Goal: Task Accomplishment & Management: Manage account settings

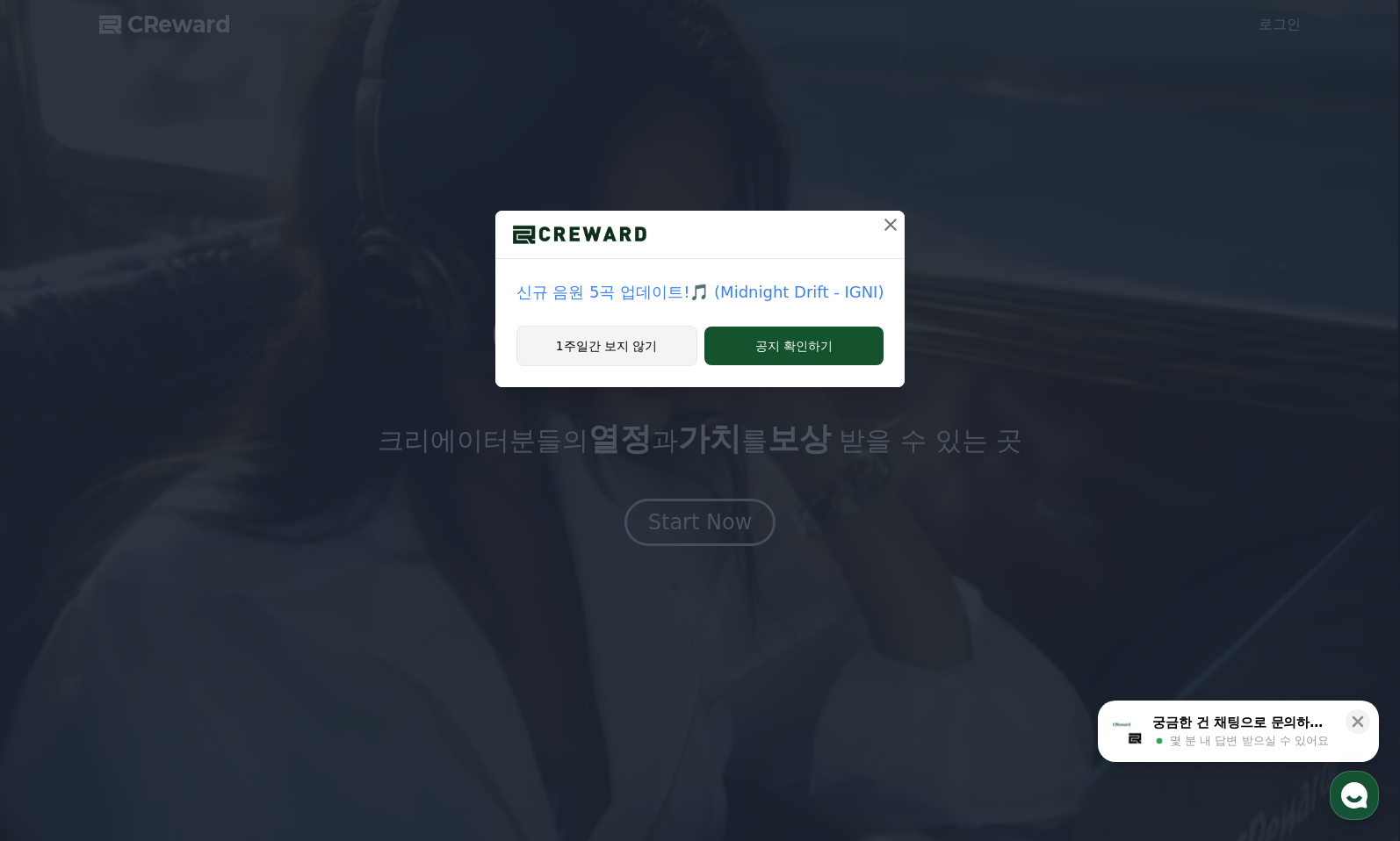
click at [677, 353] on button "1주일간 보지 않기" at bounding box center [607, 346] width 181 height 40
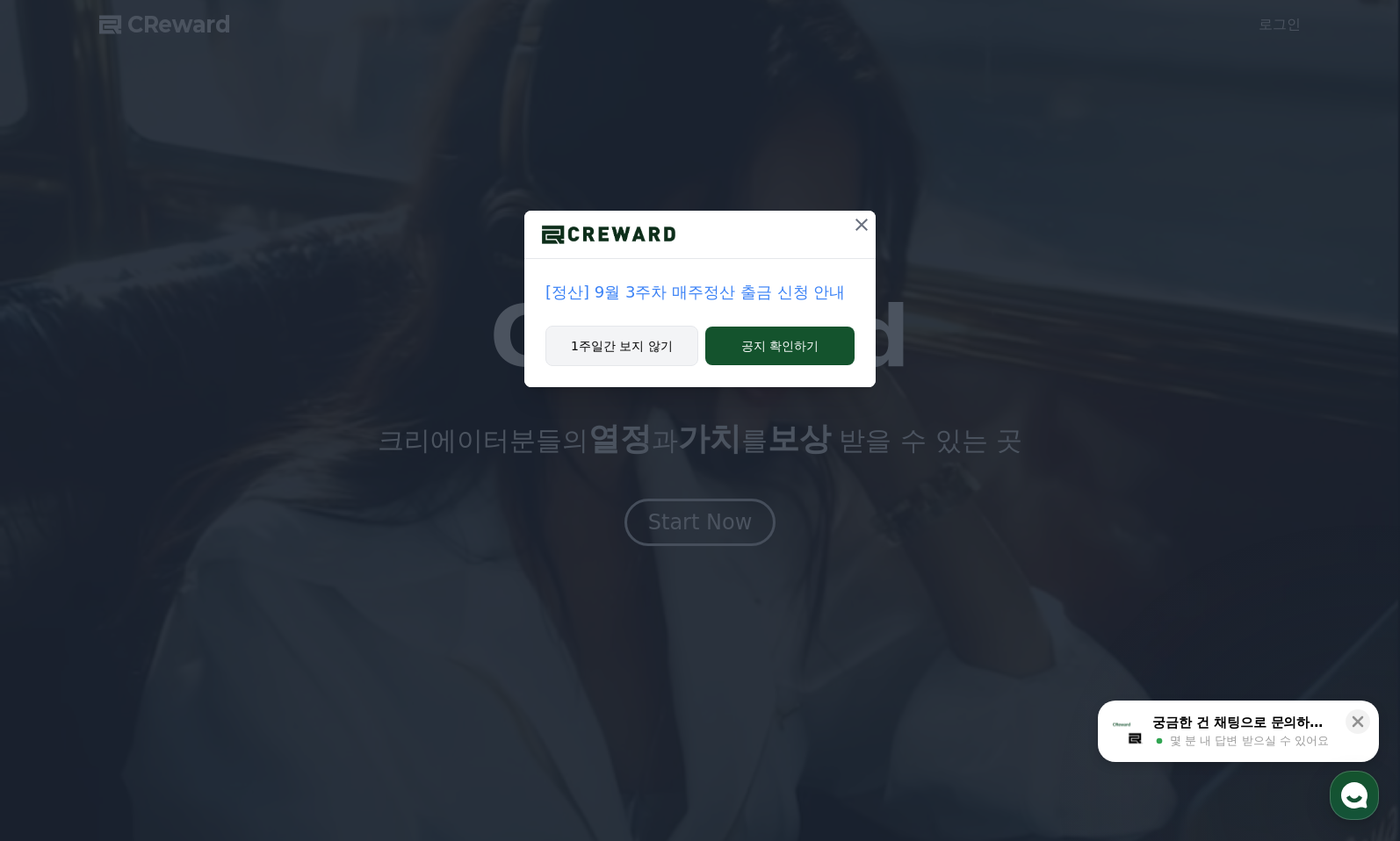
click at [648, 350] on button "1주일간 보지 않기" at bounding box center [622, 346] width 153 height 40
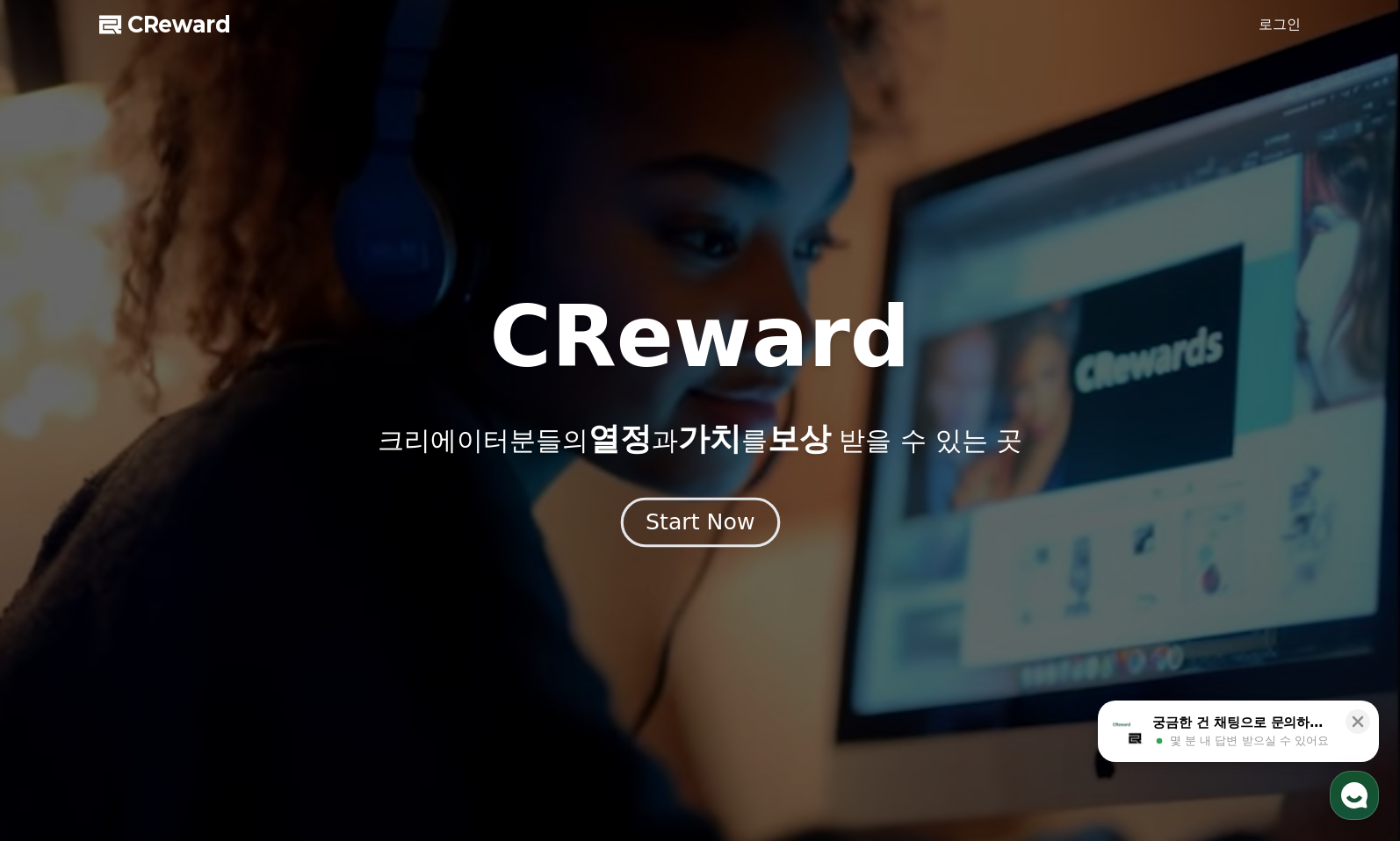
click at [683, 498] on button "Start Now" at bounding box center [700, 523] width 159 height 50
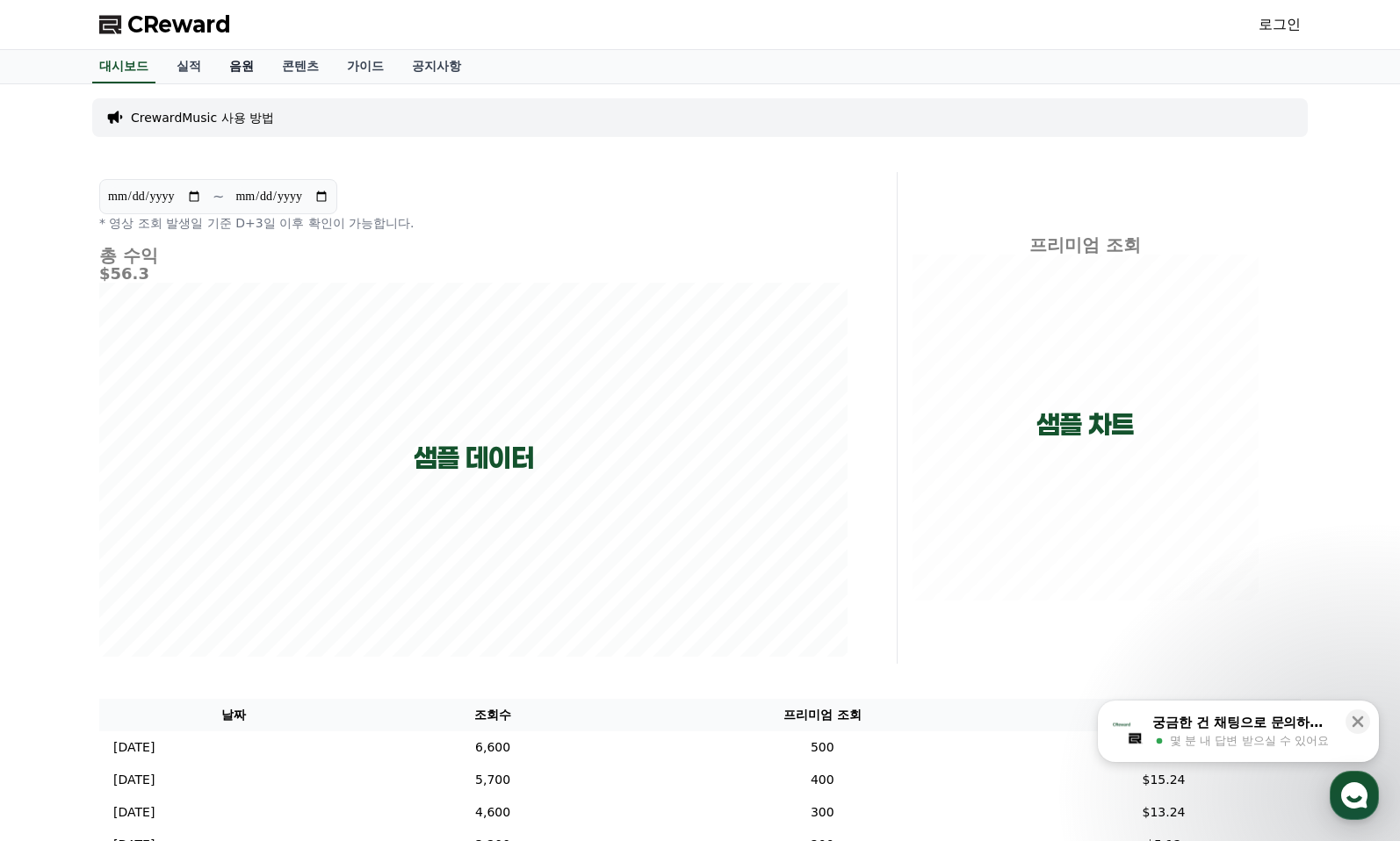
click at [228, 65] on link "음원" at bounding box center [242, 67] width 53 height 33
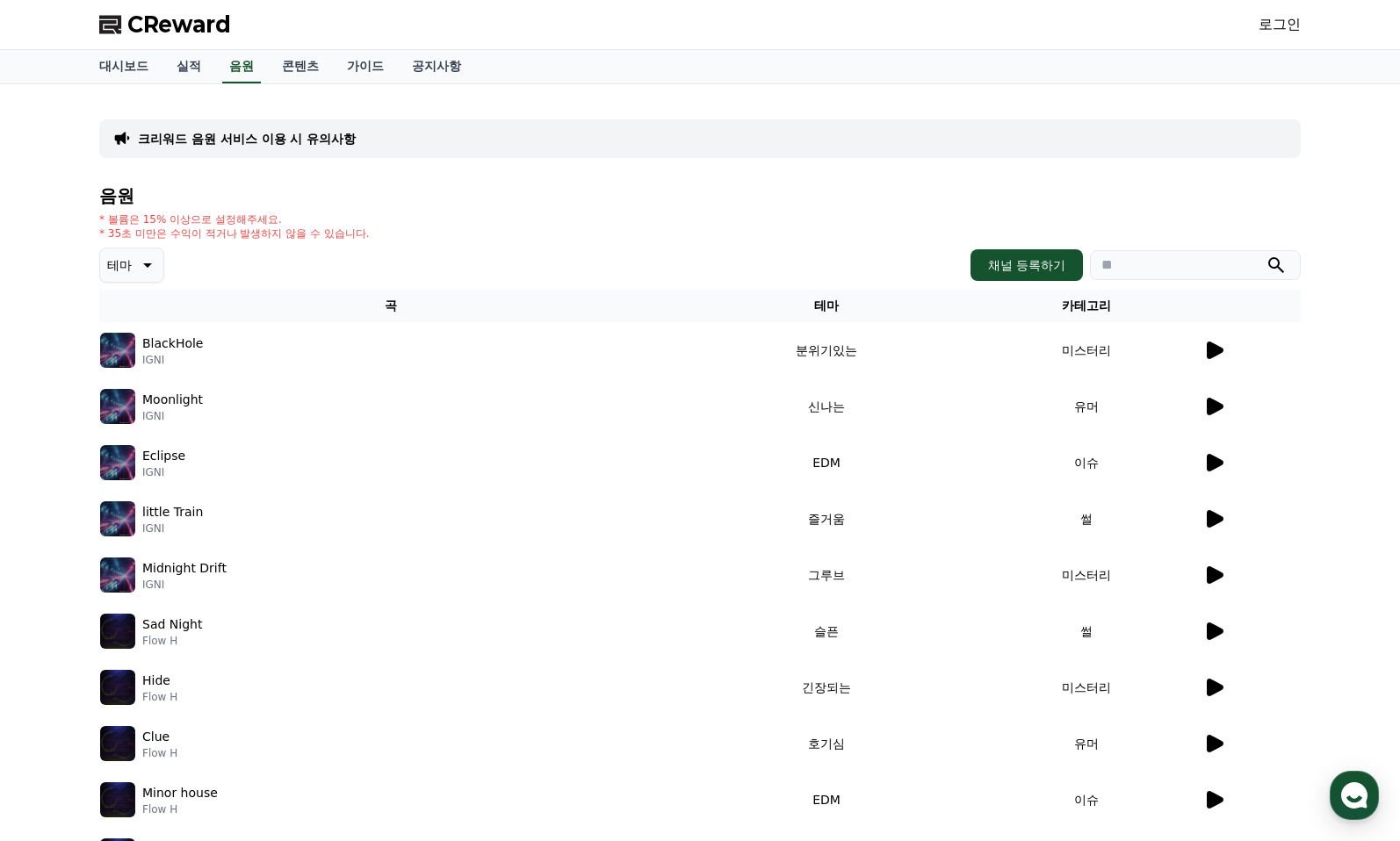
click at [1153, 253] on input "search" at bounding box center [1195, 265] width 211 height 29
type input "******"
click at [1265, 254] on button "submit" at bounding box center [1275, 264] width 21 height 21
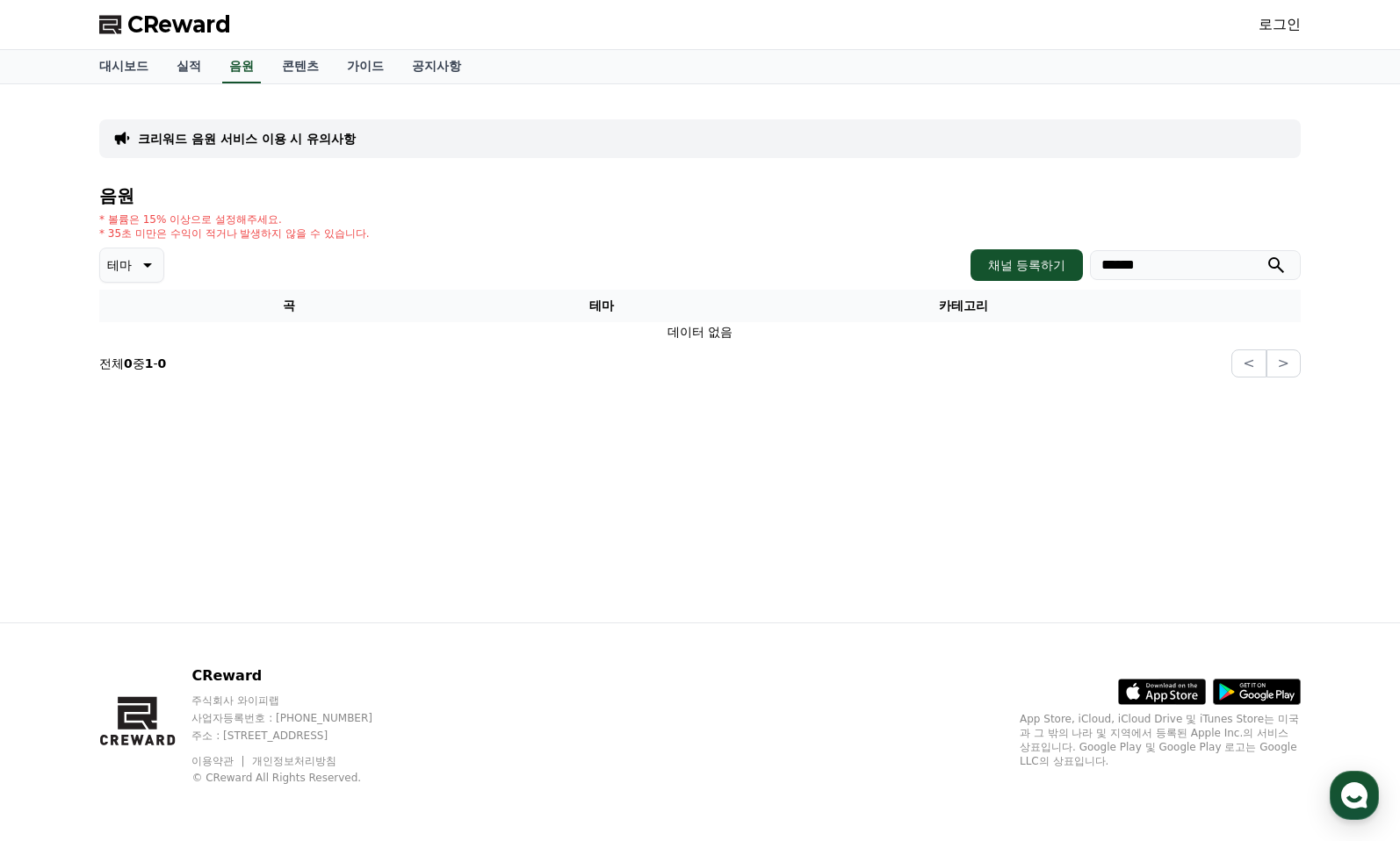
drag, startPoint x: 958, startPoint y: 377, endPoint x: 865, endPoint y: 385, distance: 93.3
click at [695, 416] on div "크리워드 음원 서비스 이용 시 유의사항 음원 * 볼륨은 15% 이상으로 설정해주세요. * 35초 미만은 수익이 적거나 발생하지 않을 수 있습니…" at bounding box center [700, 354] width 1230 height 538
click at [130, 263] on p "테마" at bounding box center [119, 264] width 25 height 25
click at [350, 220] on p "* 볼륨은 15% 이상으로 설정해주세요." at bounding box center [234, 219] width 270 height 14
click at [197, 22] on span "CReward" at bounding box center [179, 25] width 103 height 28
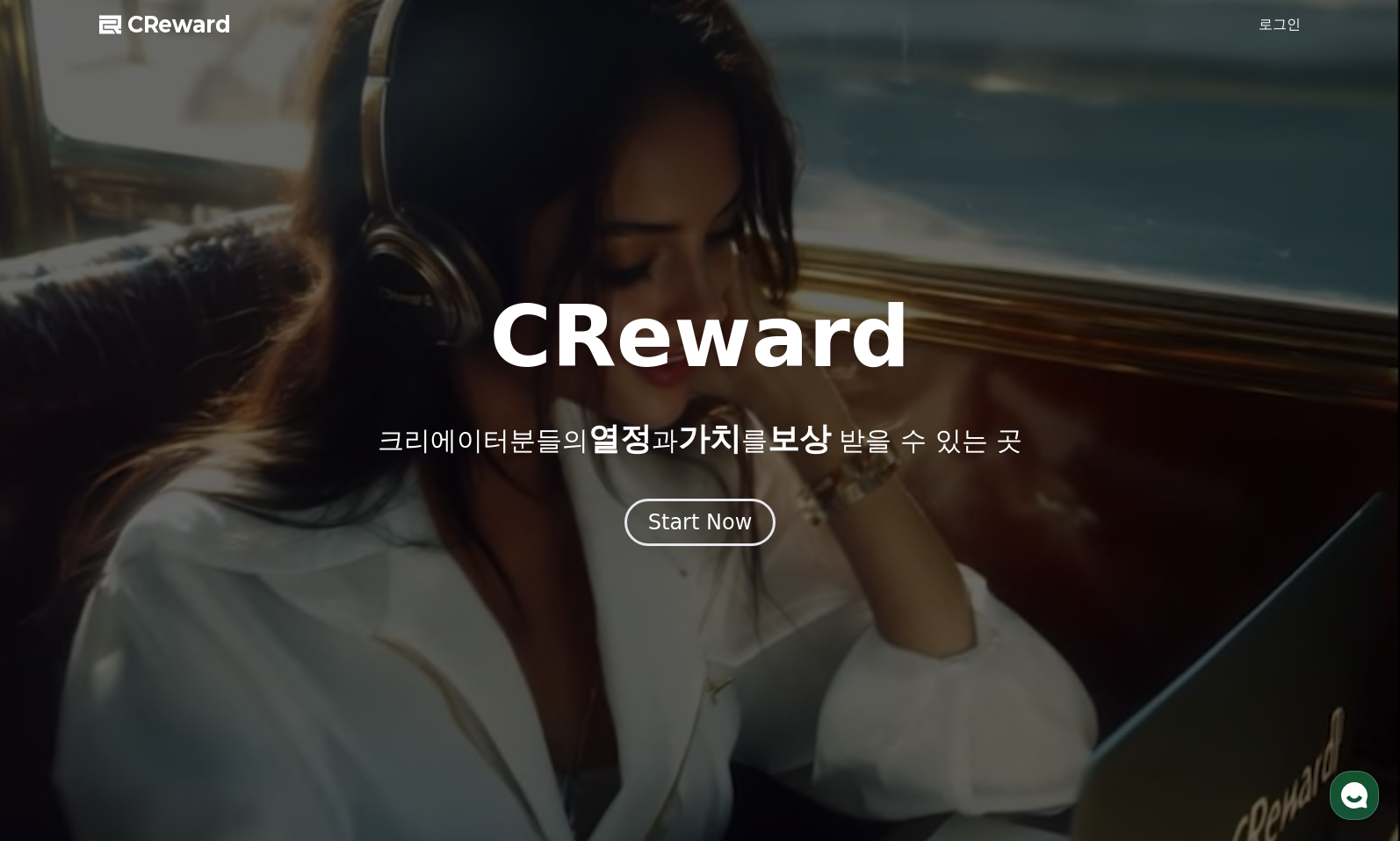
click at [1295, 26] on link "로그인" at bounding box center [1279, 24] width 42 height 21
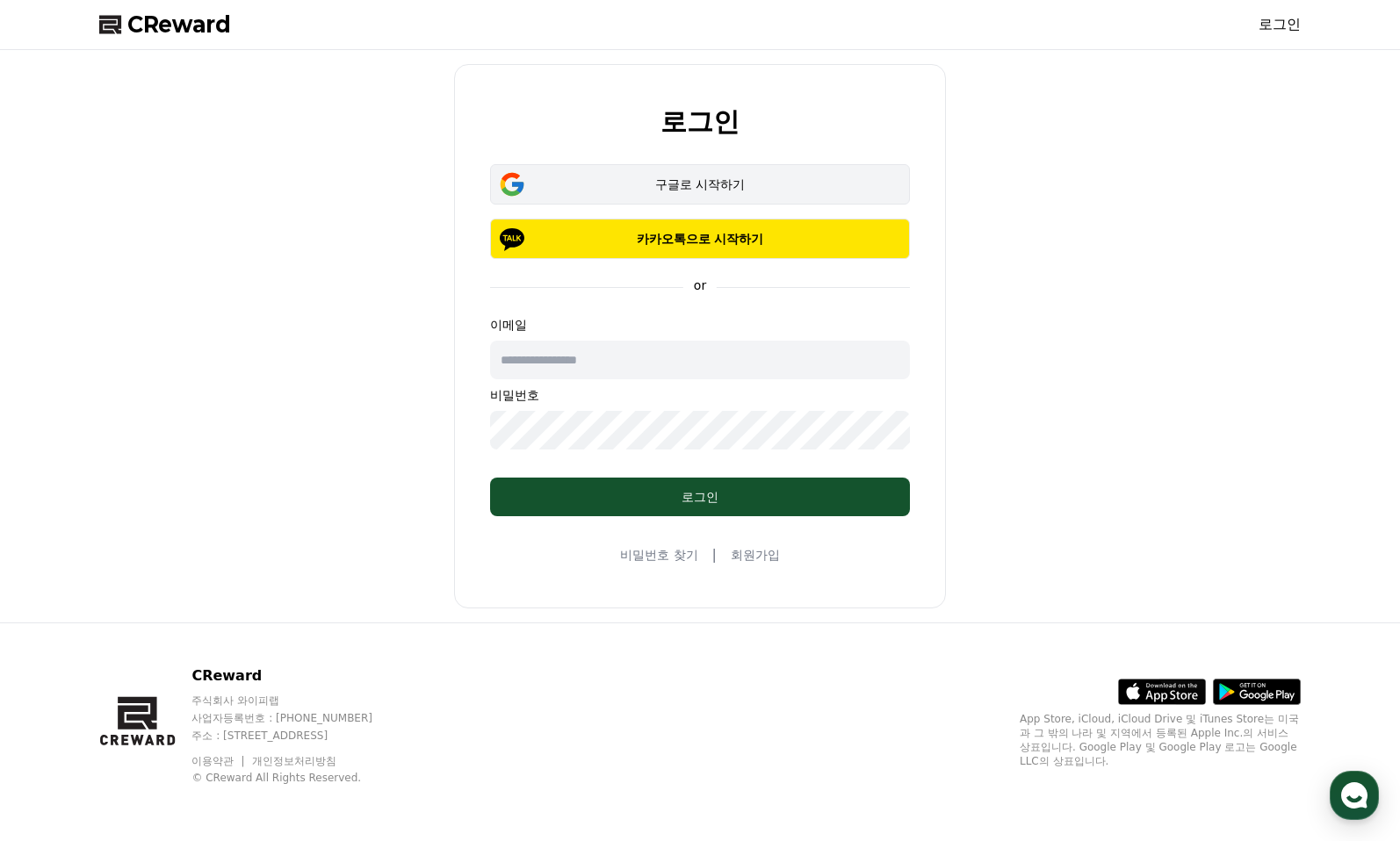
click at [780, 179] on div "구글로 시작하기" at bounding box center [700, 185] width 368 height 18
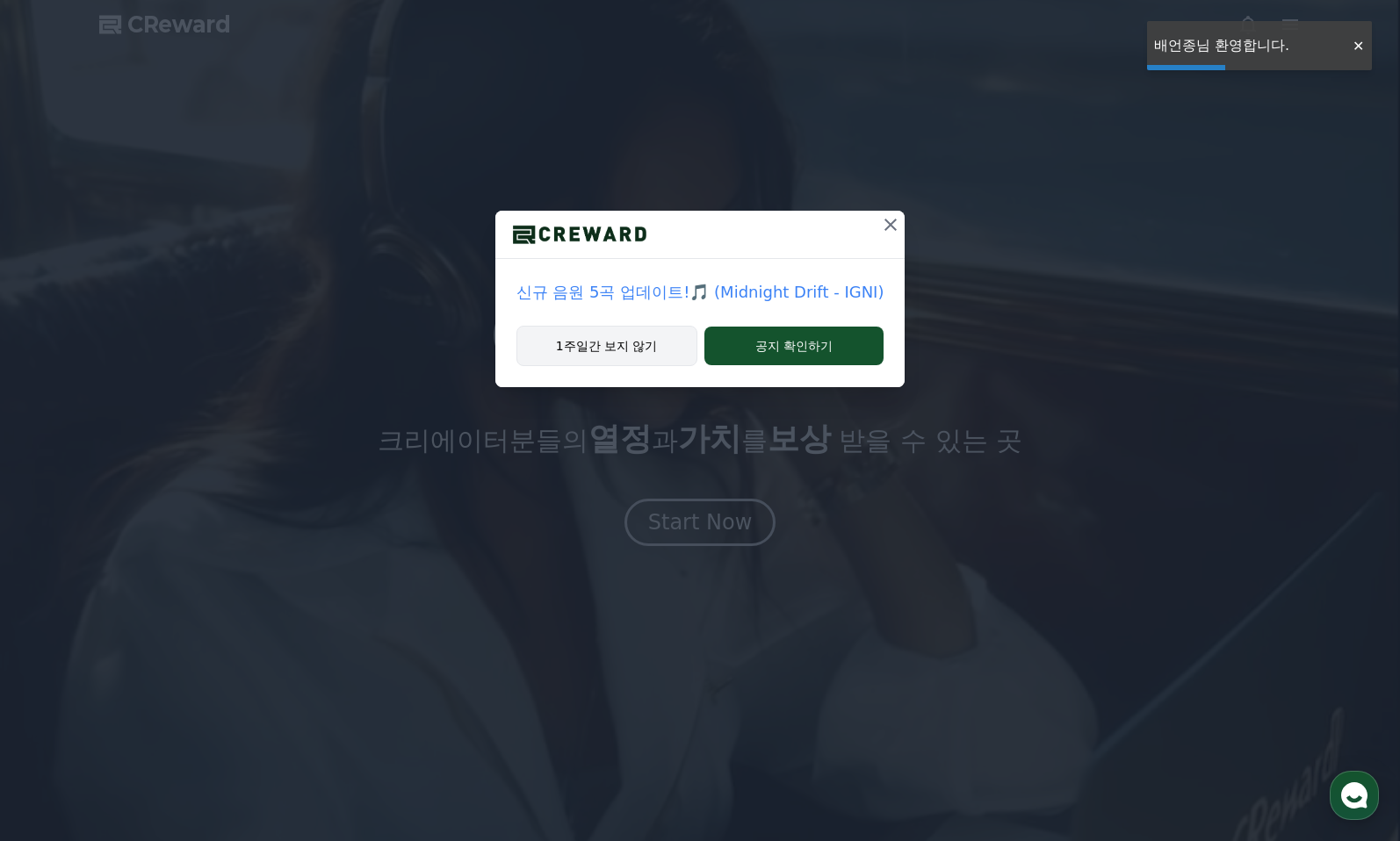
click at [631, 344] on button "1주일간 보지 않기" at bounding box center [607, 346] width 181 height 40
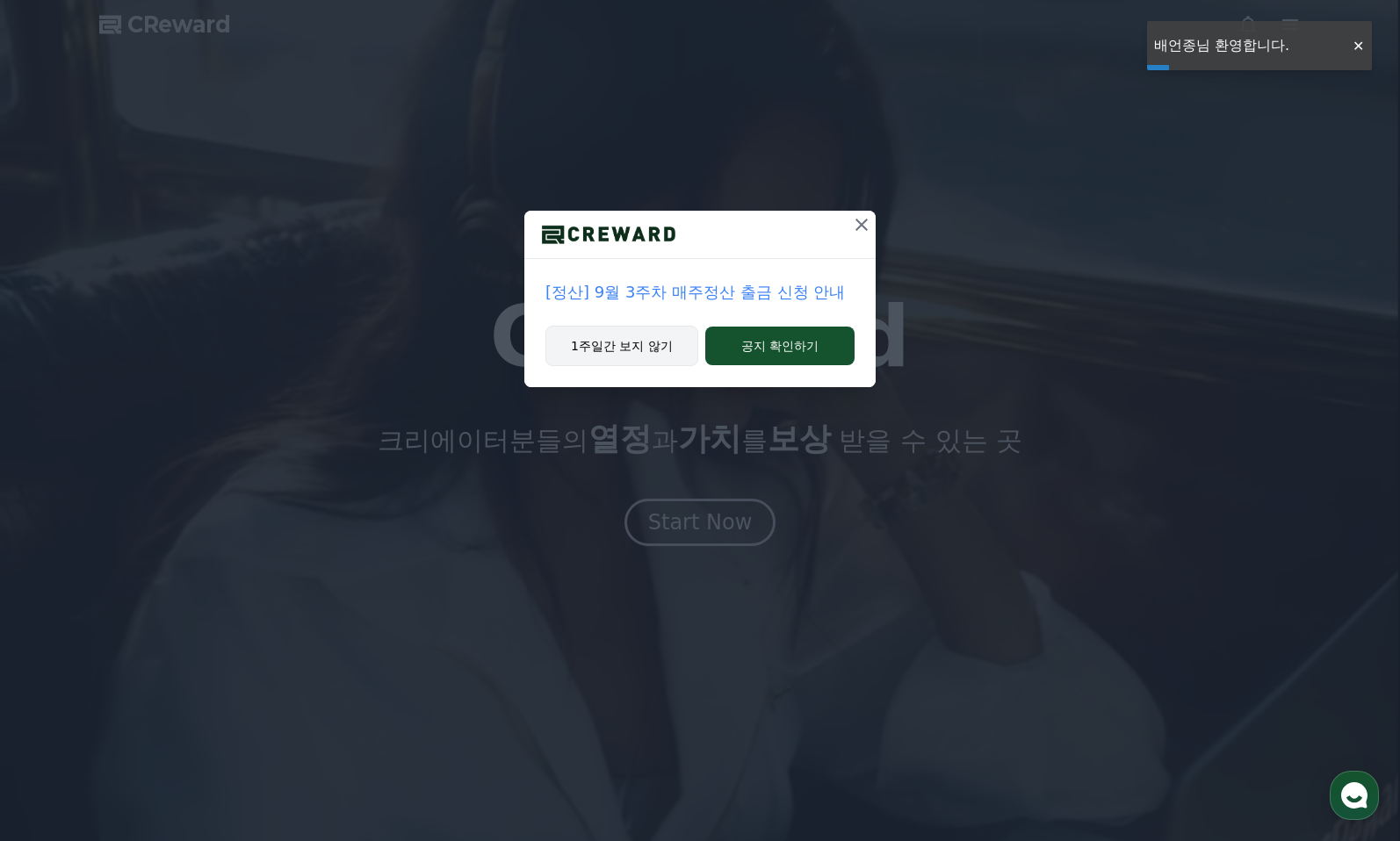
click at [631, 344] on button "1주일간 보지 않기" at bounding box center [622, 346] width 153 height 40
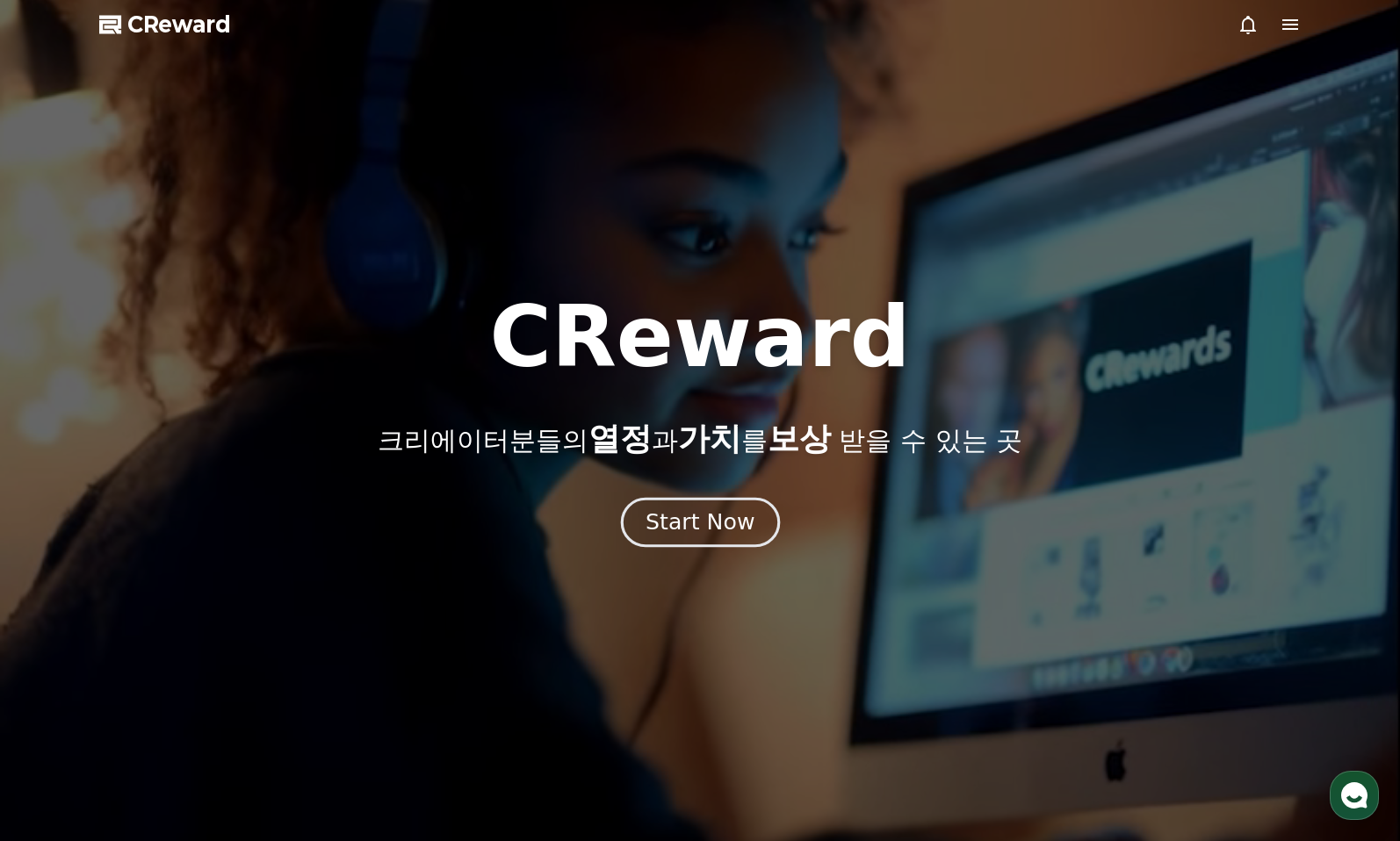
click at [742, 517] on div "Start Now" at bounding box center [700, 523] width 109 height 29
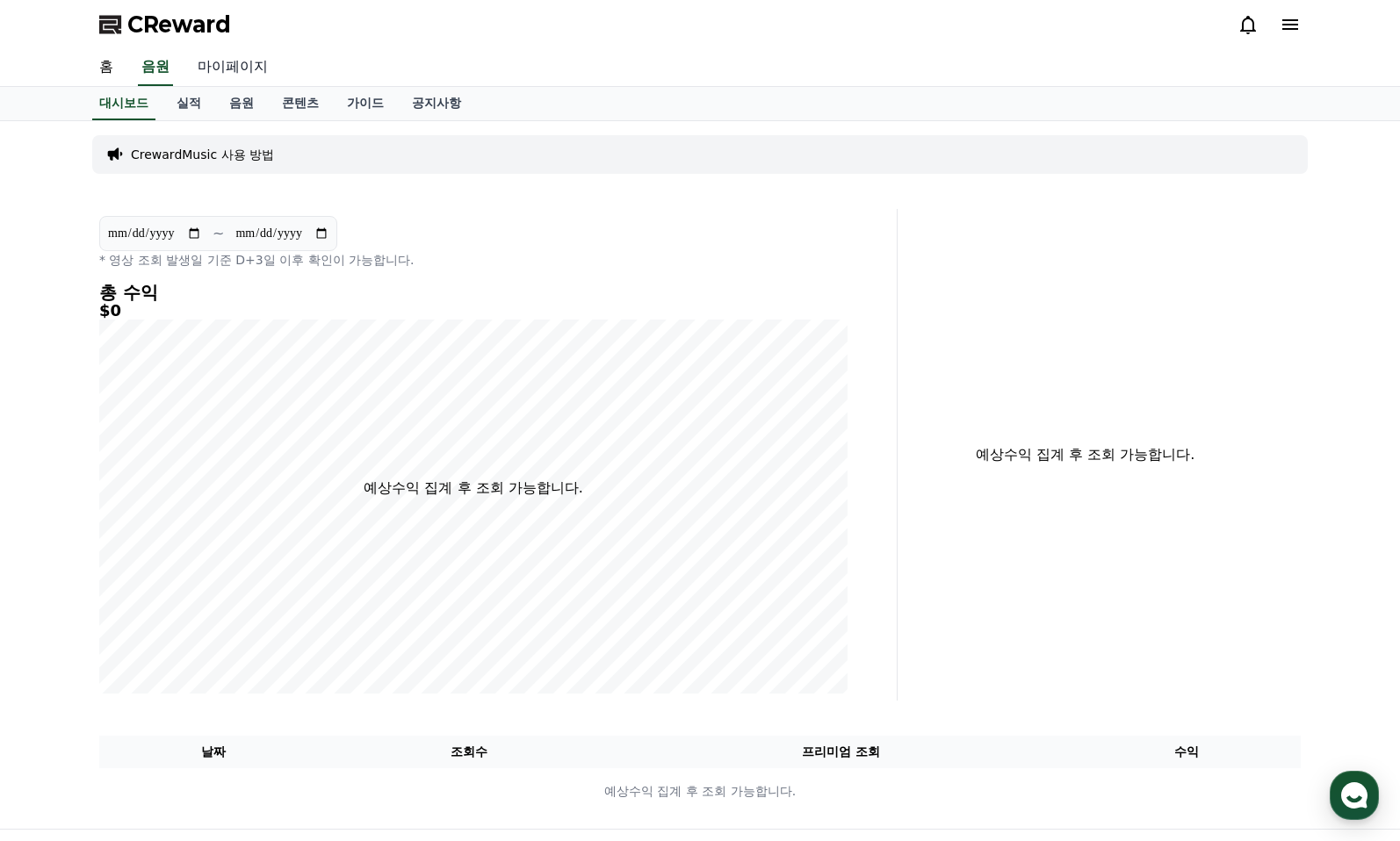
click at [226, 68] on link "마이페이지" at bounding box center [233, 68] width 98 height 37
select select "**********"
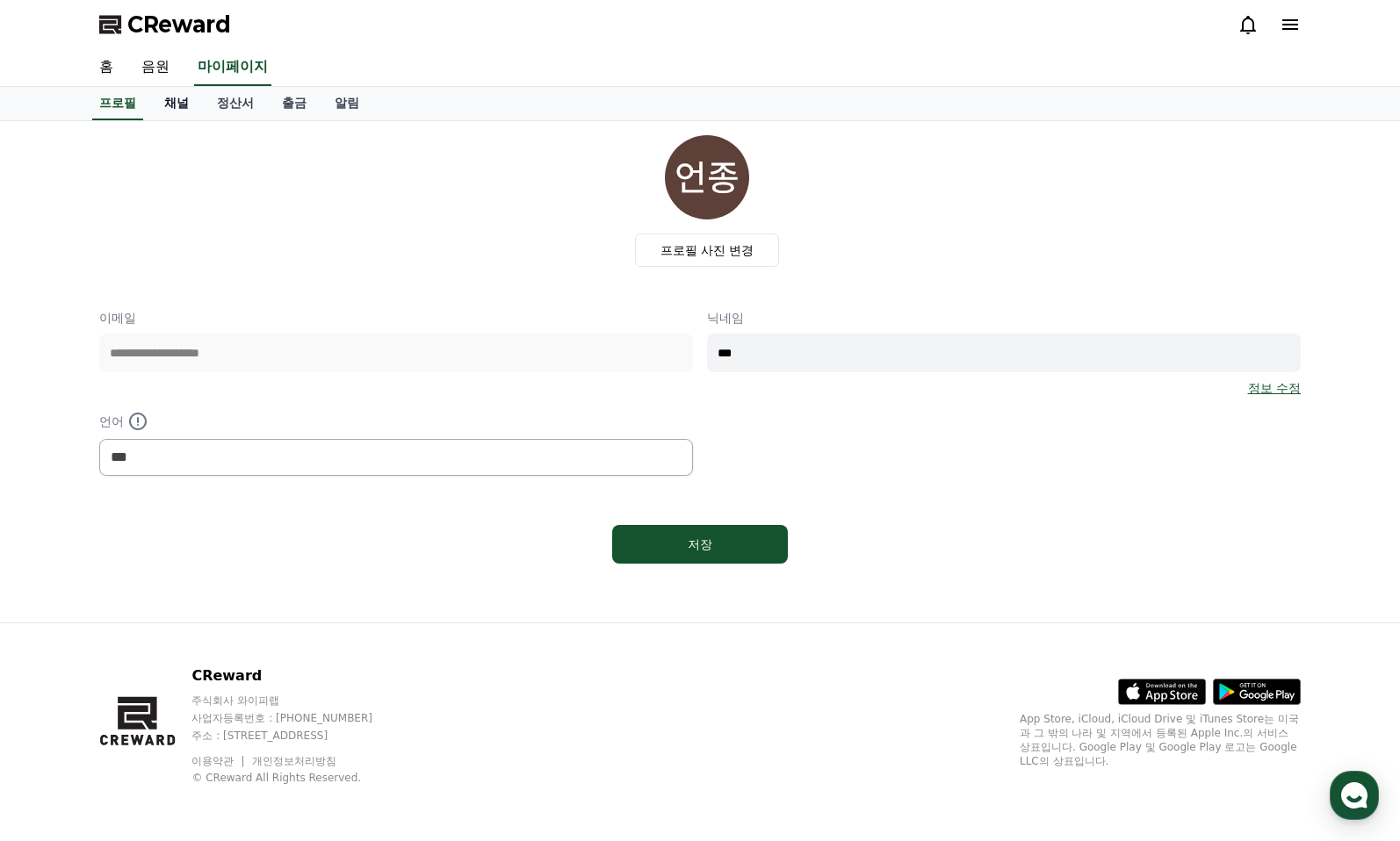
click at [181, 98] on link "채널" at bounding box center [177, 104] width 53 height 33
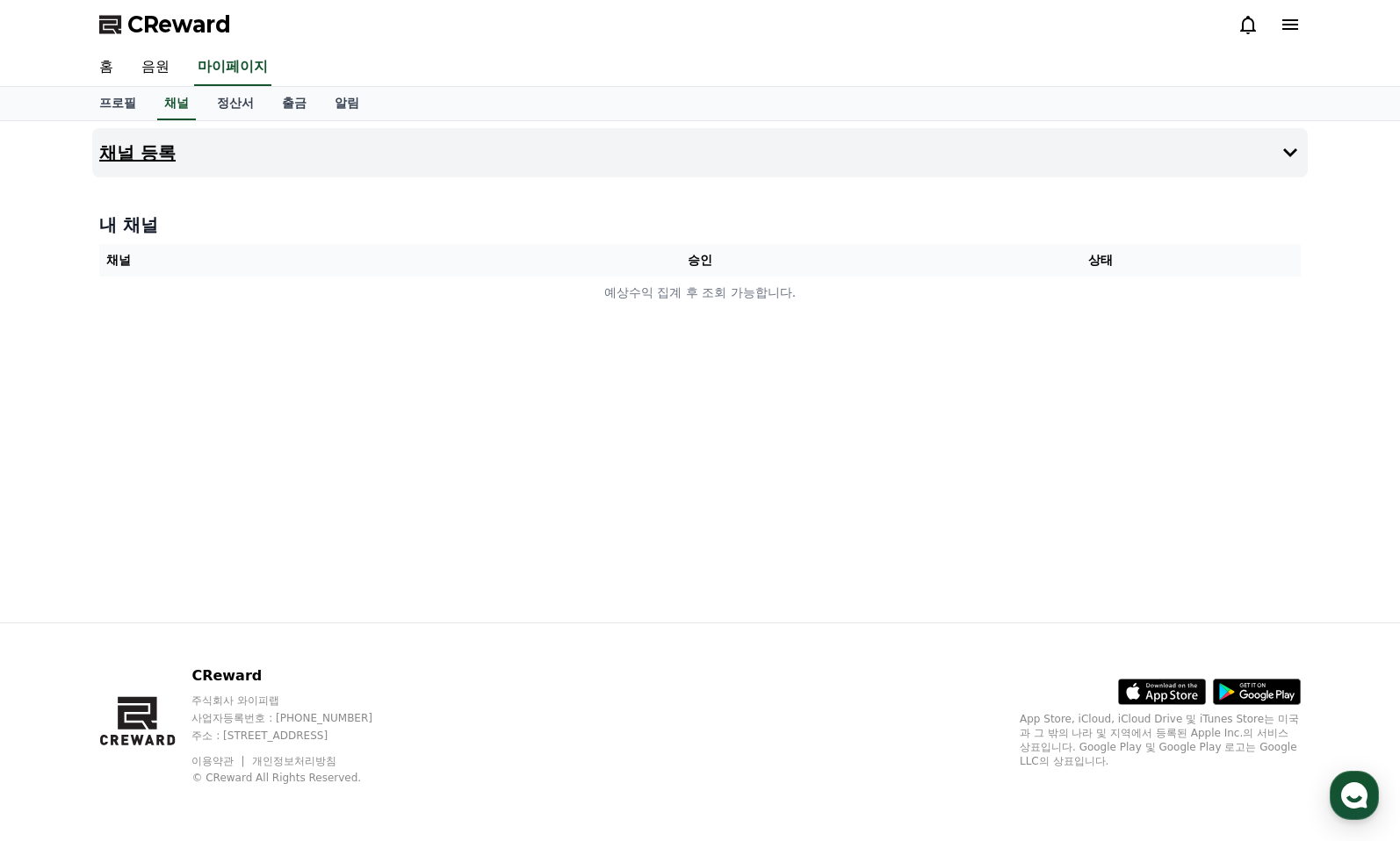
click at [203, 148] on button "채널 등록" at bounding box center [700, 153] width 1215 height 49
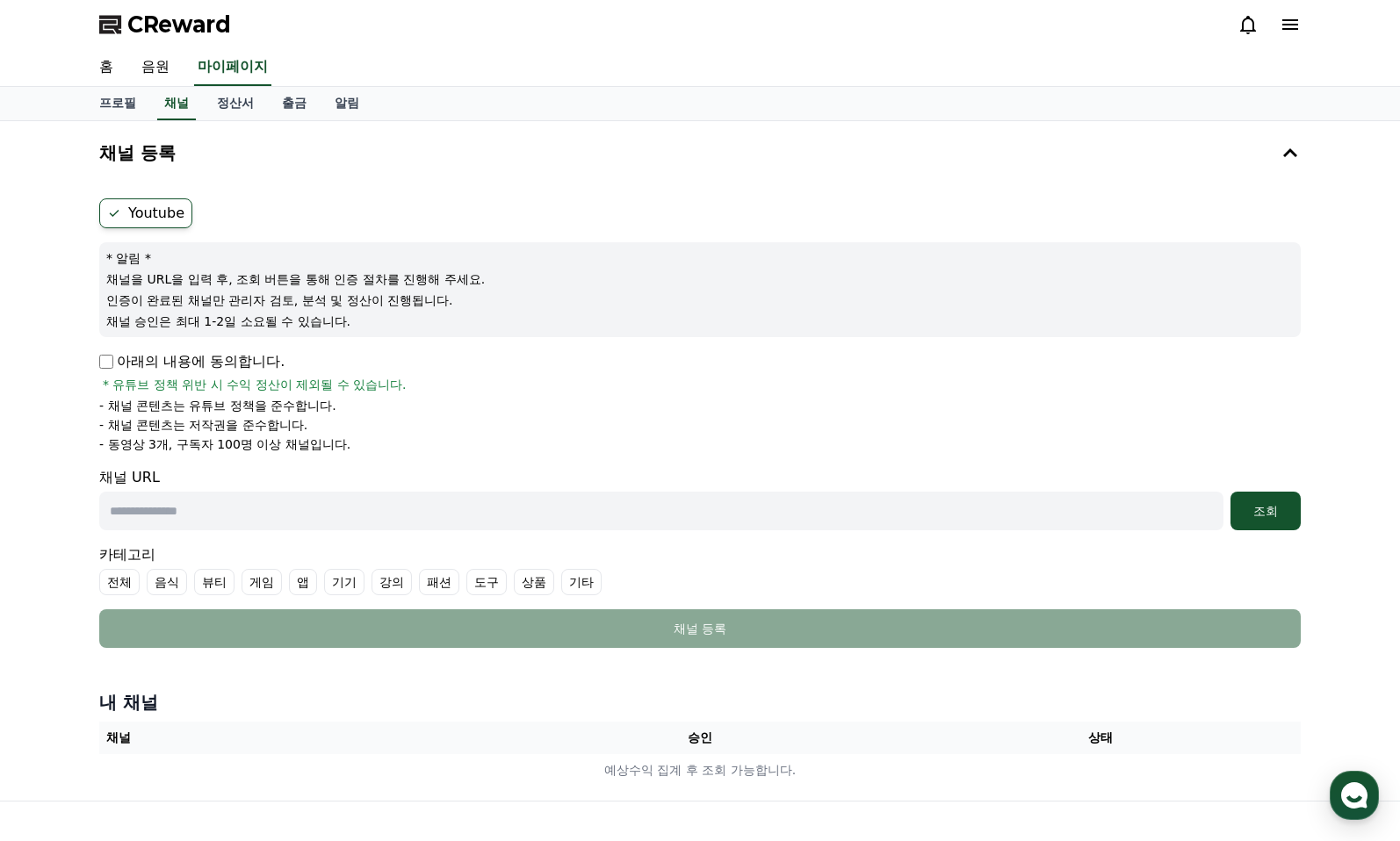
click at [585, 506] on input "text" at bounding box center [661, 511] width 1124 height 38
paste input "**********"
type input "**********"
click at [1262, 515] on div "조회" at bounding box center [1265, 511] width 56 height 18
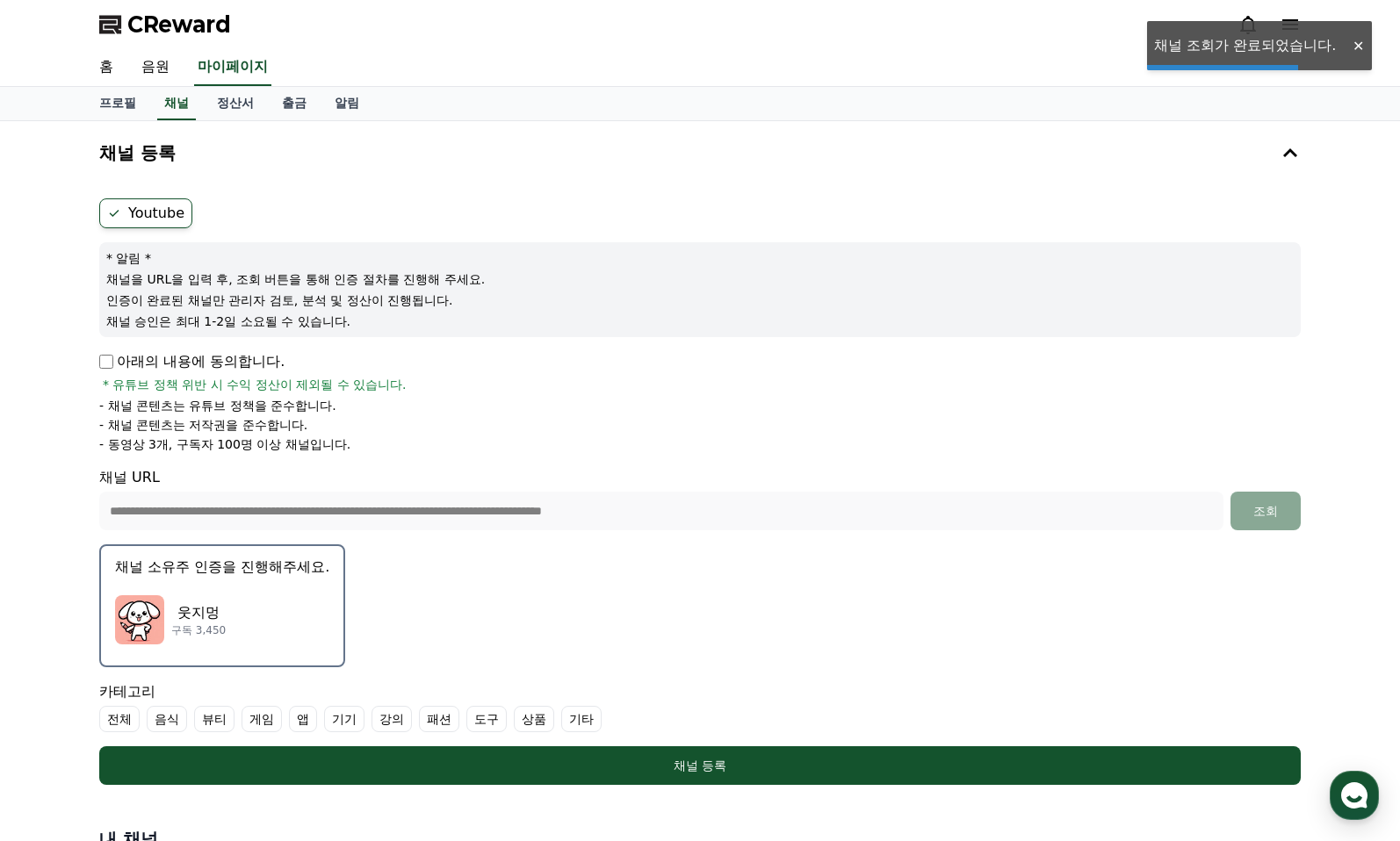
scroll to position [315, 0]
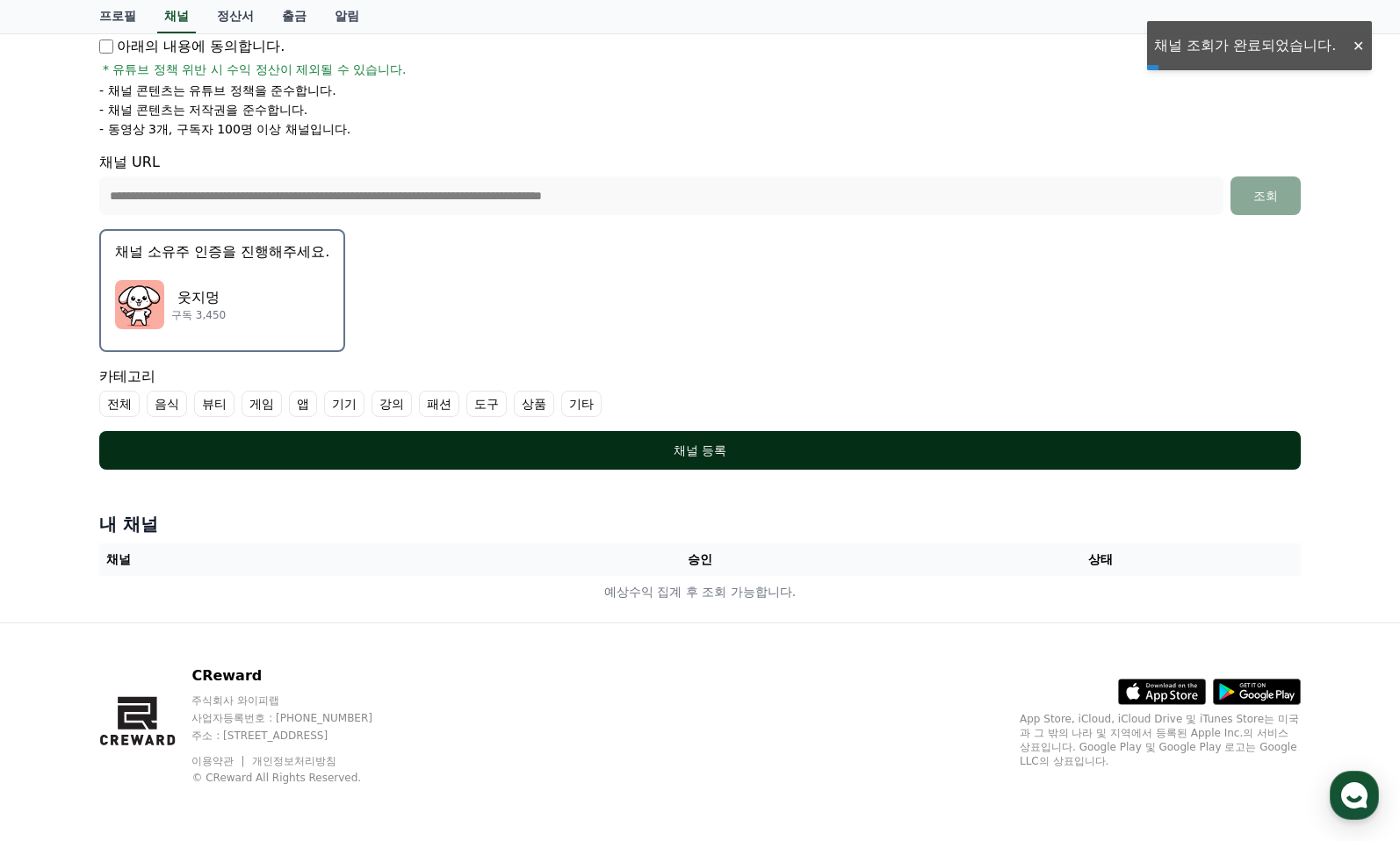
click at [675, 451] on div "채널 등록" at bounding box center [700, 451] width 1131 height 18
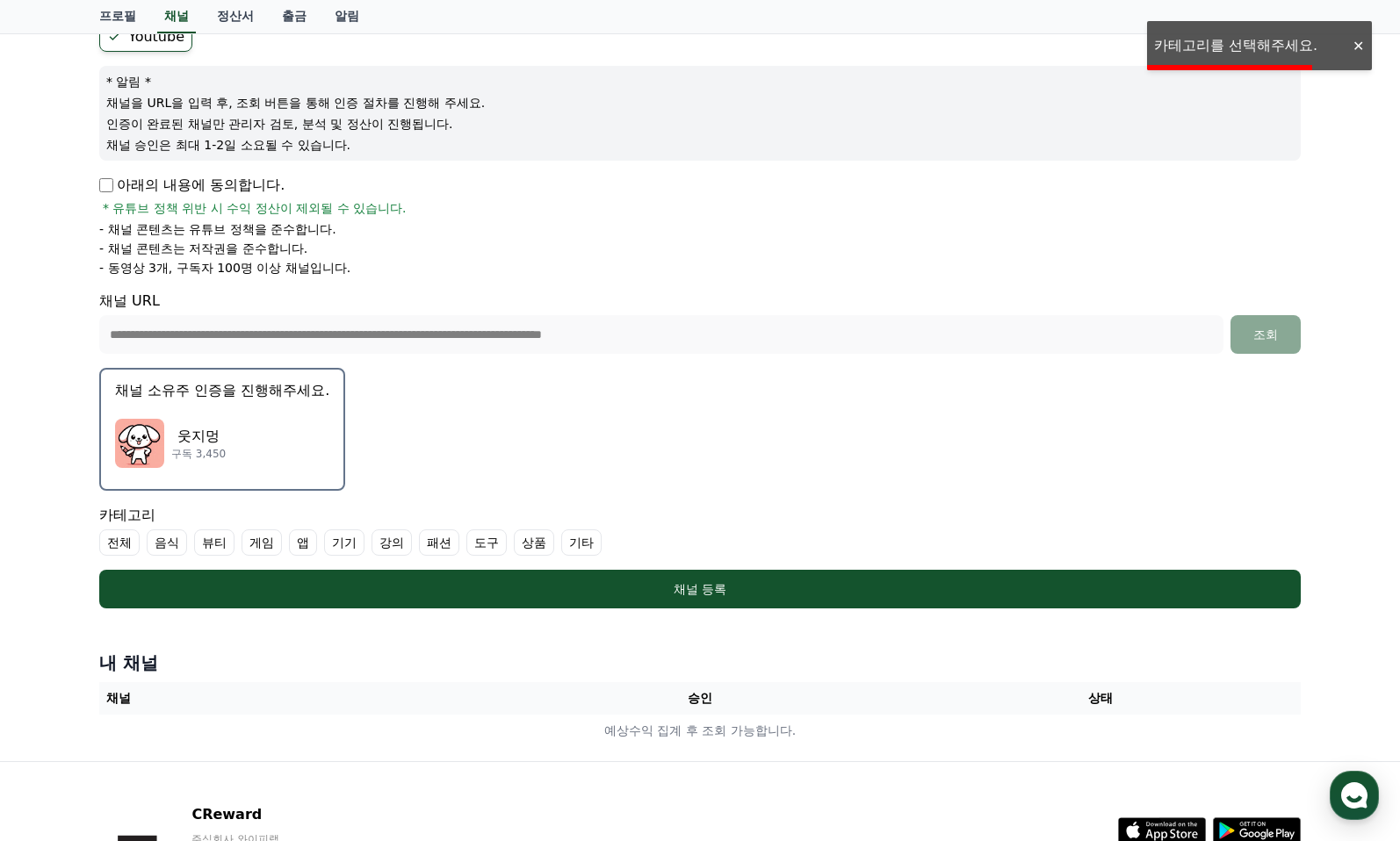
scroll to position [140, 0]
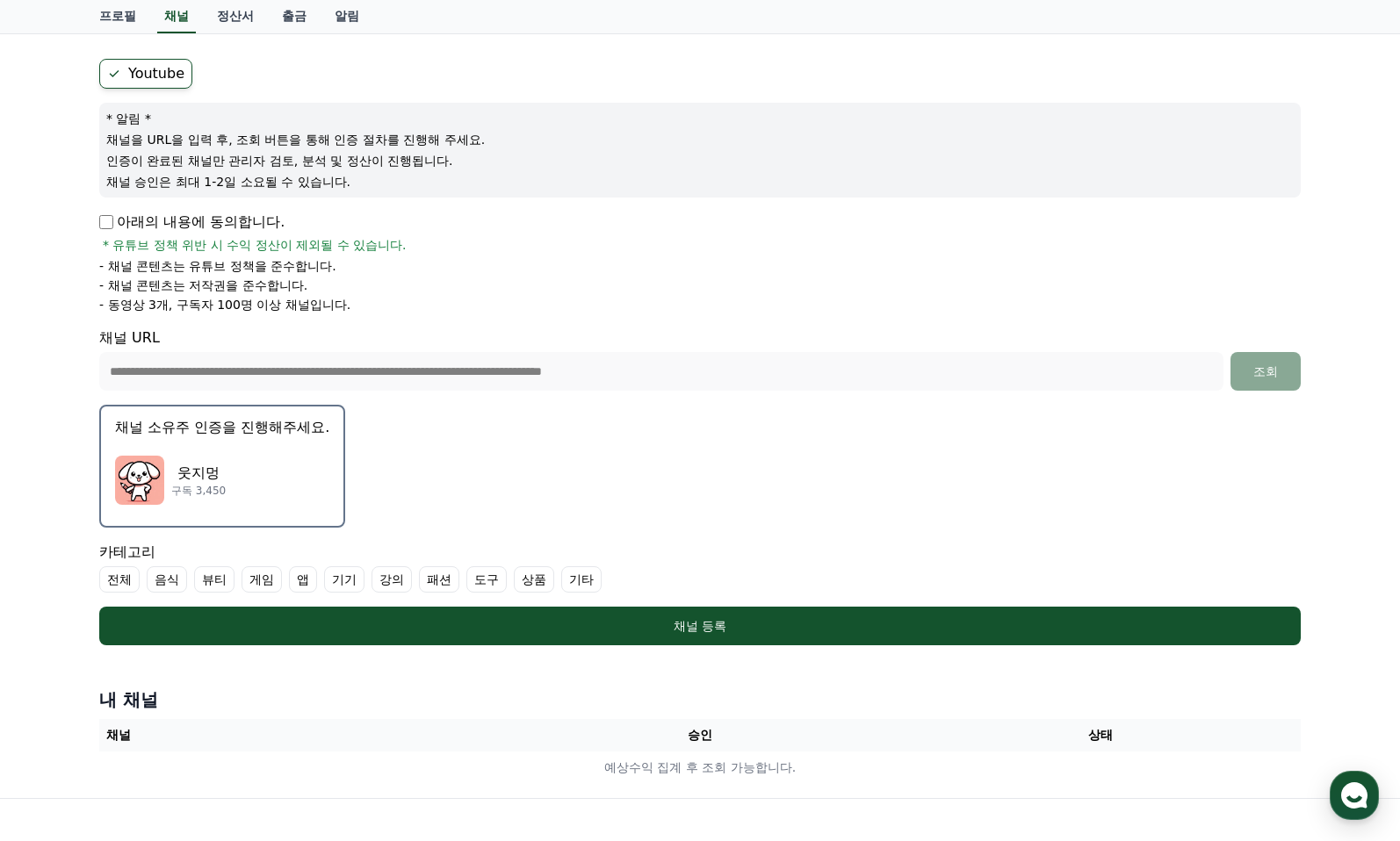
click at [117, 579] on label "전체" at bounding box center [119, 580] width 40 height 27
click at [612, 579] on label "기타" at bounding box center [602, 580] width 40 height 27
click at [612, 579] on label "기타" at bounding box center [613, 580] width 62 height 27
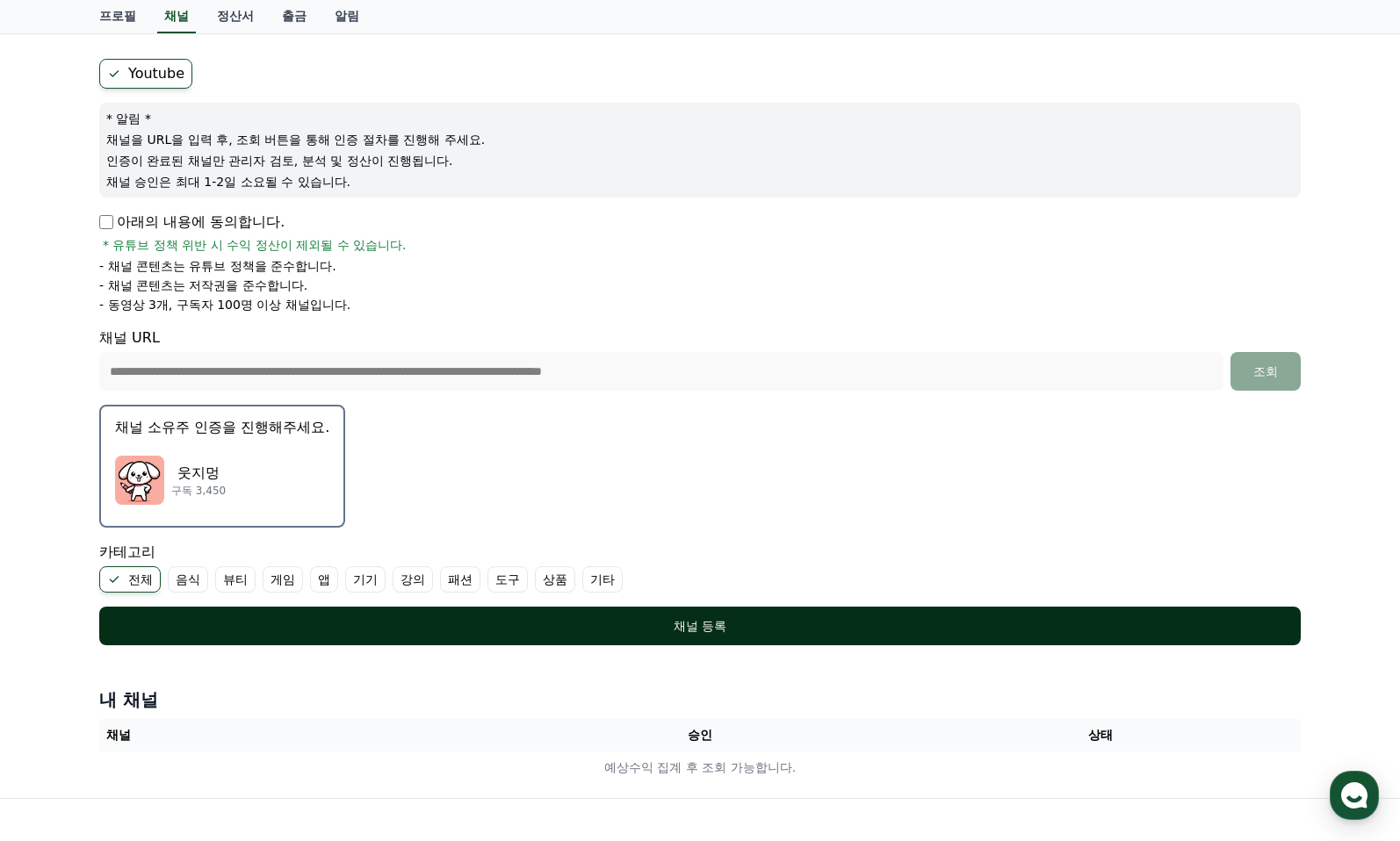
click at [712, 626] on div "채널 등록" at bounding box center [700, 626] width 1131 height 18
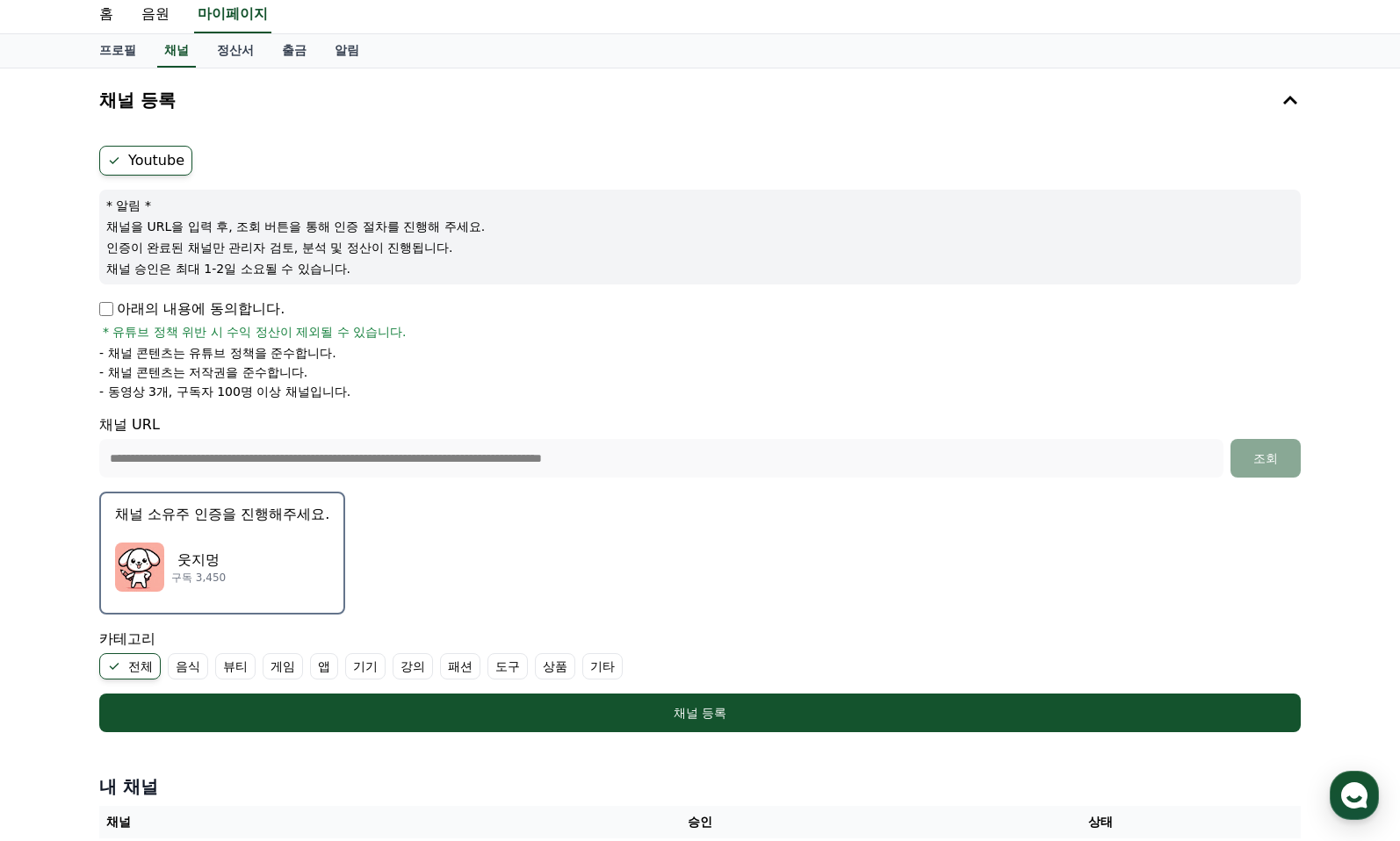
scroll to position [52, 0]
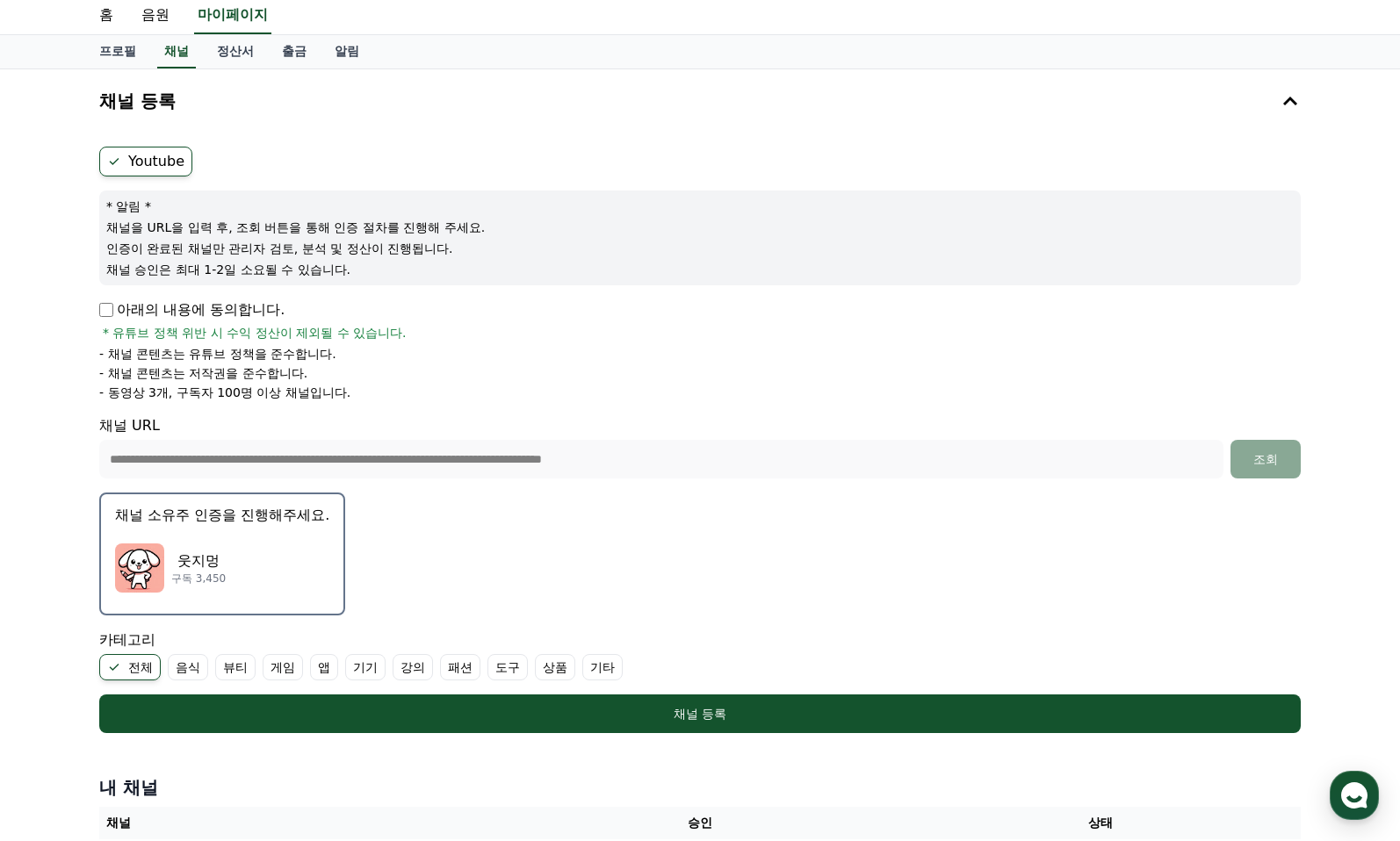
click at [260, 562] on div "웃지멍 구독 3,450" at bounding box center [222, 569] width 214 height 71
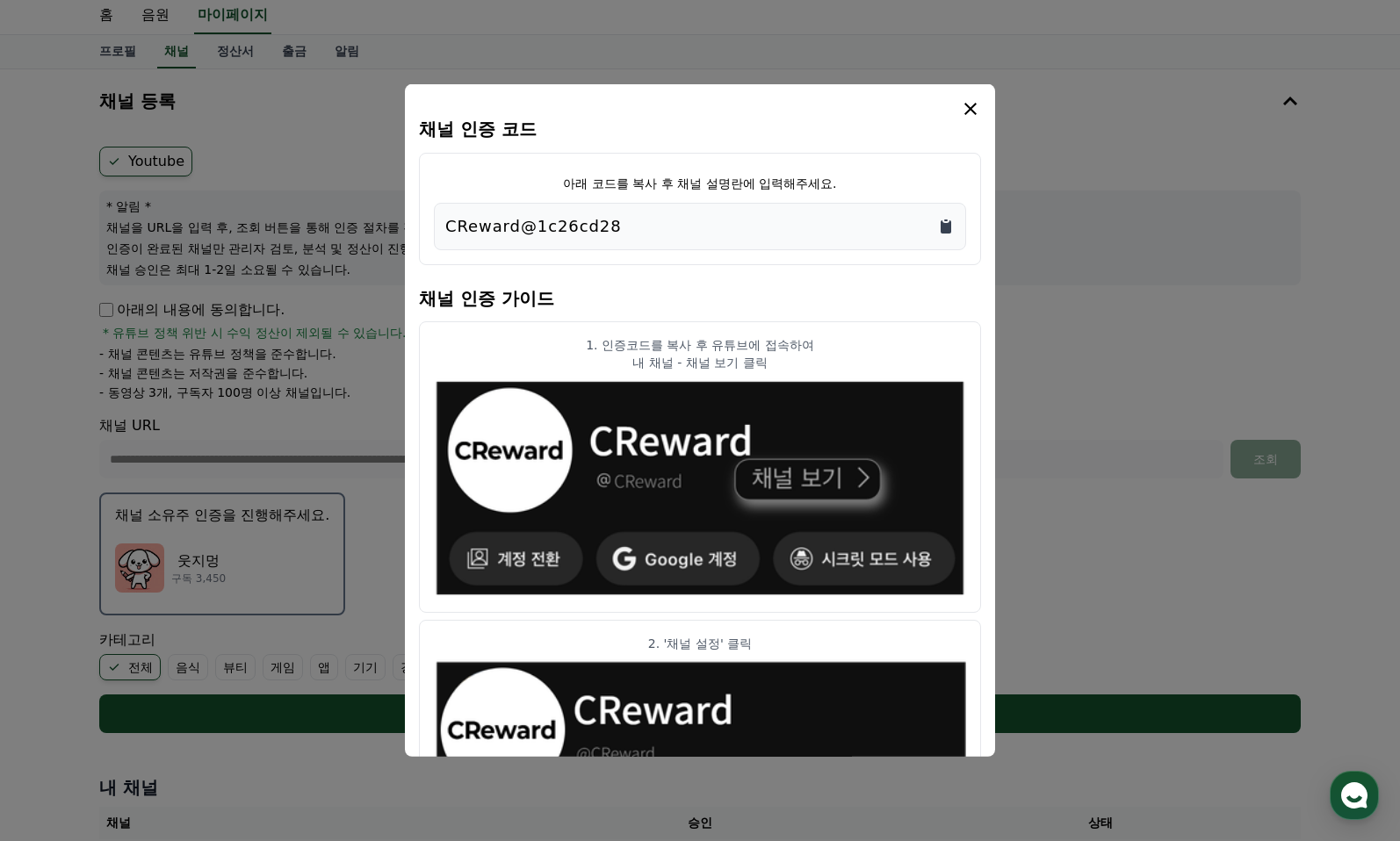
click at [938, 228] on icon "Copy to clipboard" at bounding box center [946, 227] width 18 height 18
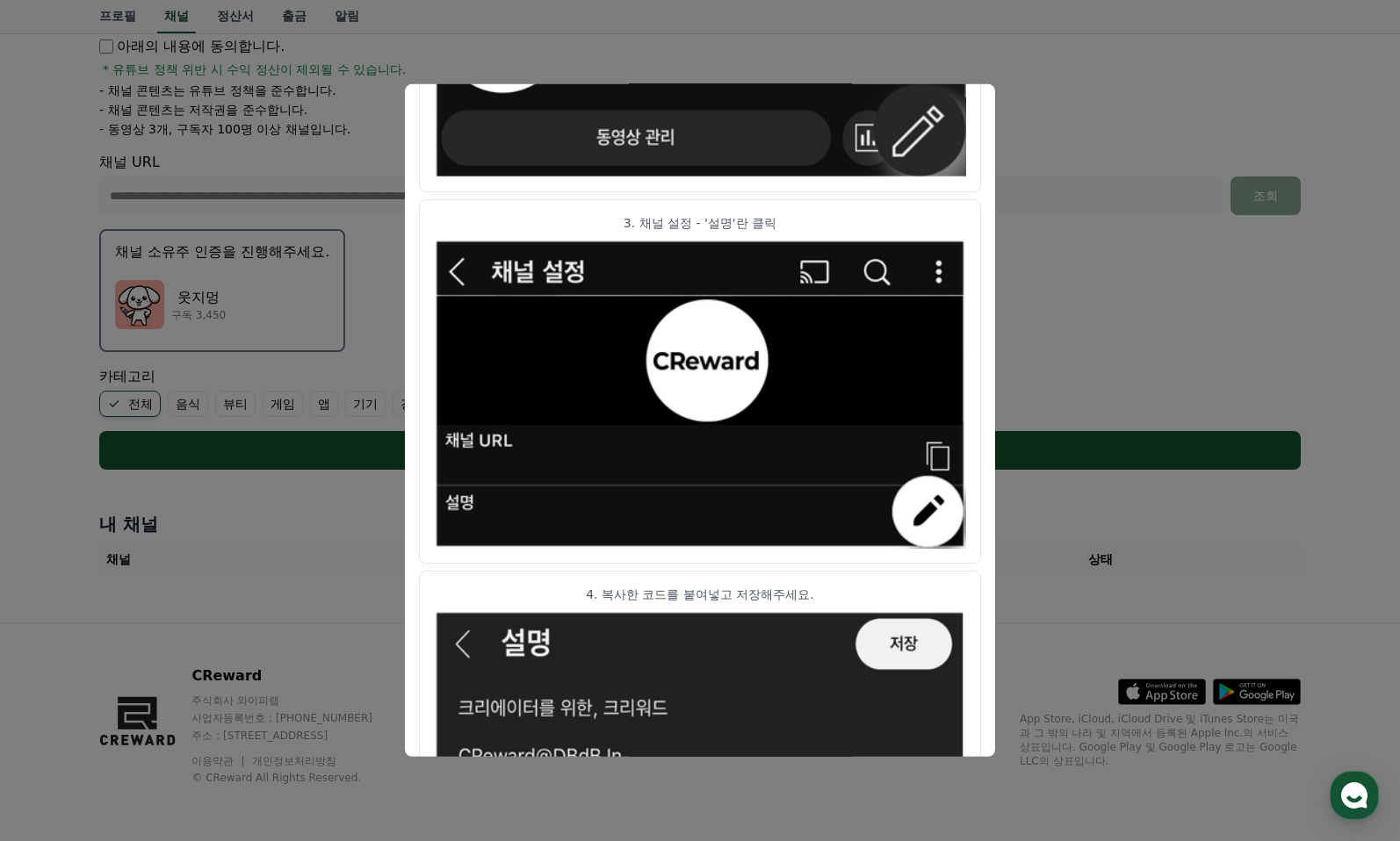
scroll to position [843, 0]
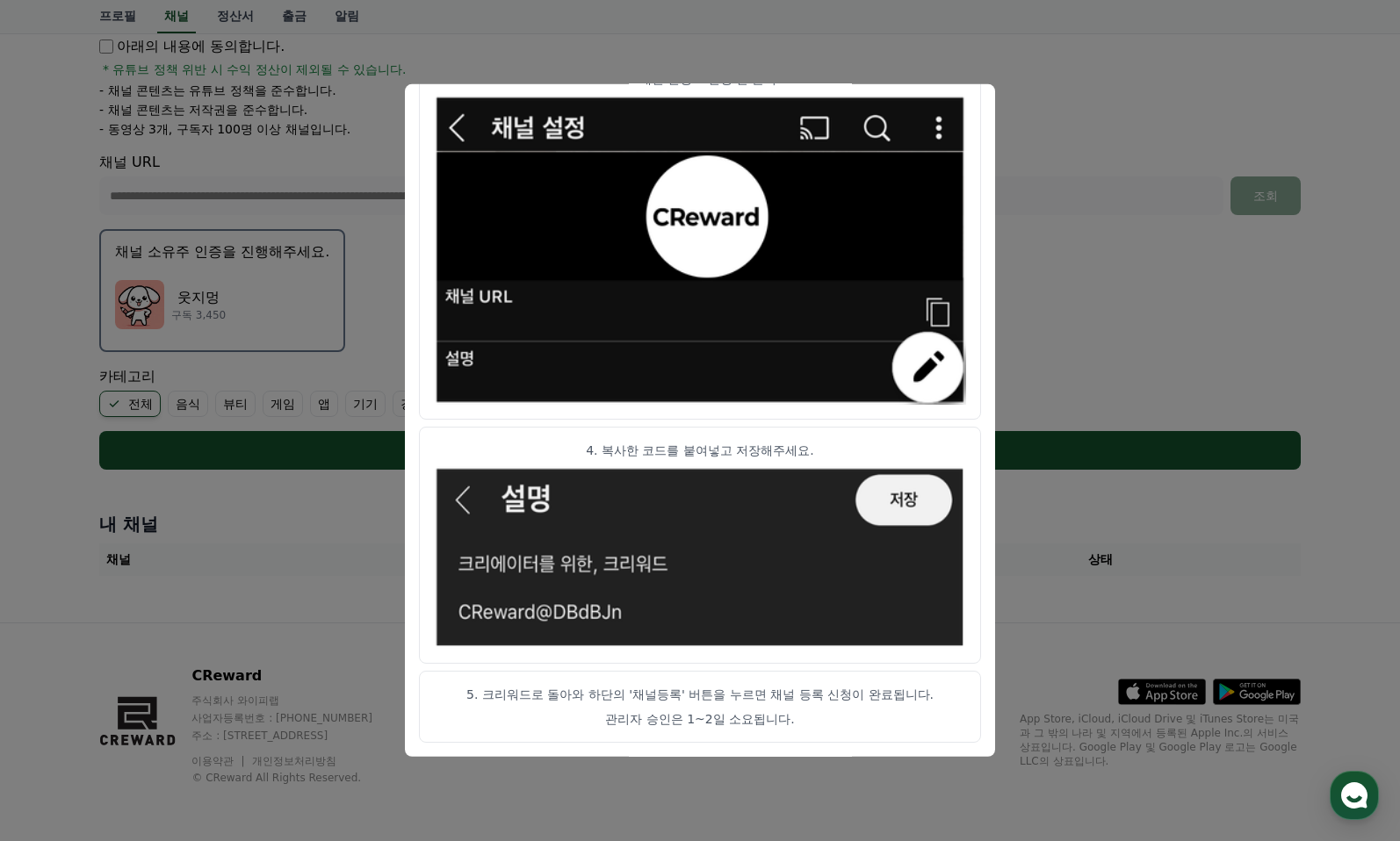
click at [1153, 327] on button "close modal" at bounding box center [700, 420] width 1400 height 841
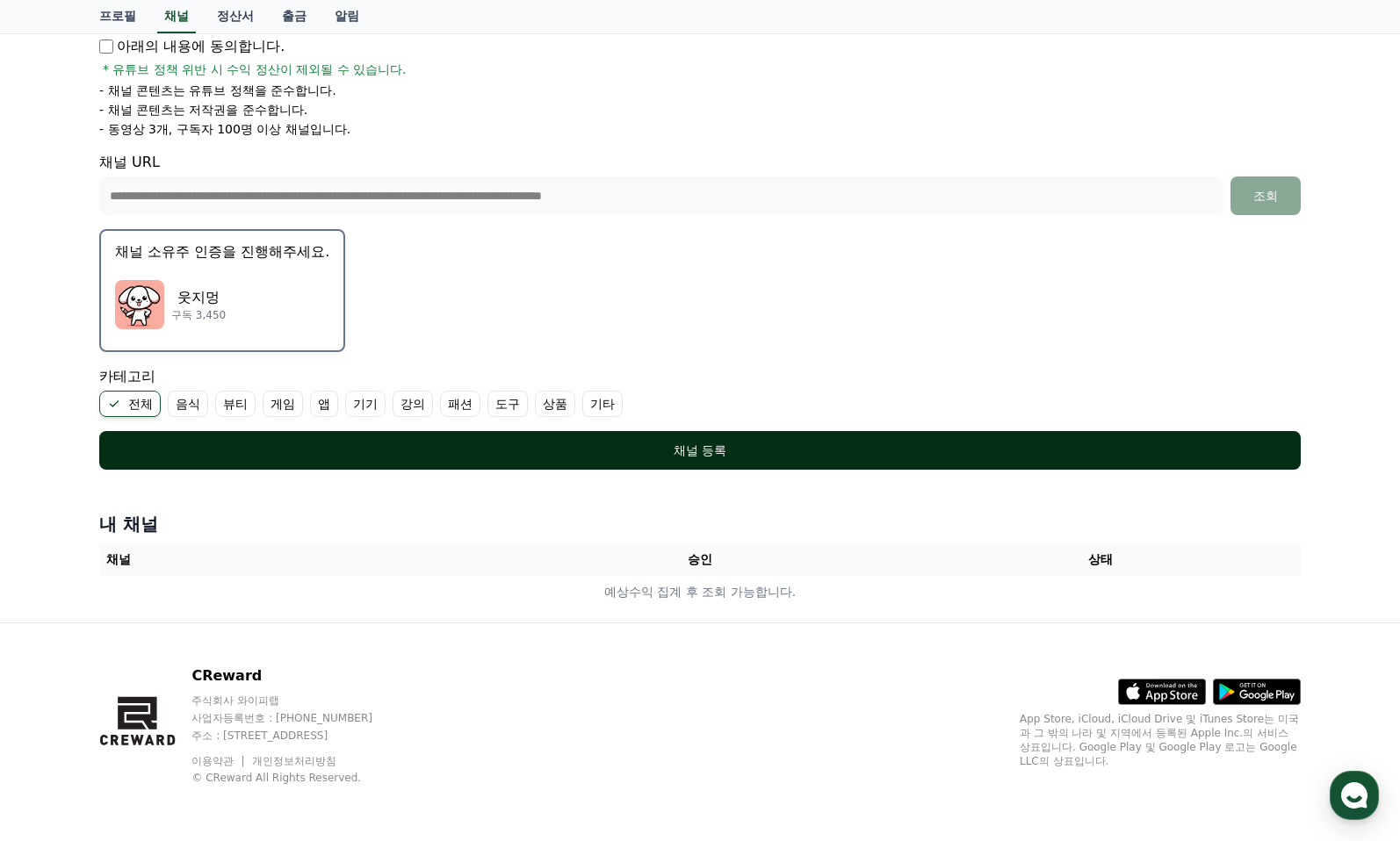
click at [743, 448] on div "채널 등록" at bounding box center [700, 451] width 1131 height 18
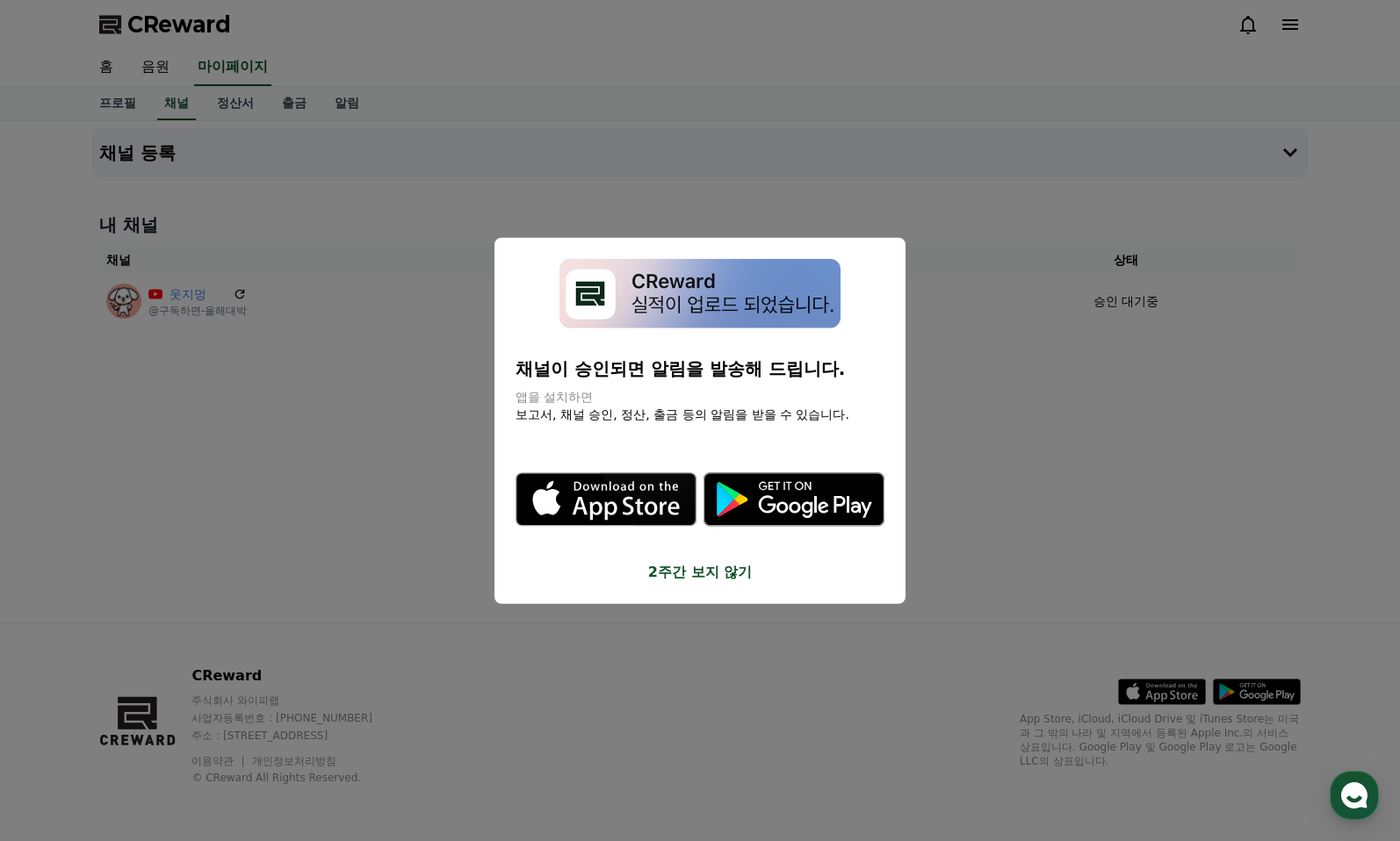
click at [709, 580] on button "2주간 보지 않기" at bounding box center [700, 571] width 368 height 21
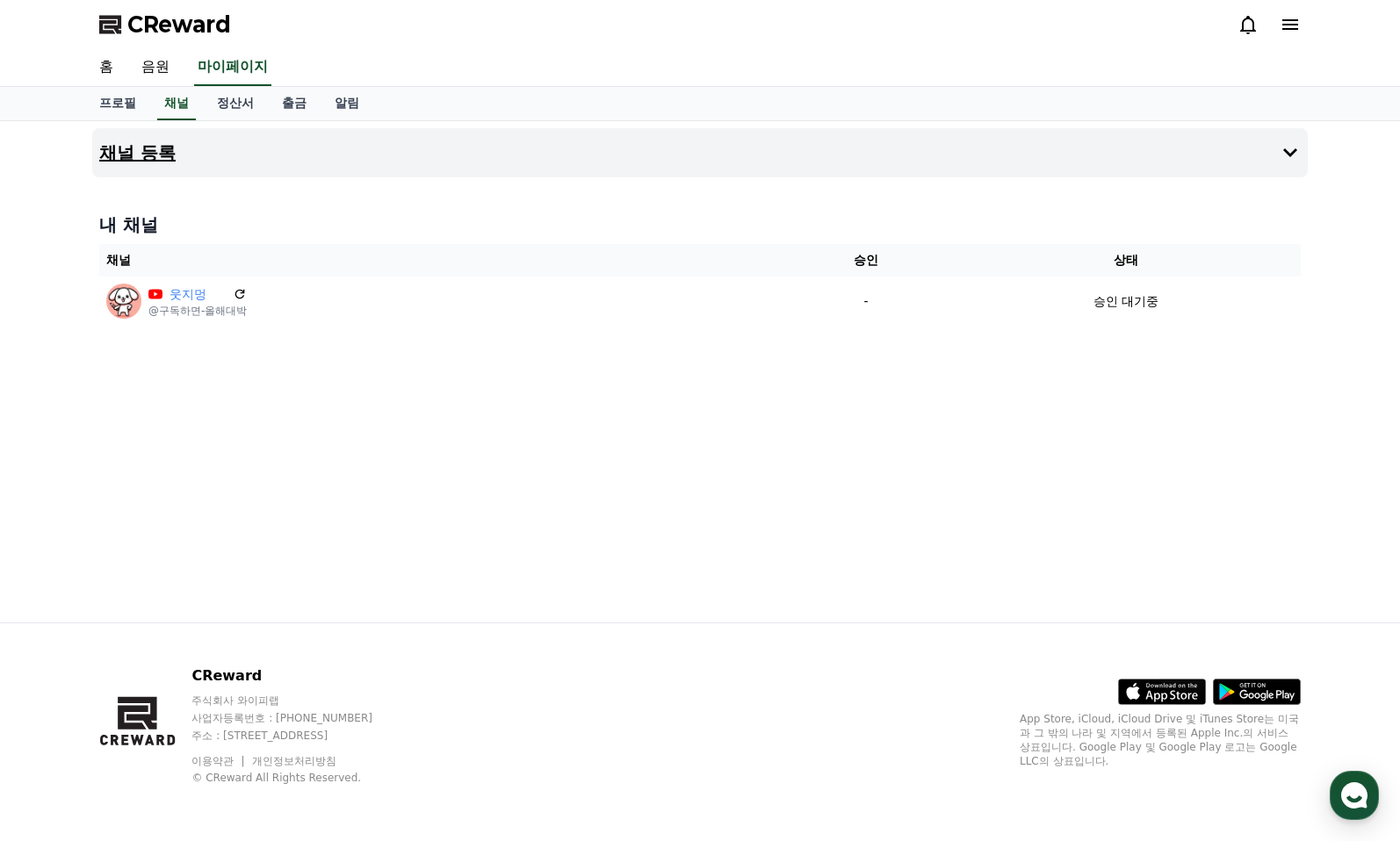
click at [150, 153] on h4 "채널 등록" at bounding box center [138, 153] width 77 height 20
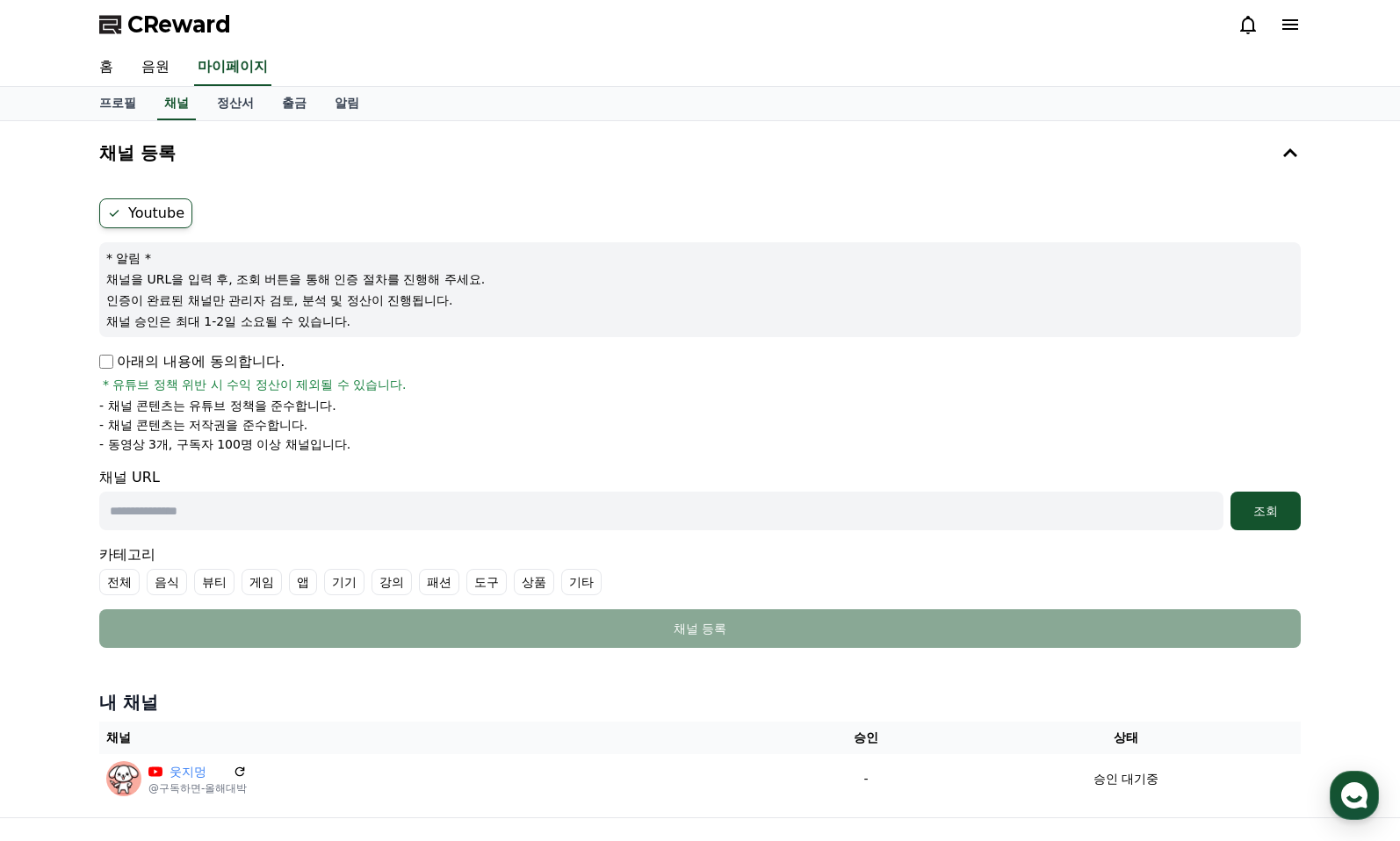
click at [155, 214] on label "Youtube" at bounding box center [145, 213] width 93 height 29
click at [158, 354] on p "아래의 내용에 동의합니다." at bounding box center [192, 362] width 186 height 21
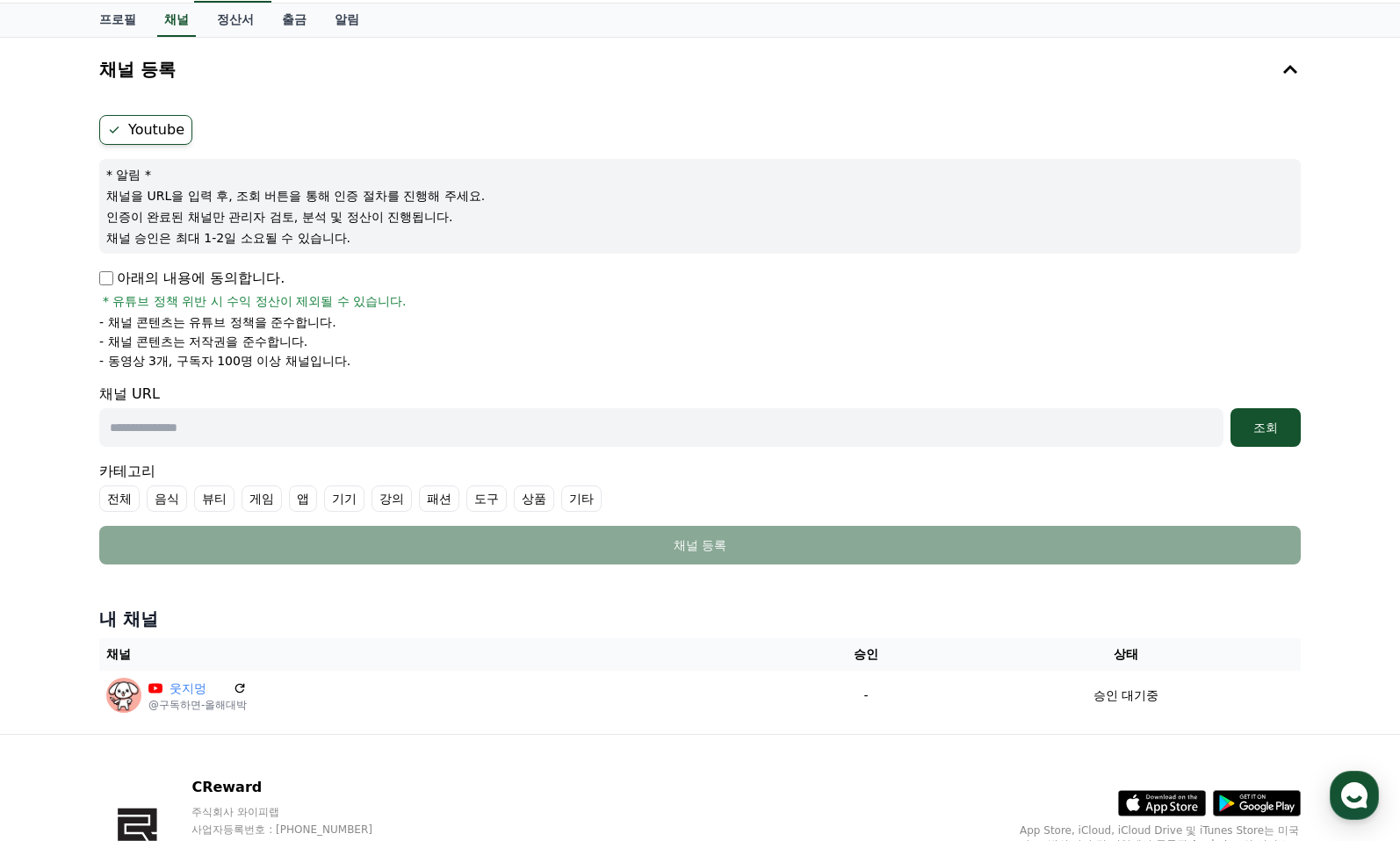
scroll to position [195, 0]
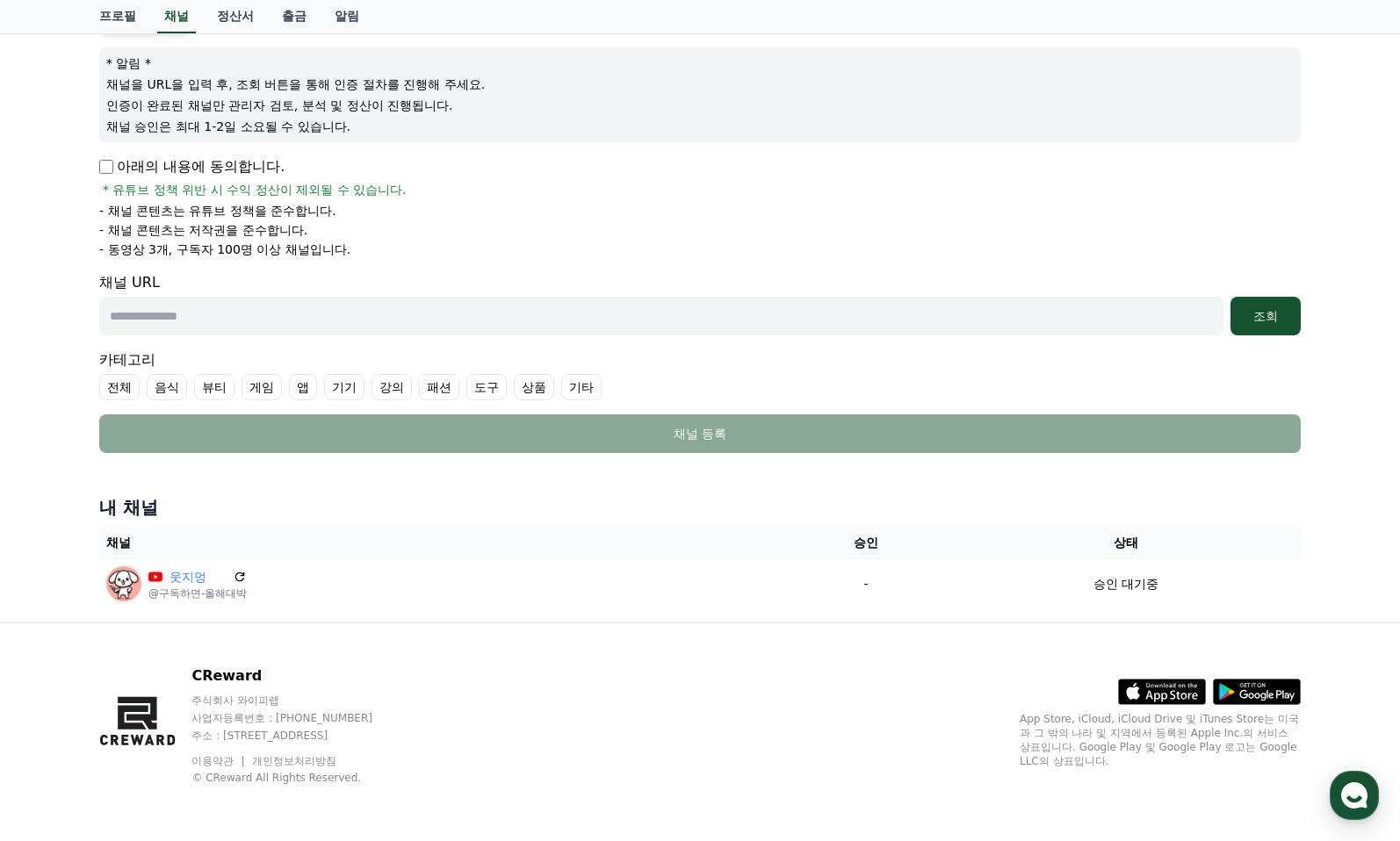
click at [458, 341] on form "Youtube * 알림 * 채널을 URL을 입력 후, 조회 버튼을 통해 인증 절차를 진행해 주세요. 인증이 완료된 채널만 관리자 검토, 분석 …" at bounding box center [700, 229] width 1202 height 450
paste input "**********"
click at [460, 328] on input "text" at bounding box center [661, 315] width 1124 height 38
type input "**********"
click at [1292, 308] on div "조회" at bounding box center [1265, 316] width 56 height 18
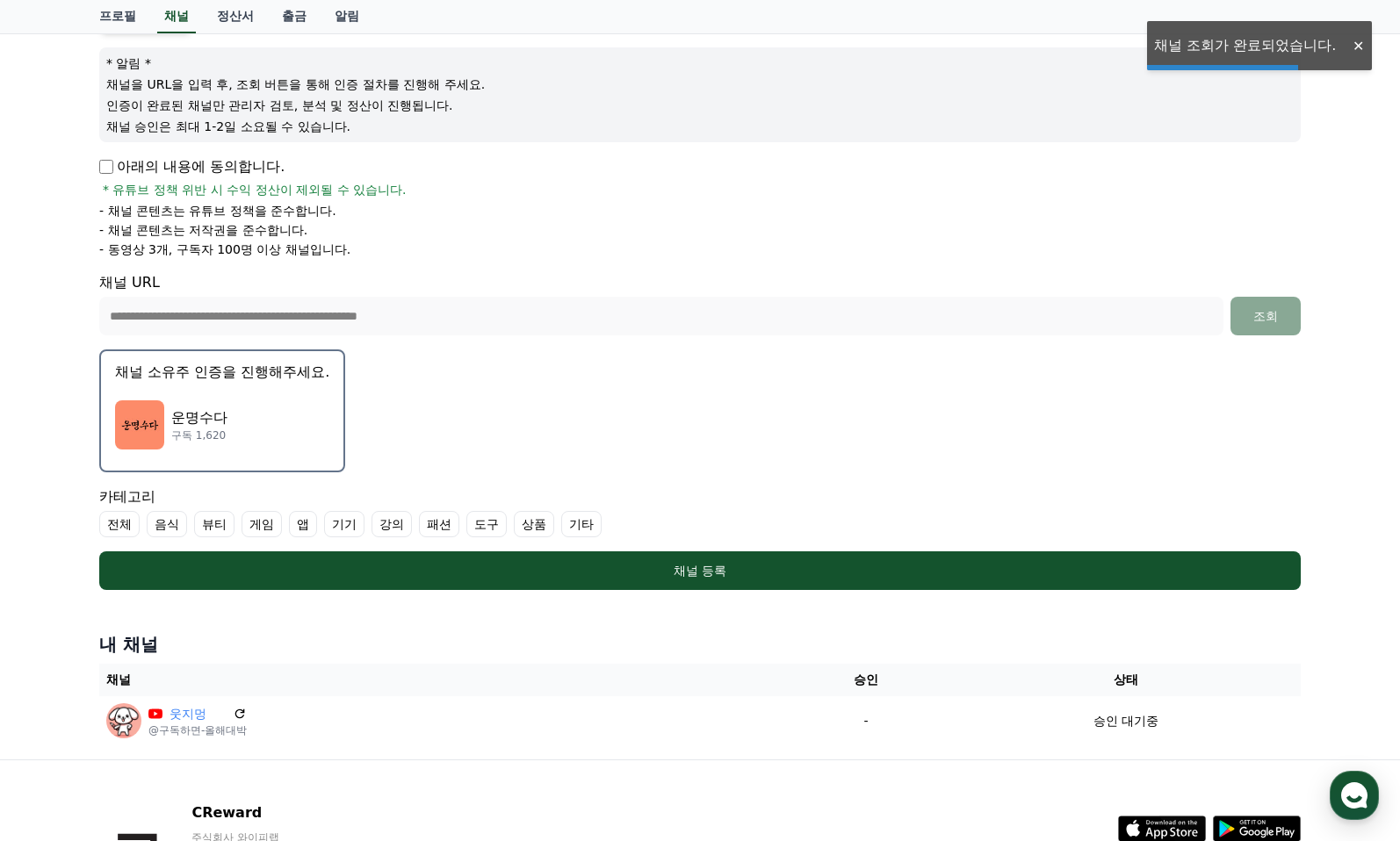
click at [244, 402] on div "운명수다 구독 1,620" at bounding box center [222, 425] width 214 height 71
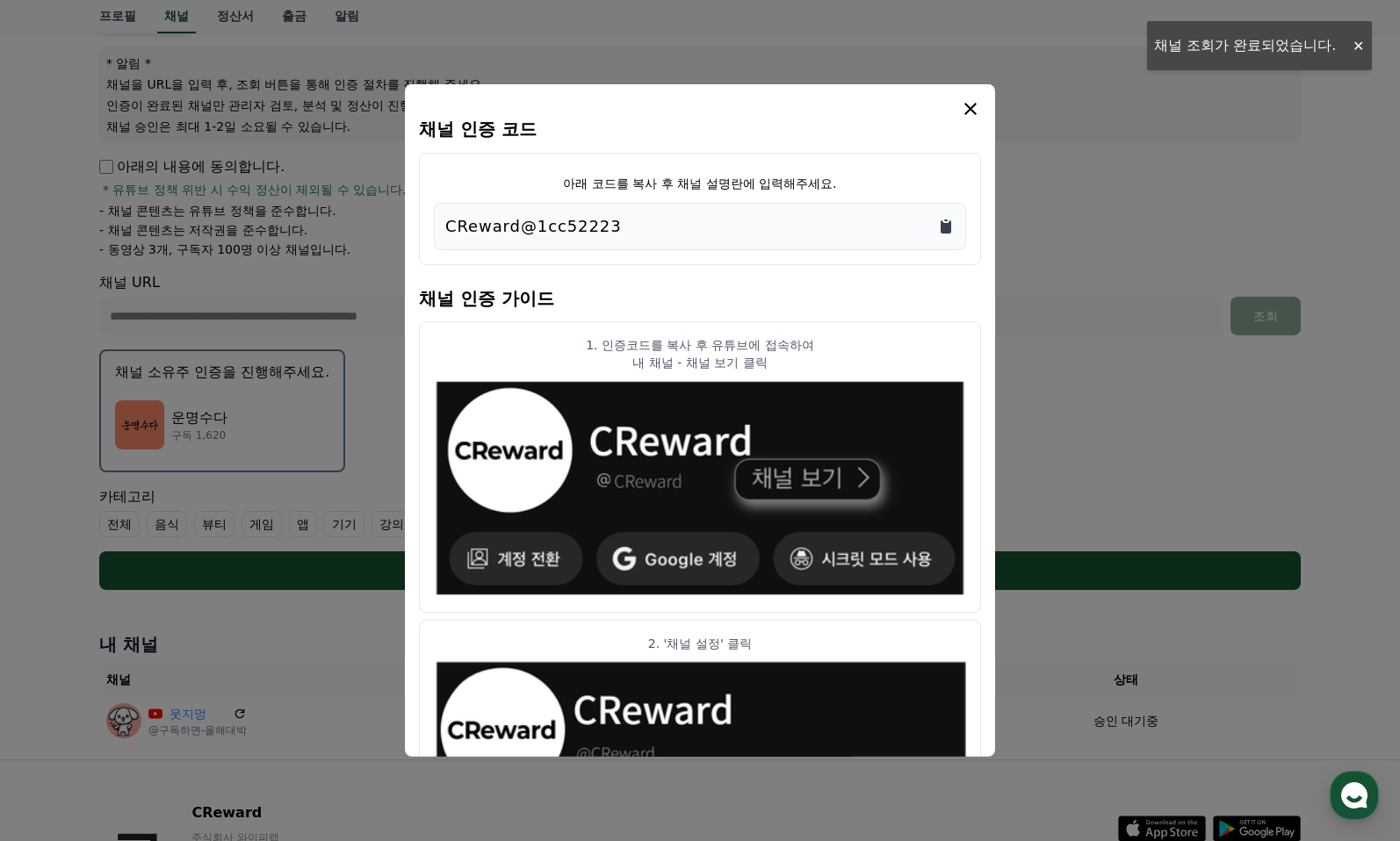
click at [947, 233] on icon "Copy to clipboard" at bounding box center [945, 226] width 11 height 13
click at [982, 111] on div "채널 인증 코드 아래 코드를 복사 후 채널 설명란에 입력해주세요. CReward@1cc52223 채널 인증 가이드 1. 인증코드를 복사 후 유…" at bounding box center [700, 420] width 590 height 673
click at [971, 96] on div "채널 인증 코드 아래 코드를 복사 후 채널 설명란에 입력해주세요. CReward@1cc52223 채널 인증 가이드 1. 인증코드를 복사 후 유…" at bounding box center [700, 420] width 590 height 673
click at [972, 120] on h4 "채널 인증 코드" at bounding box center [700, 130] width 562 height 20
click at [974, 116] on icon "modal" at bounding box center [970, 108] width 21 height 21
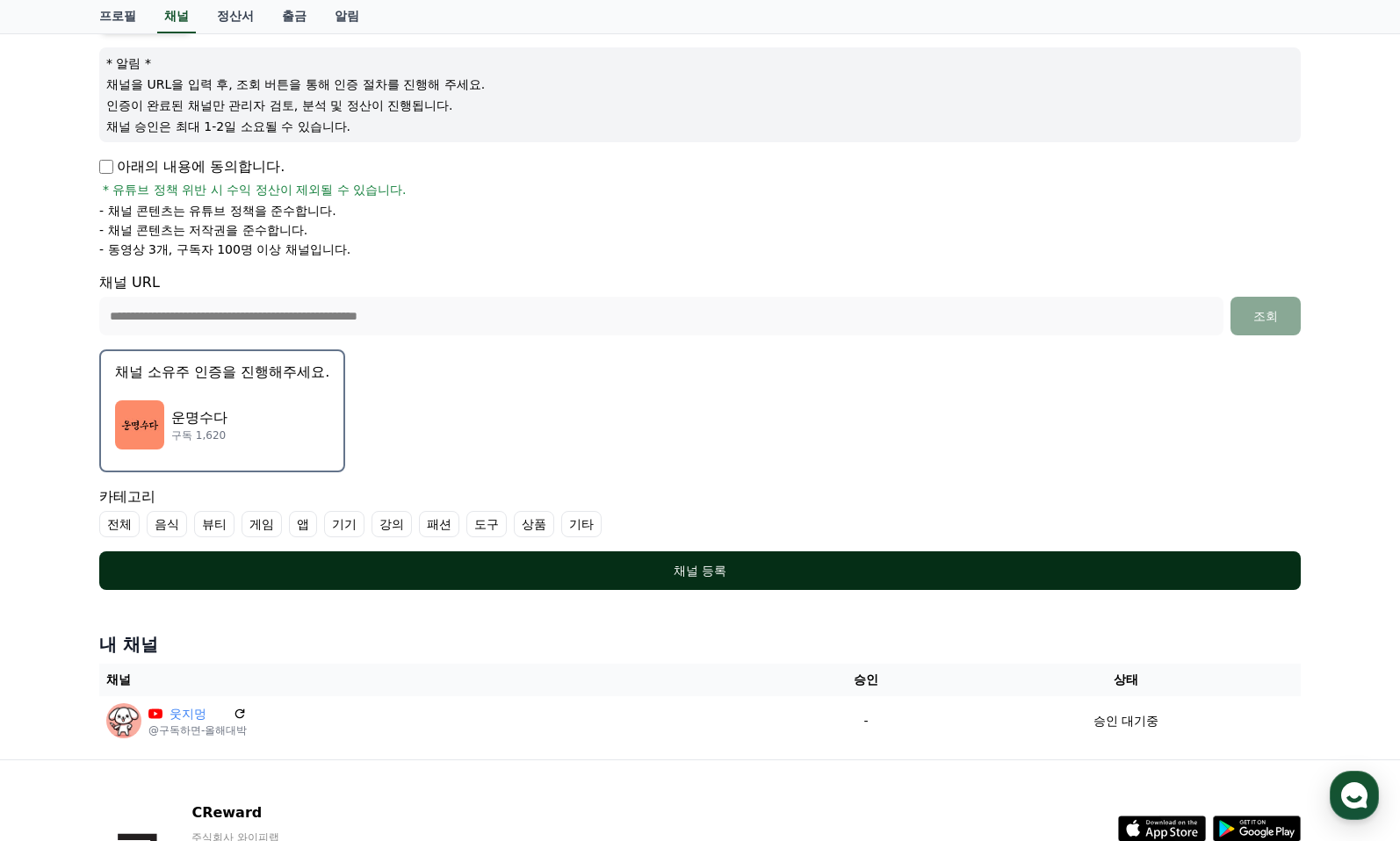
click at [699, 568] on div "채널 등록" at bounding box center [700, 571] width 1131 height 18
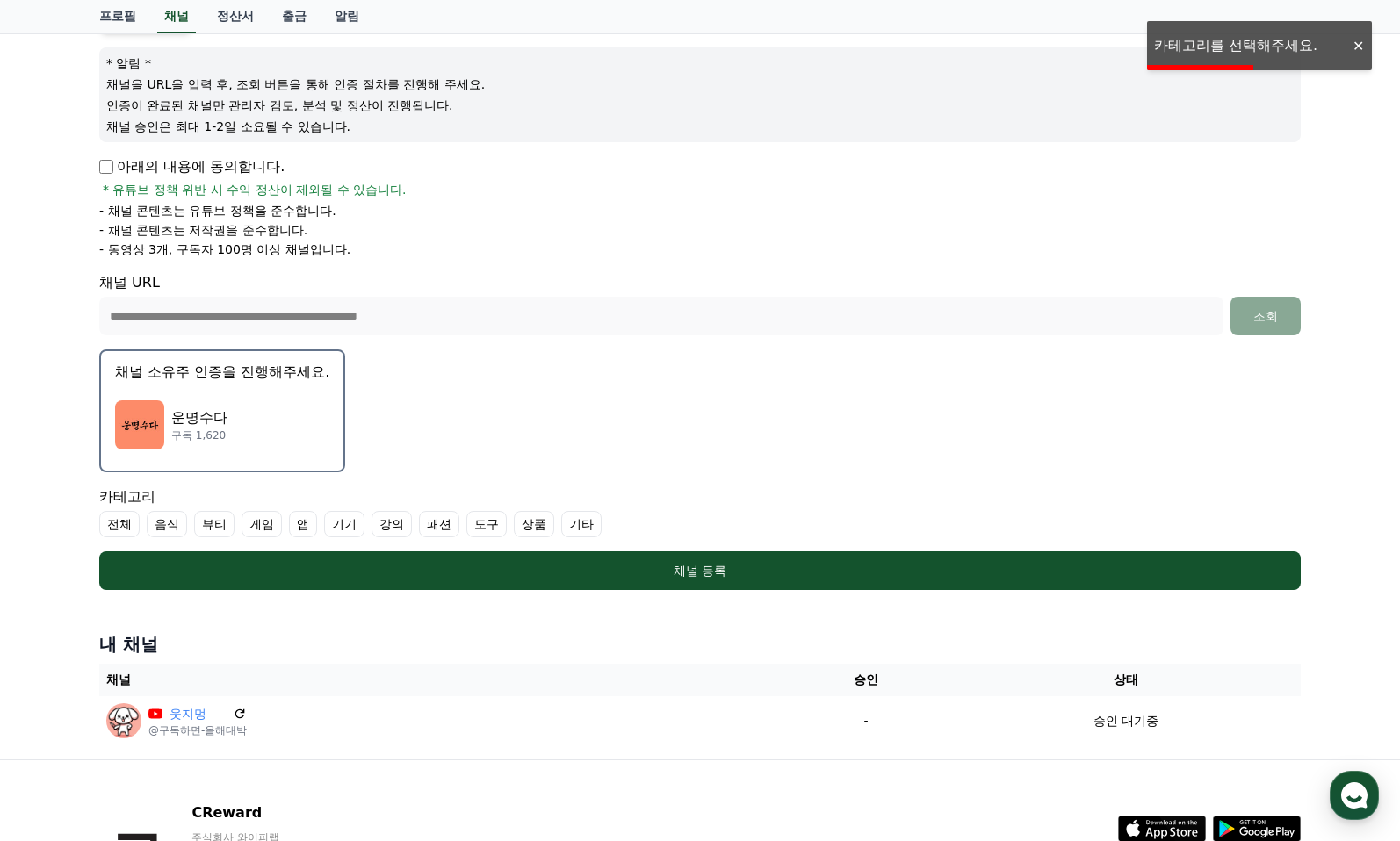
click at [143, 531] on ul "전체 음식 뷰티 게임 앱 기기 강의 패션 도구 상품 기타" at bounding box center [700, 524] width 1202 height 27
click at [125, 532] on label "전체" at bounding box center [119, 524] width 40 height 27
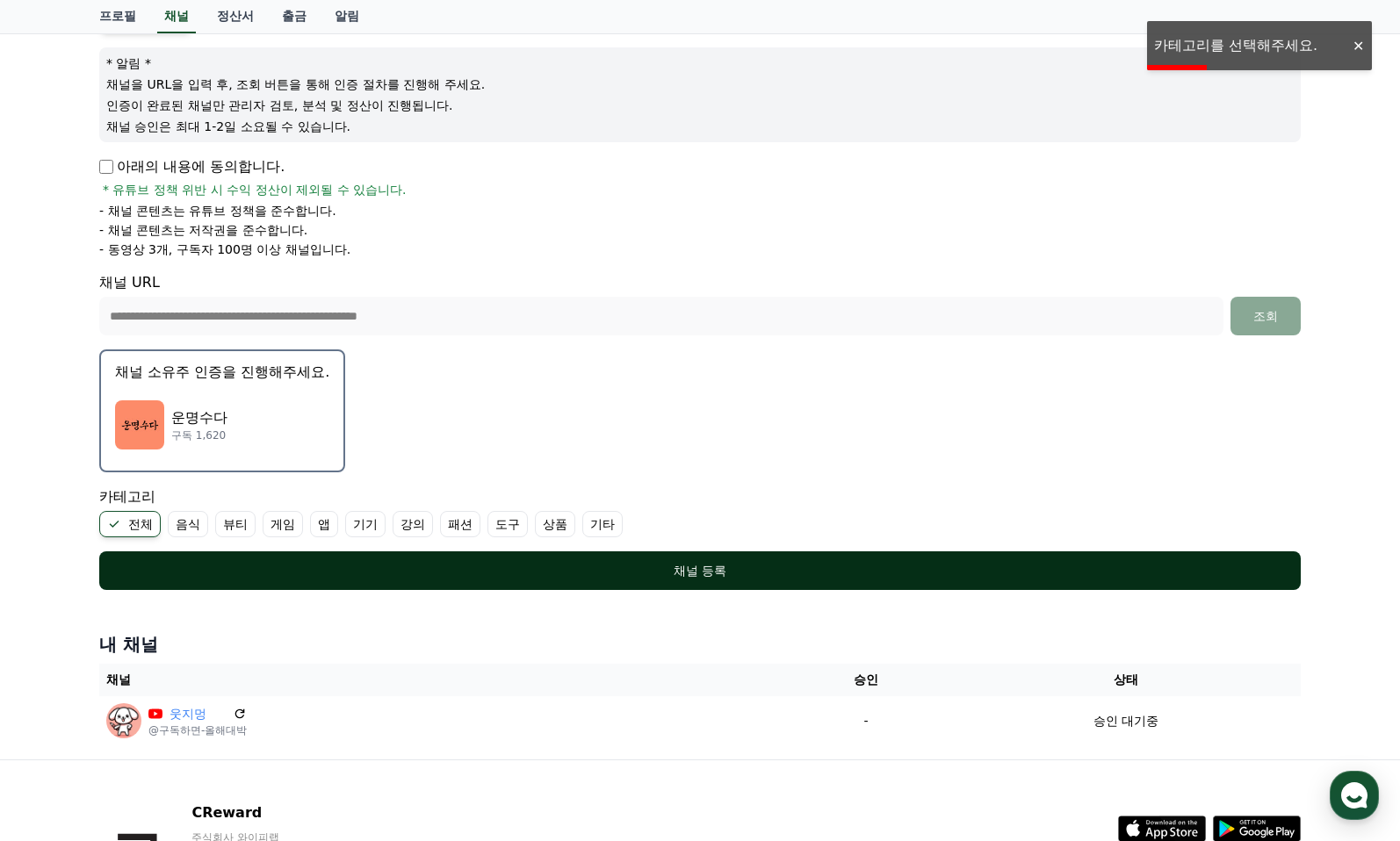
click at [726, 574] on div "채널 등록" at bounding box center [700, 571] width 1131 height 18
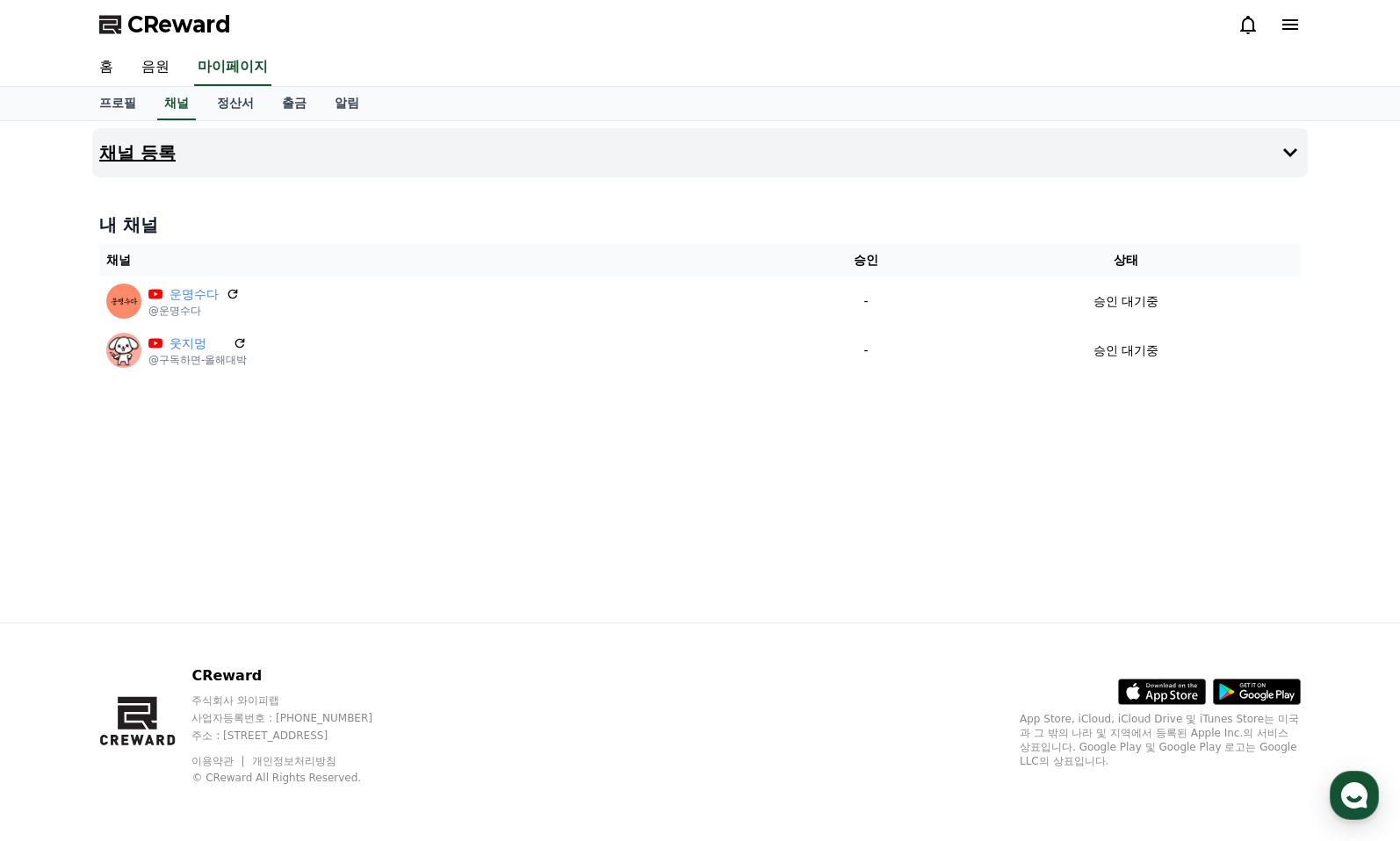
click at [161, 143] on h4 "채널 등록" at bounding box center [138, 153] width 77 height 20
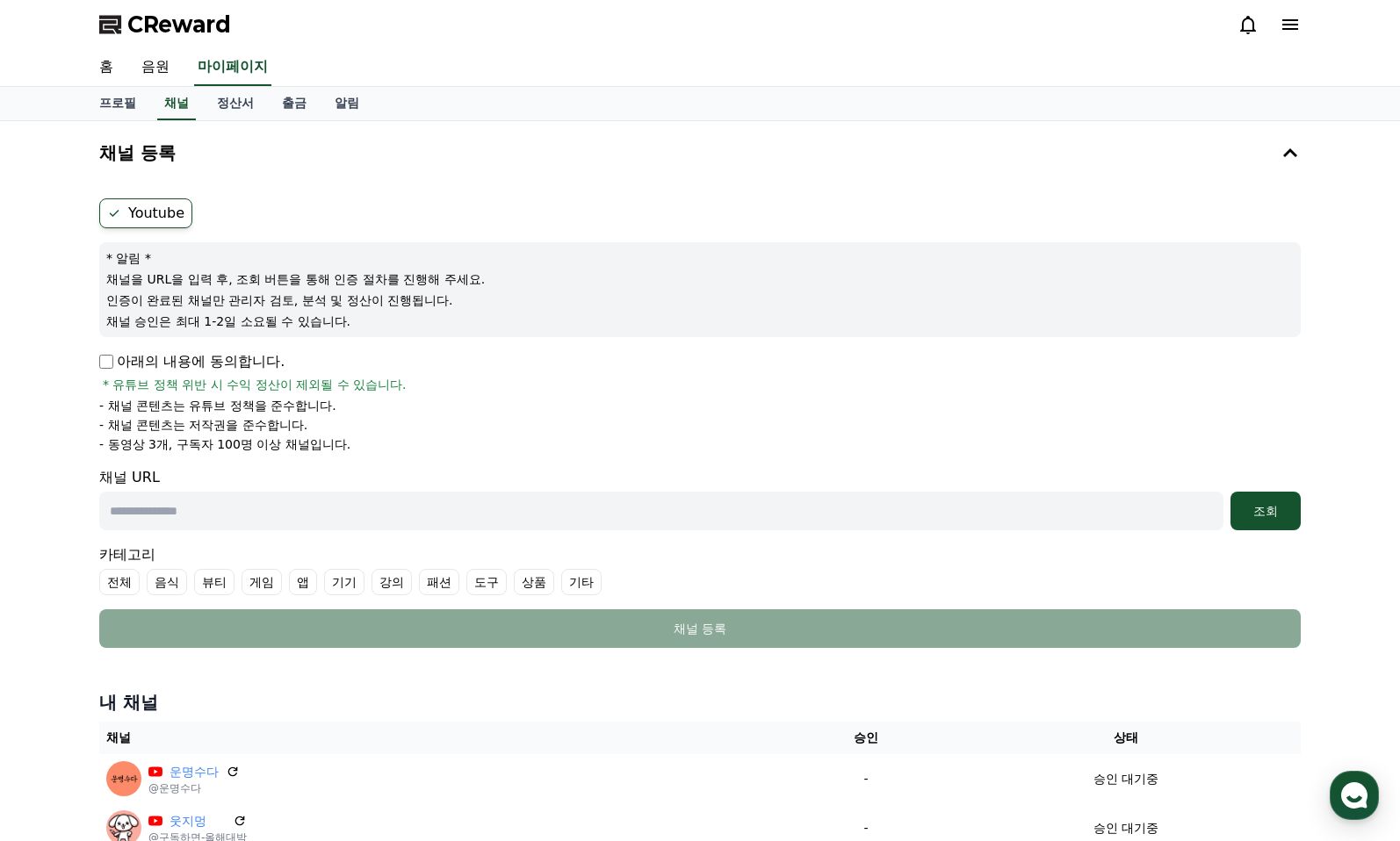
click at [255, 510] on input "text" at bounding box center [661, 511] width 1124 height 38
paste input "**********"
type input "**********"
click at [1273, 498] on button "조회" at bounding box center [1266, 511] width 71 height 38
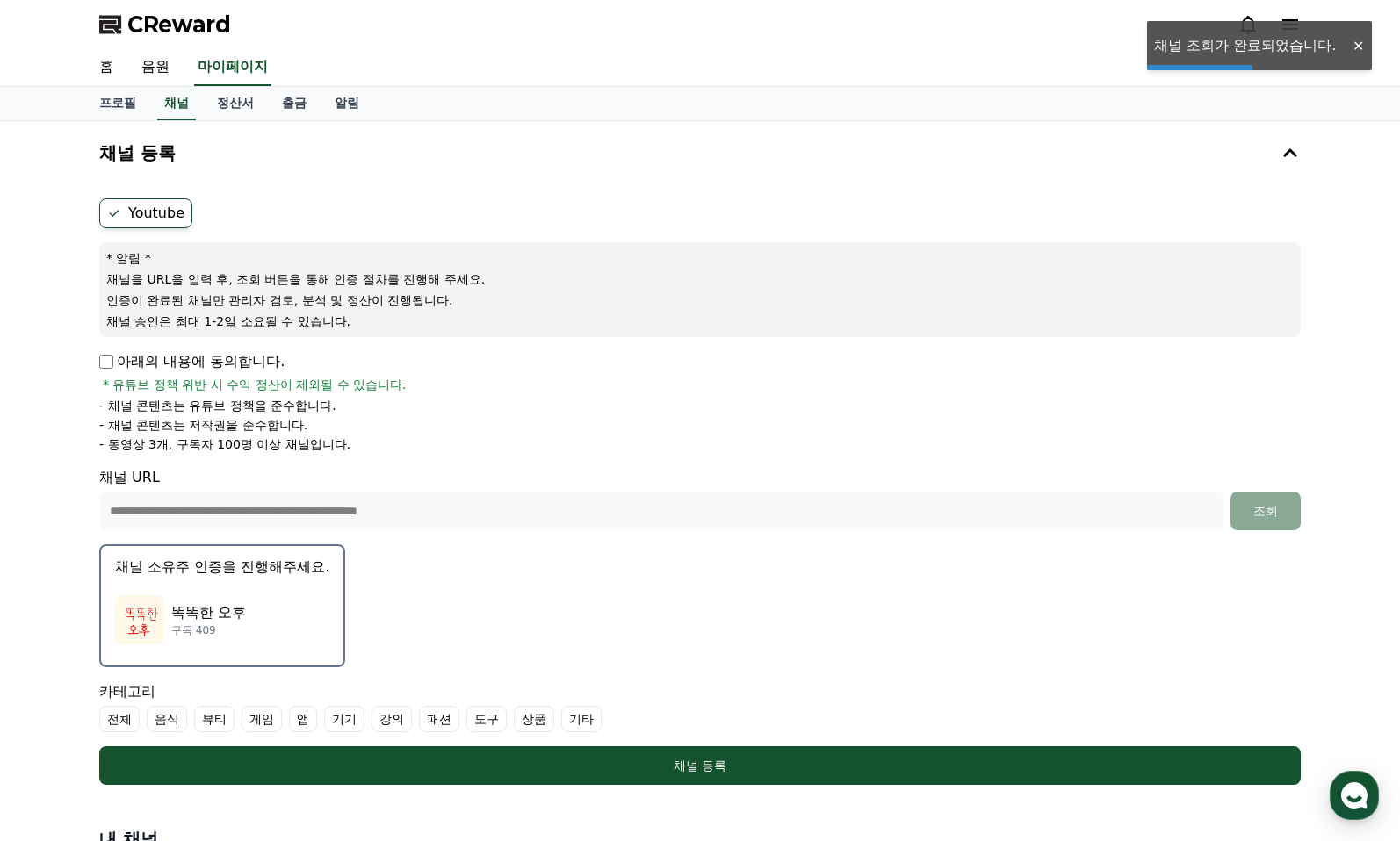
scroll to position [263, 0]
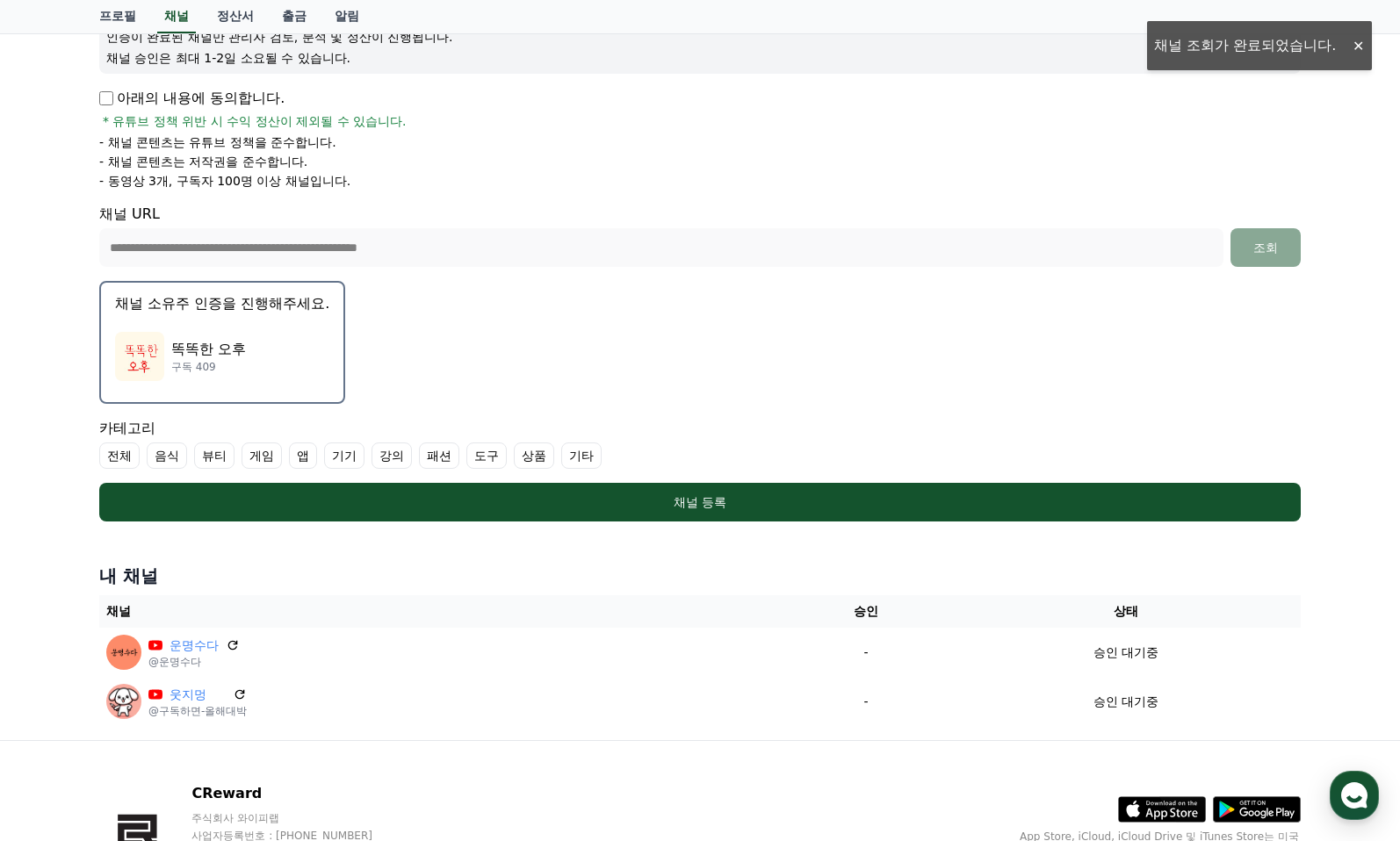
click at [240, 349] on p "똑똑한 오후" at bounding box center [208, 349] width 75 height 21
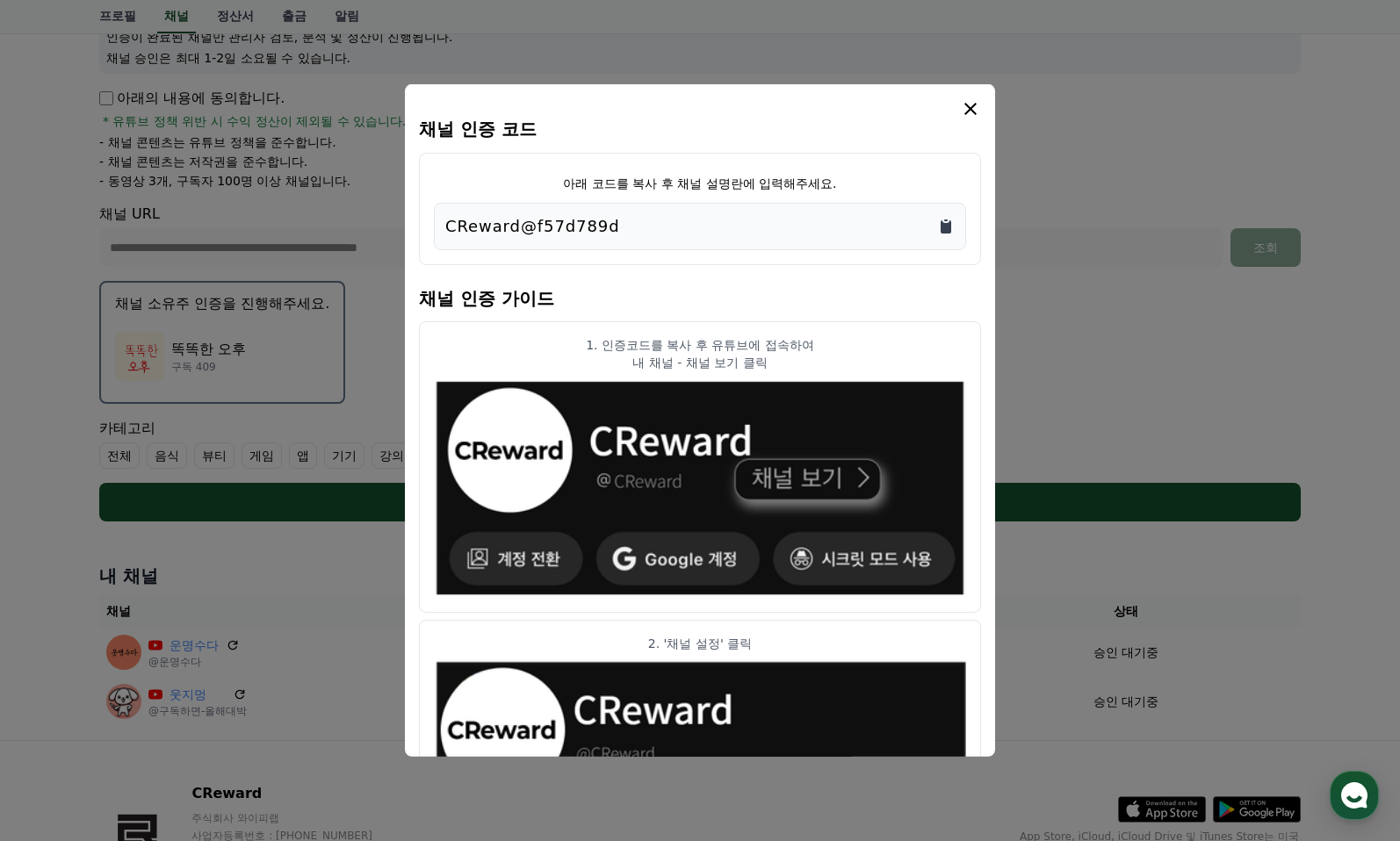
click at [938, 220] on icon "Copy to clipboard" at bounding box center [946, 227] width 18 height 18
click at [978, 111] on icon "modal" at bounding box center [970, 108] width 21 height 21
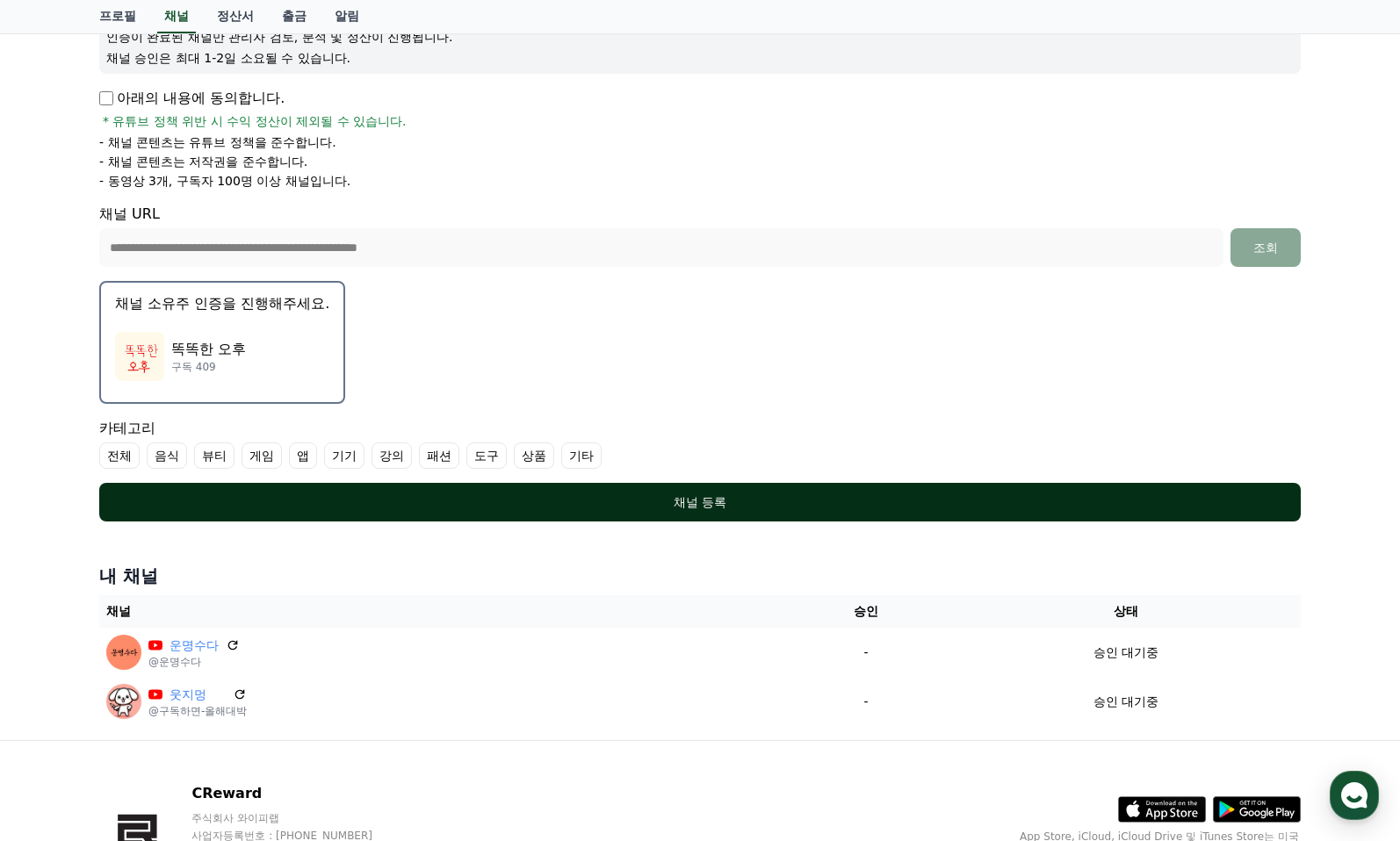
click at [692, 490] on button "채널 등록" at bounding box center [700, 502] width 1202 height 38
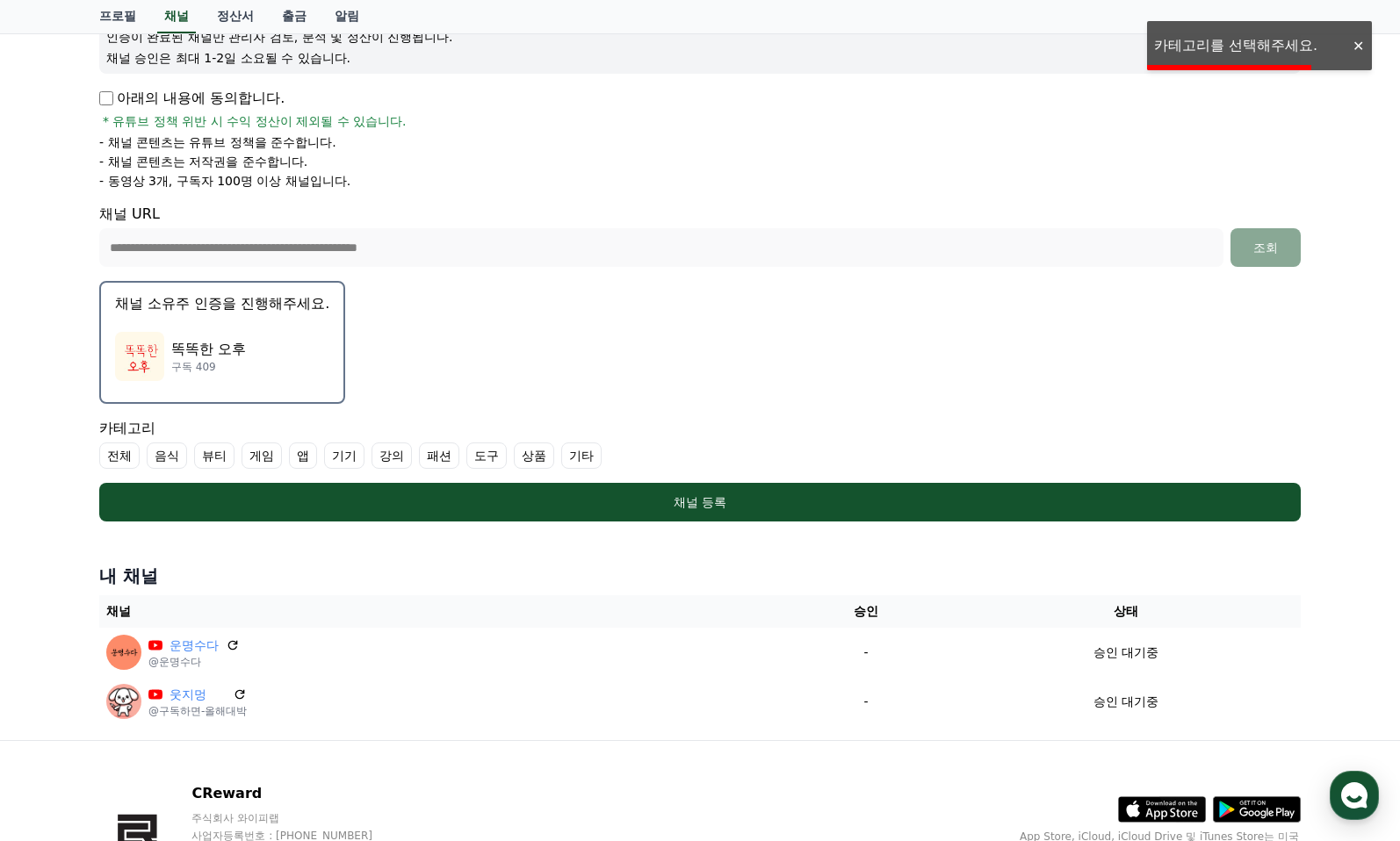
click at [112, 452] on label "전체" at bounding box center [119, 456] width 40 height 27
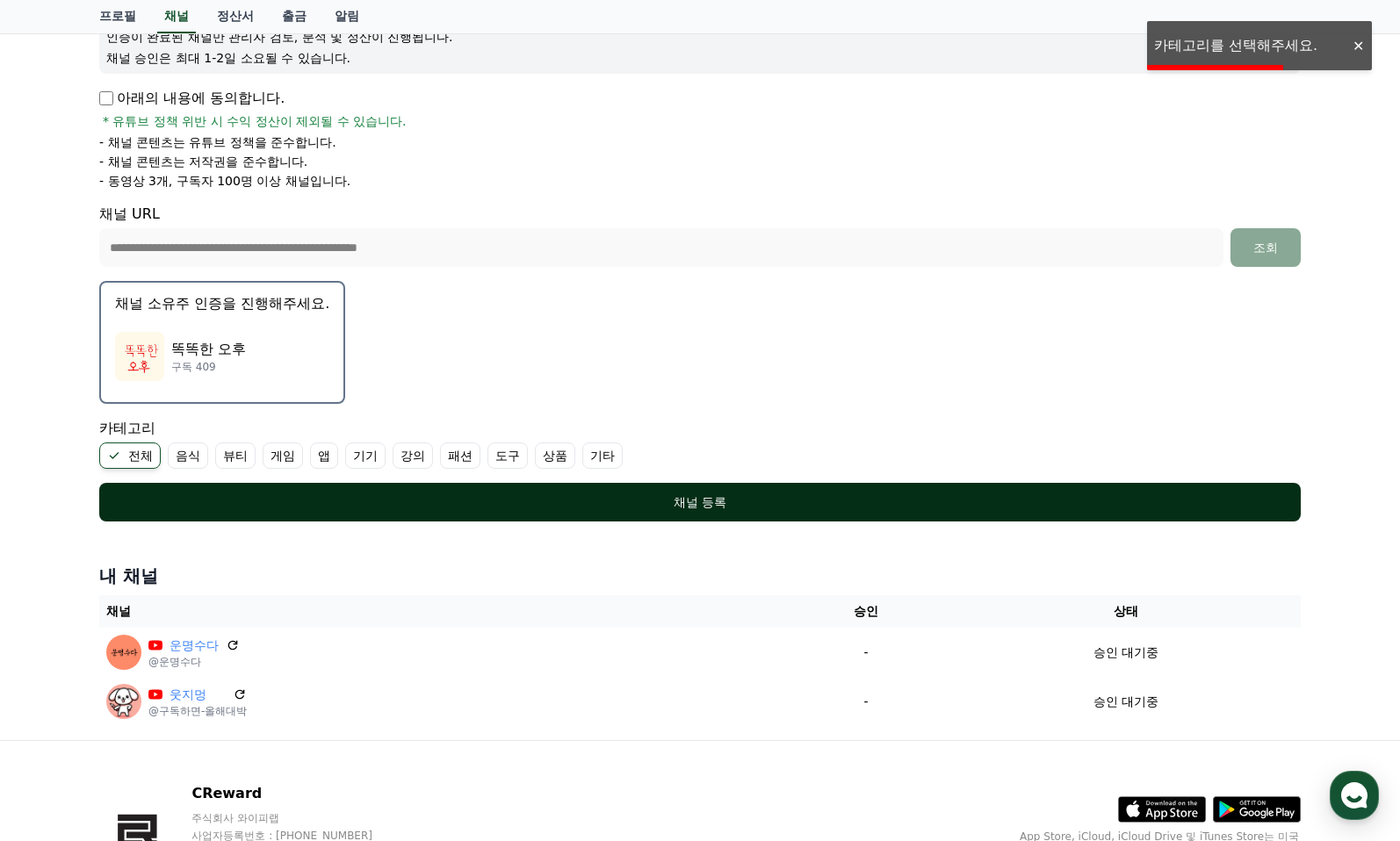
click at [704, 500] on div "채널 등록" at bounding box center [700, 502] width 1131 height 18
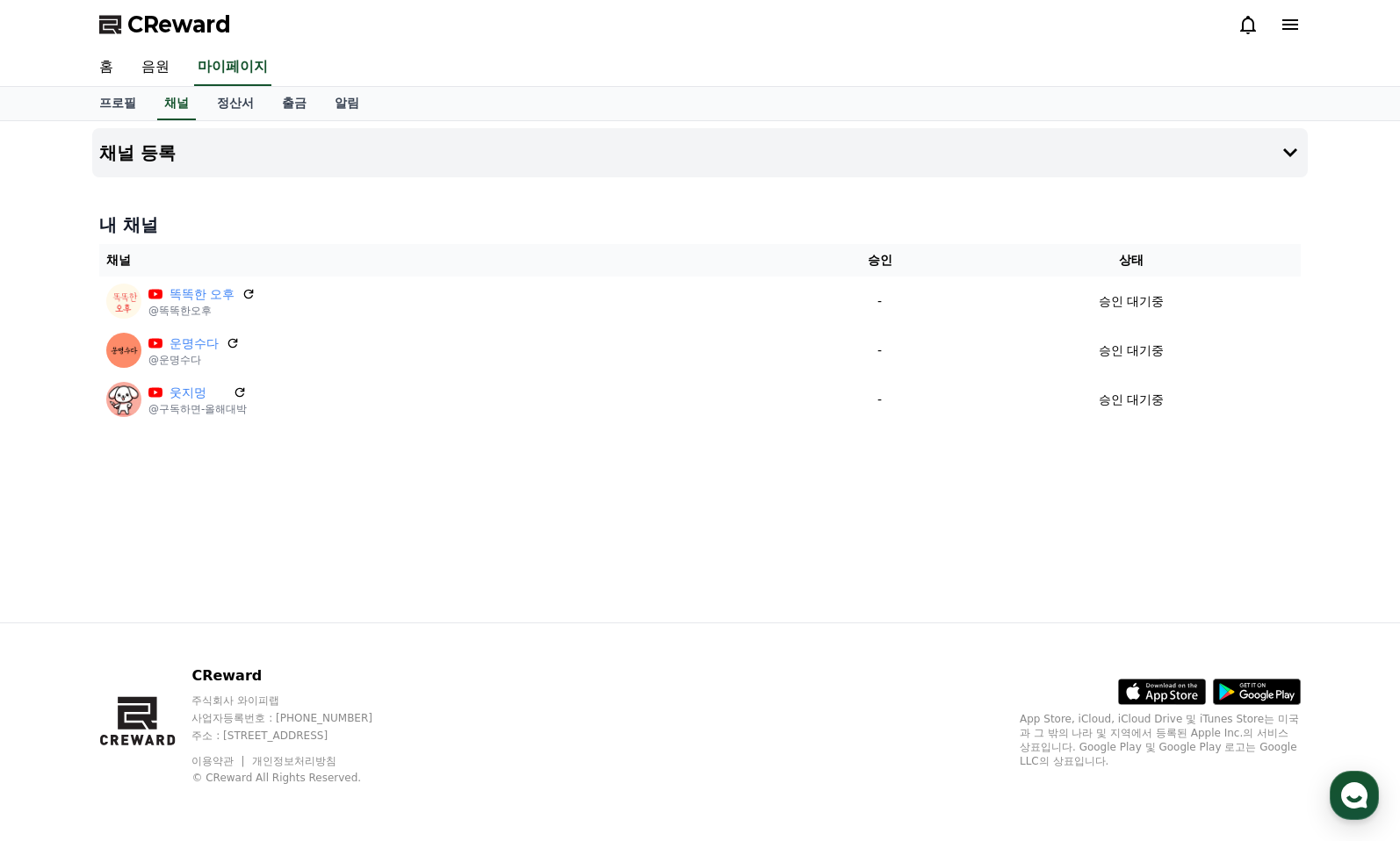
click at [182, 15] on span "CReward" at bounding box center [179, 25] width 103 height 28
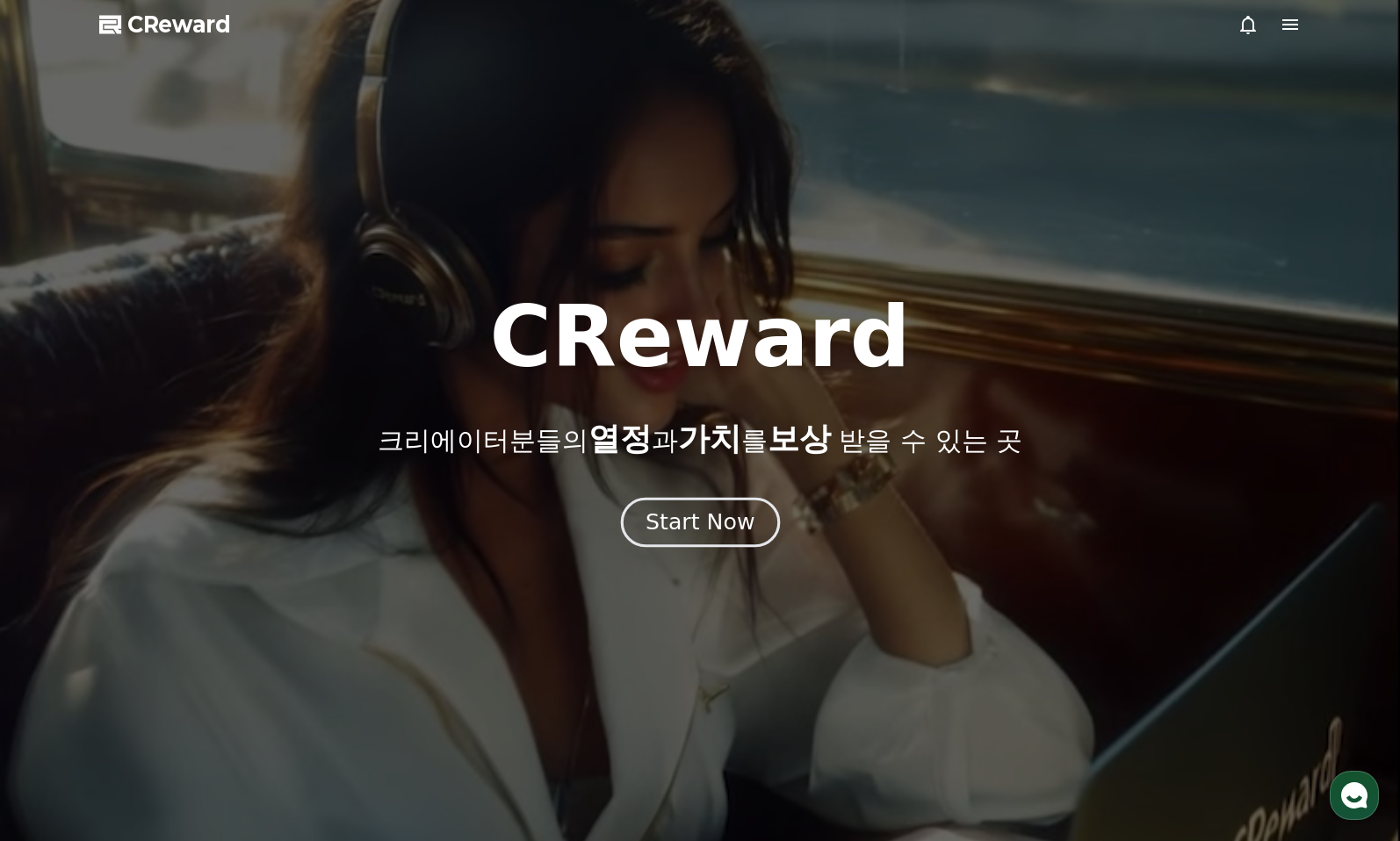
click at [712, 530] on div "Start Now" at bounding box center [700, 523] width 109 height 29
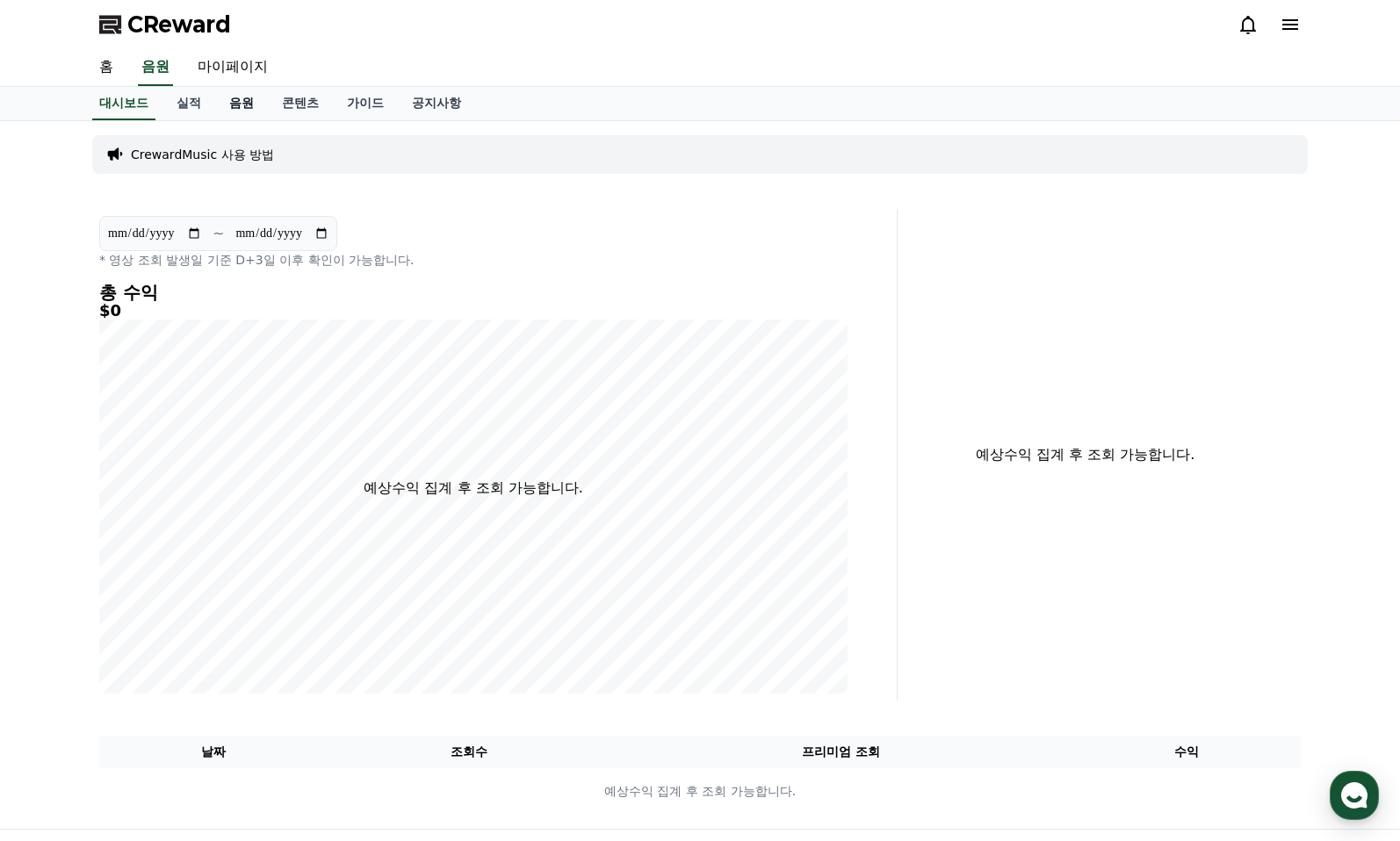
click at [241, 103] on link "음원" at bounding box center [242, 104] width 53 height 33
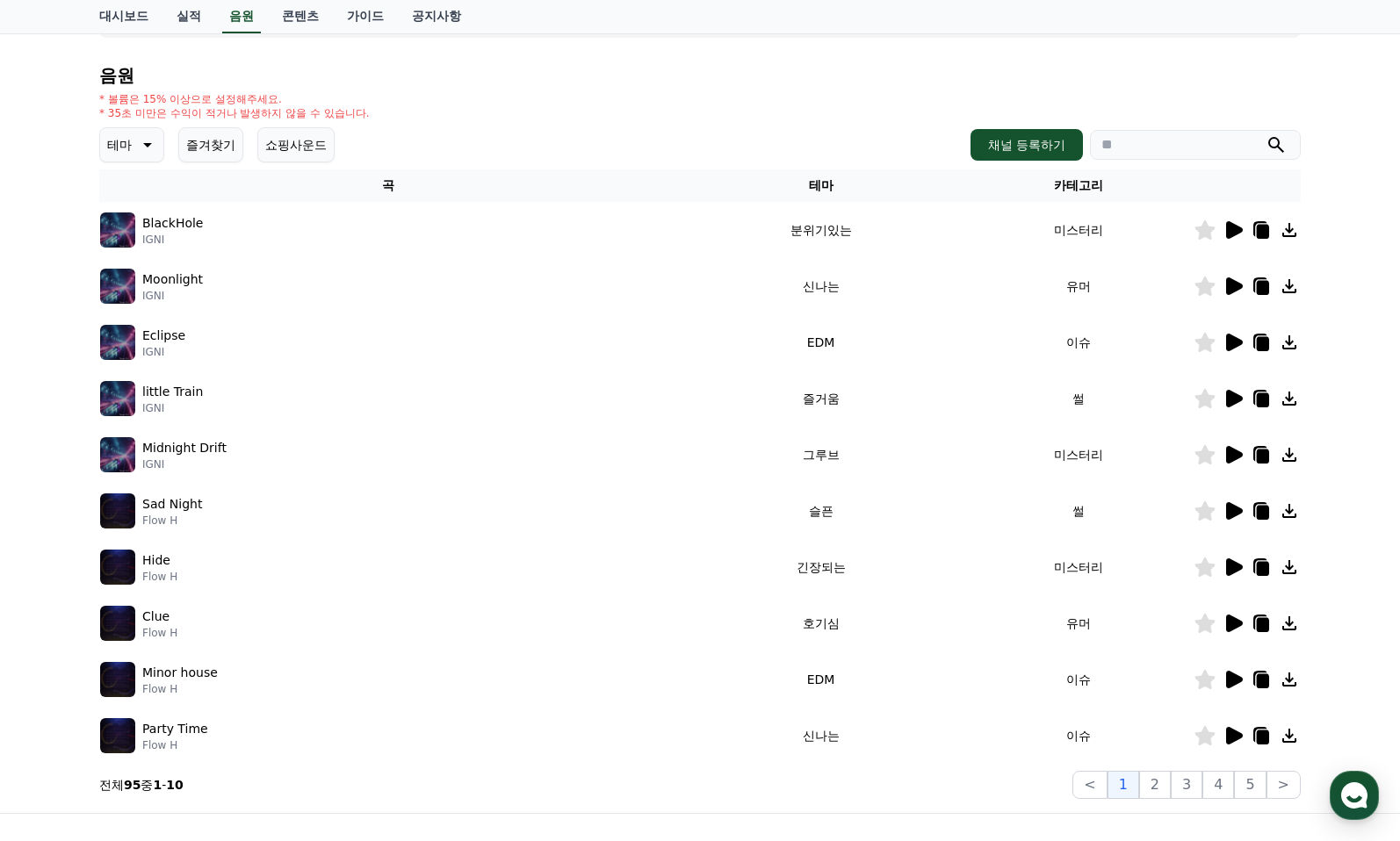
scroll to position [348, 0]
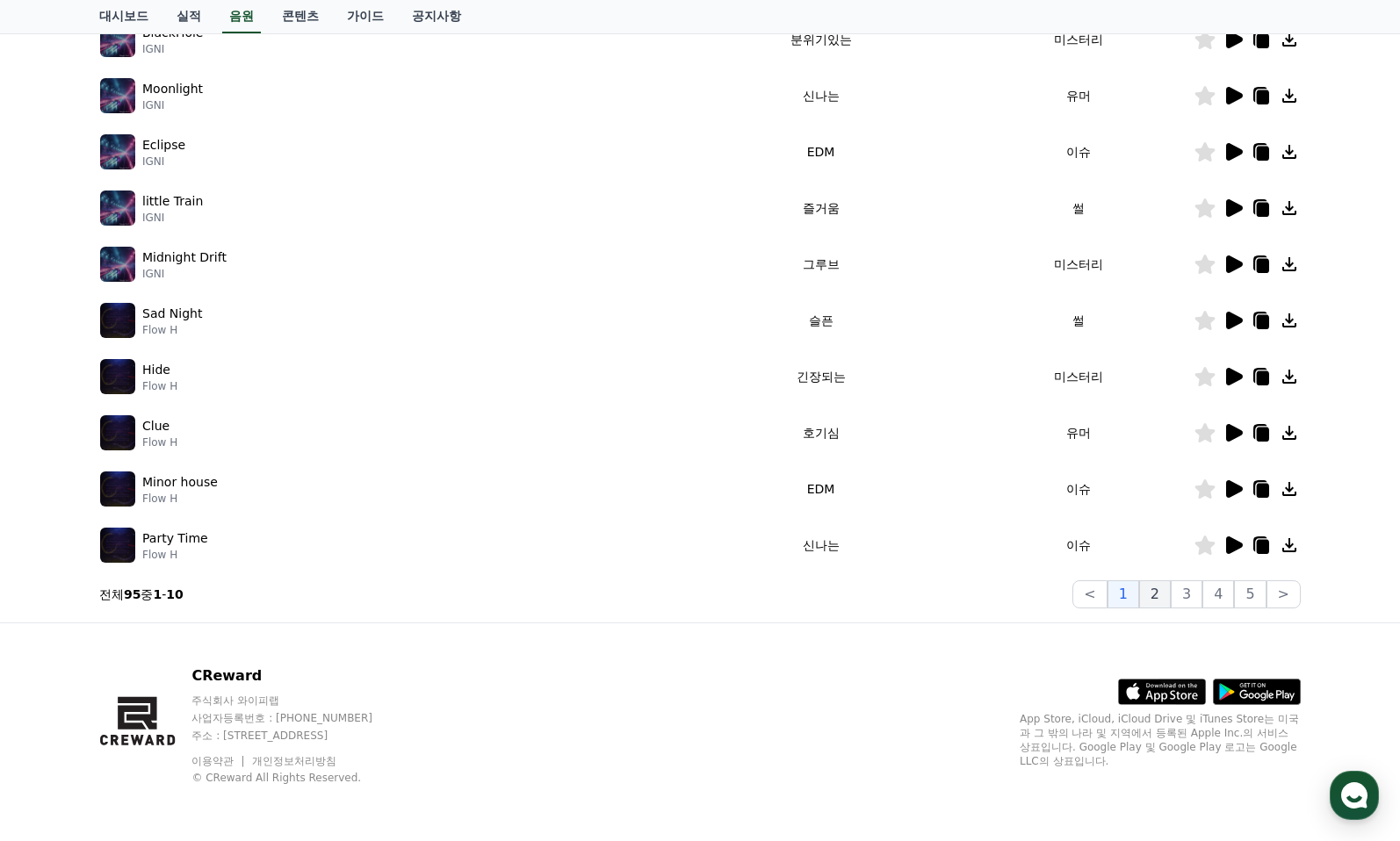
click at [1151, 598] on button "2" at bounding box center [1155, 594] width 31 height 28
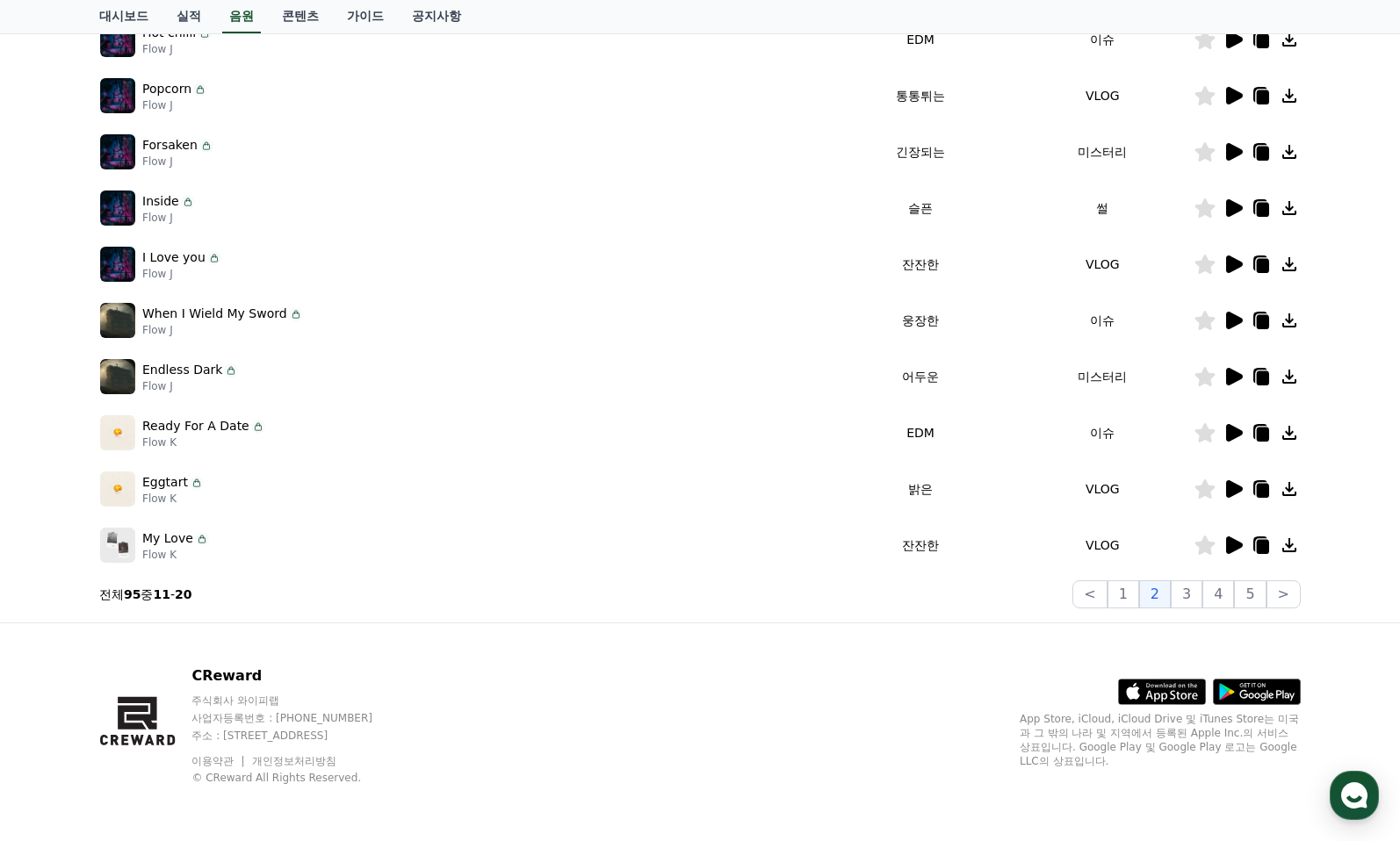
scroll to position [260, 0]
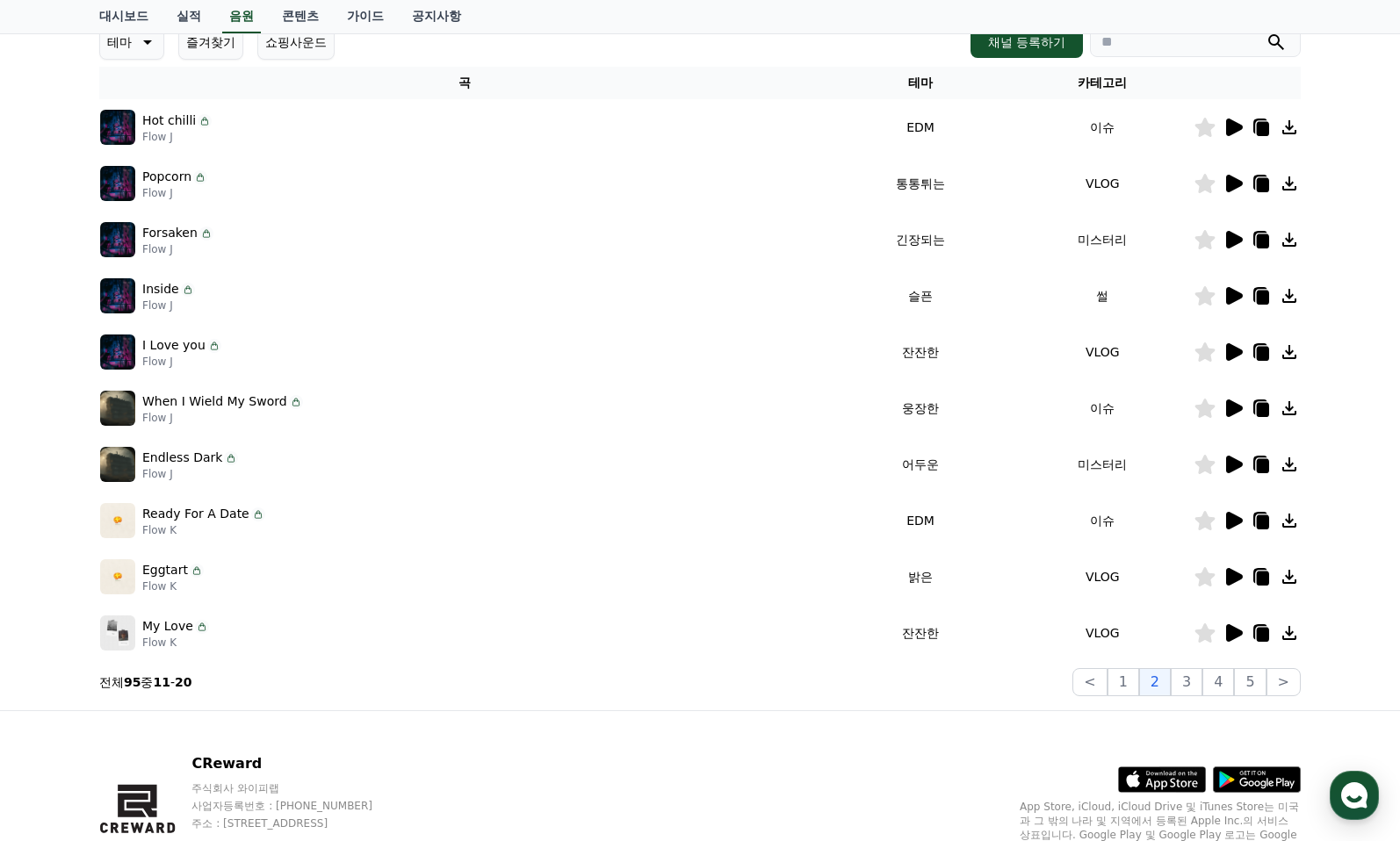
click at [1235, 583] on icon at bounding box center [1234, 577] width 17 height 18
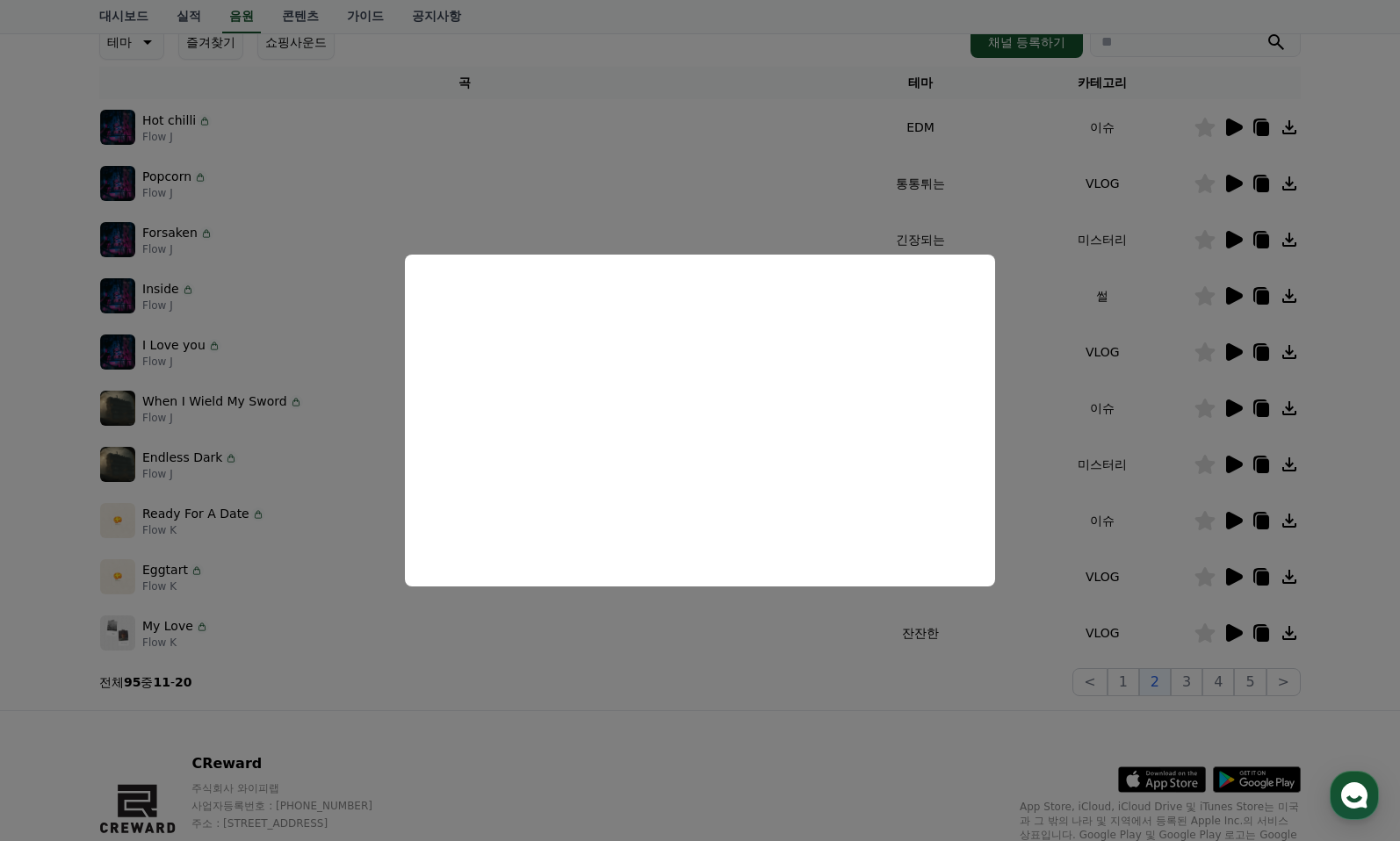
click at [700, 673] on button "close modal" at bounding box center [700, 420] width 1400 height 841
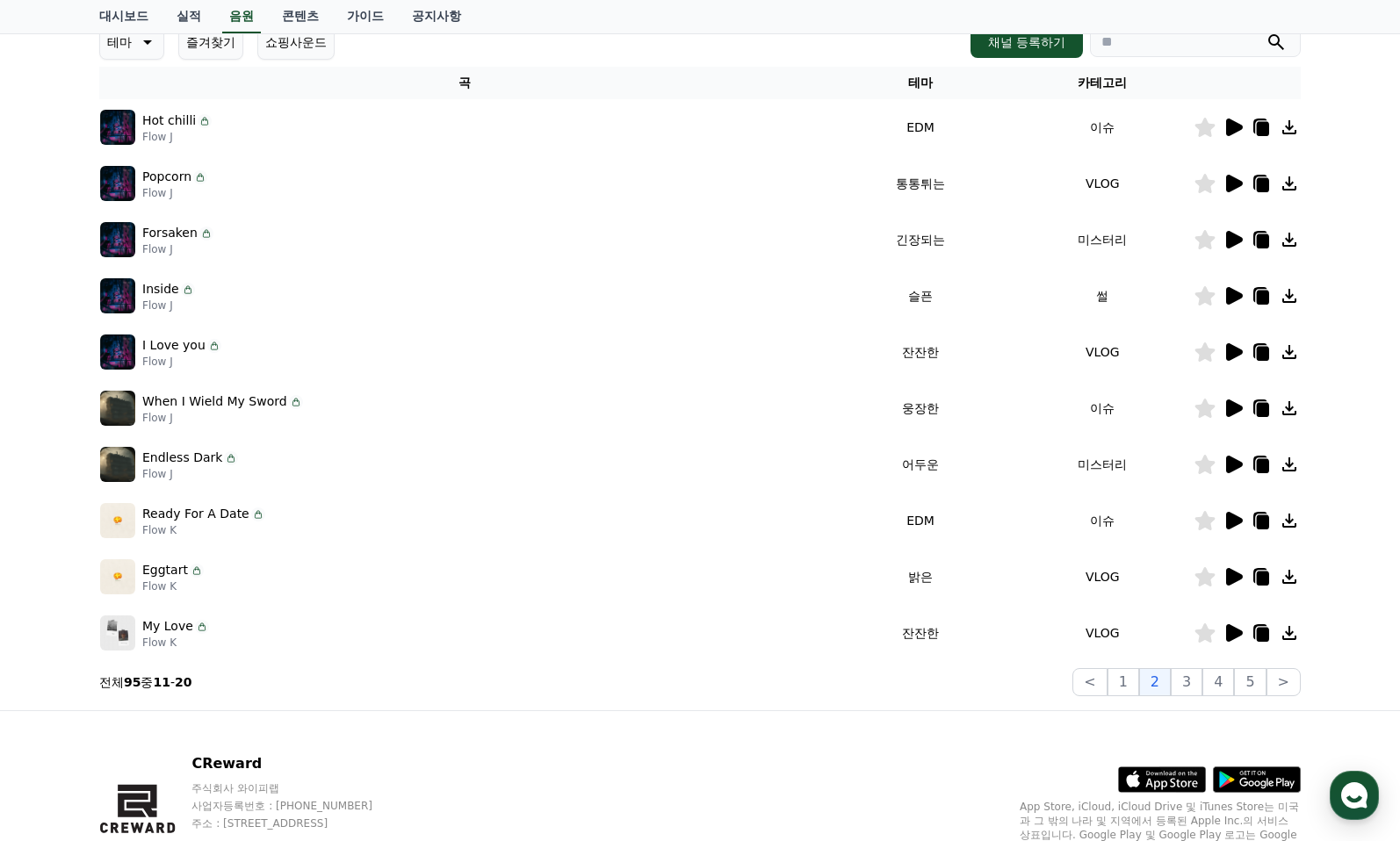
click at [1190, 697] on div "크리워드 음원 서비스 이용 시 유의사항 음원 * 볼륨은 15% 이상으로 설정해주세요. * 35초 미만은 수익이 적거나 발생하지 않을 수 있습니…" at bounding box center [700, 286] width 1215 height 835
click at [1190, 689] on button "3" at bounding box center [1187, 682] width 31 height 28
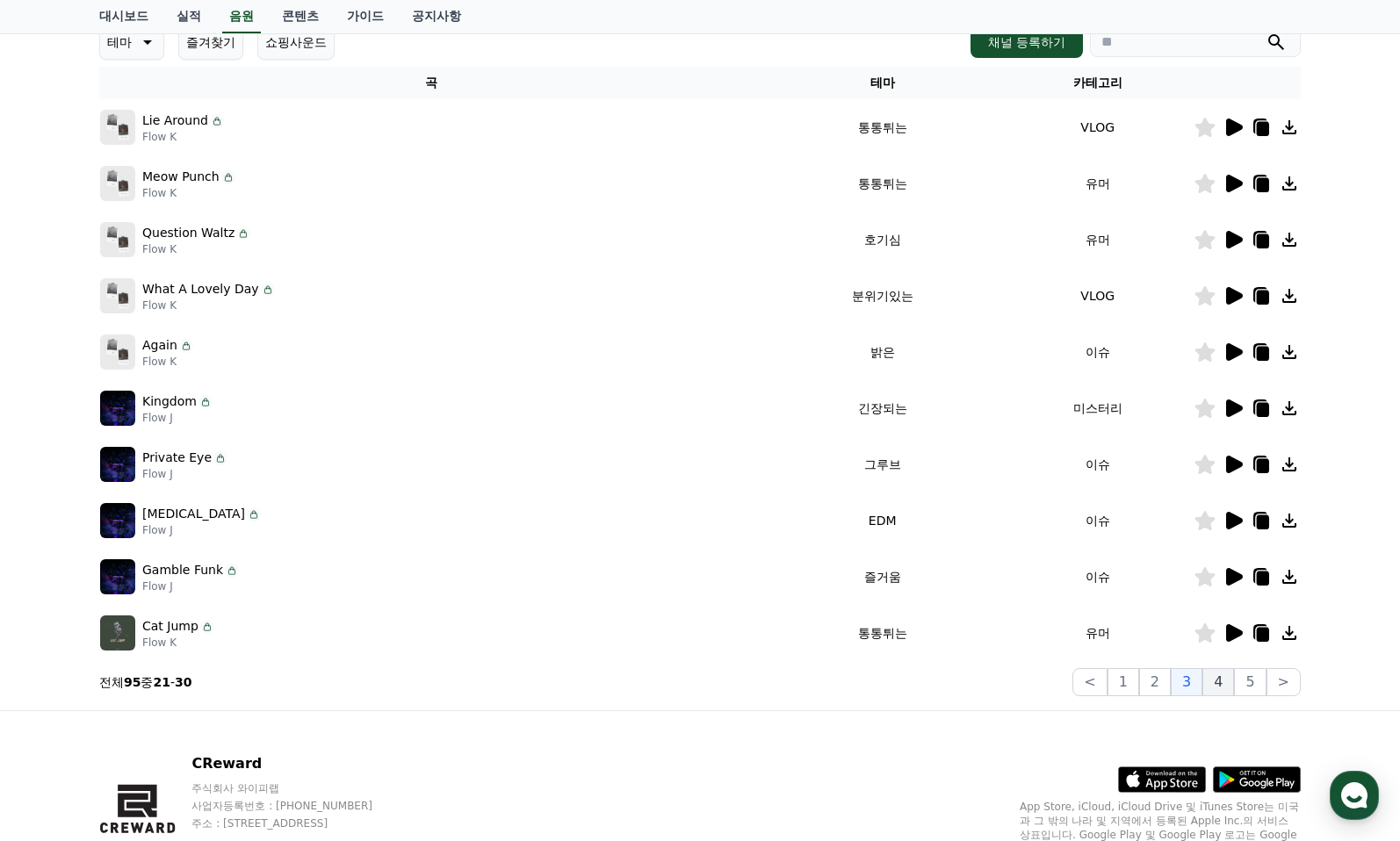
click at [1211, 679] on button "4" at bounding box center [1218, 682] width 31 height 28
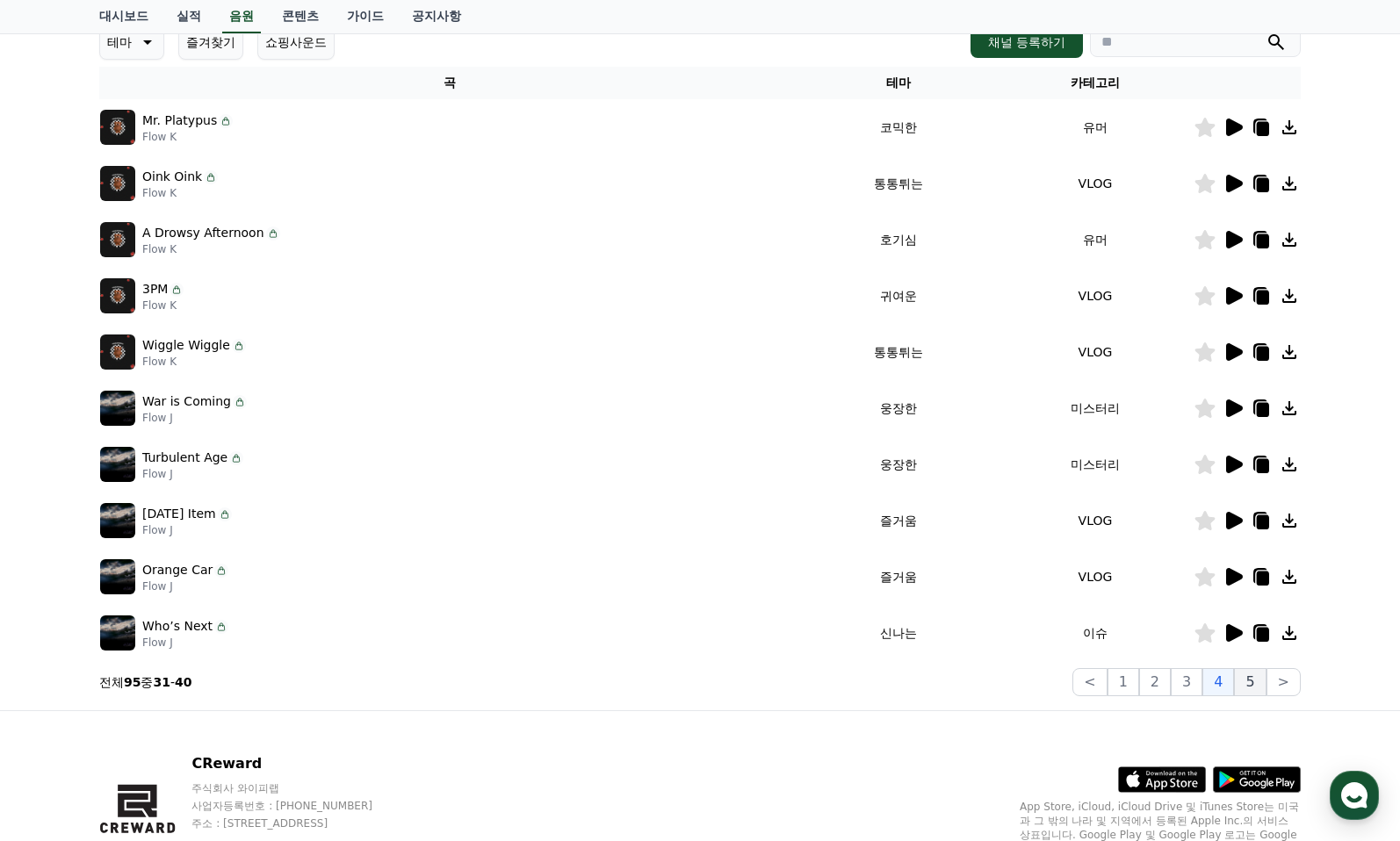
click at [1239, 681] on button "5" at bounding box center [1250, 682] width 31 height 28
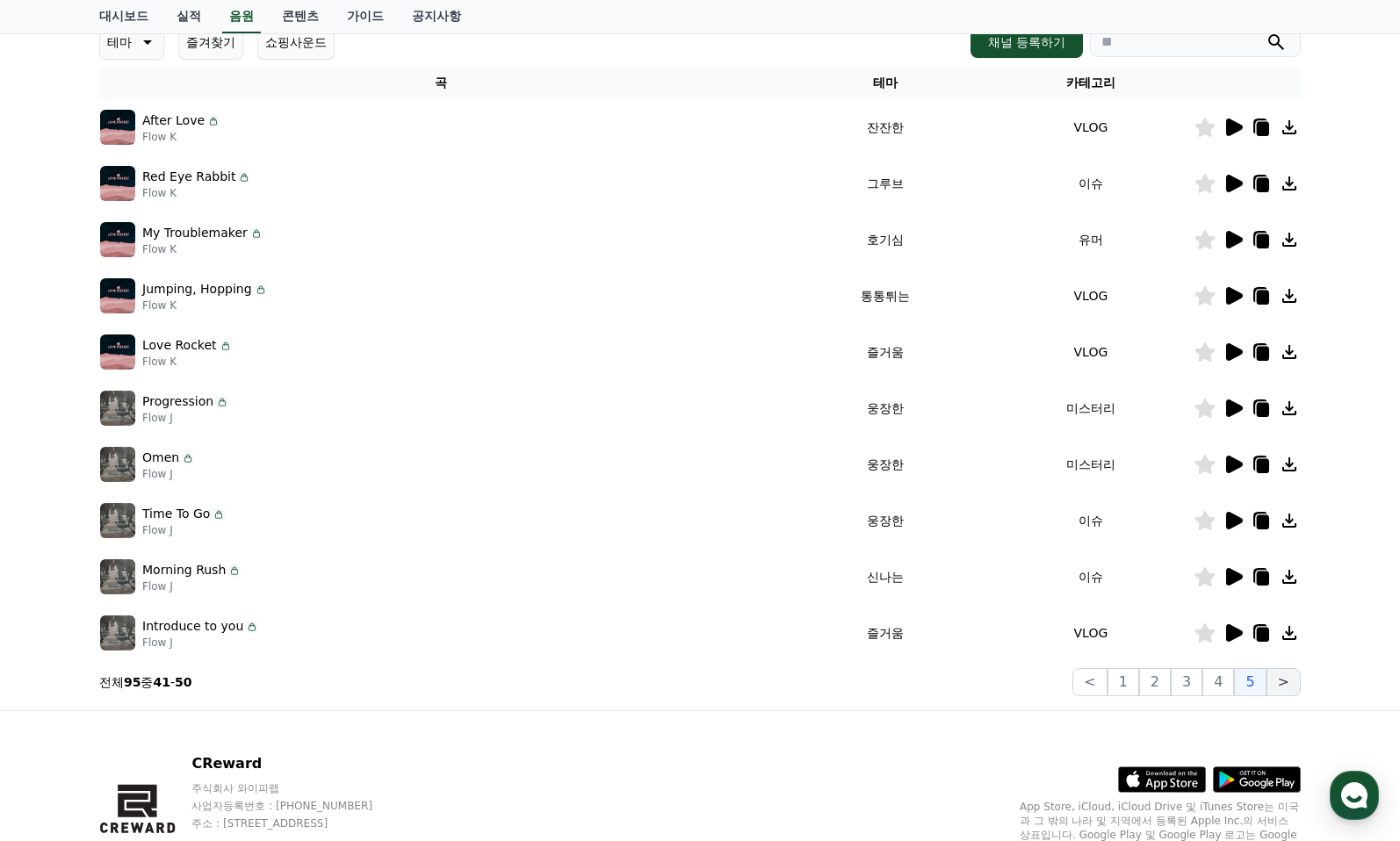
click at [1277, 682] on button ">" at bounding box center [1283, 682] width 34 height 28
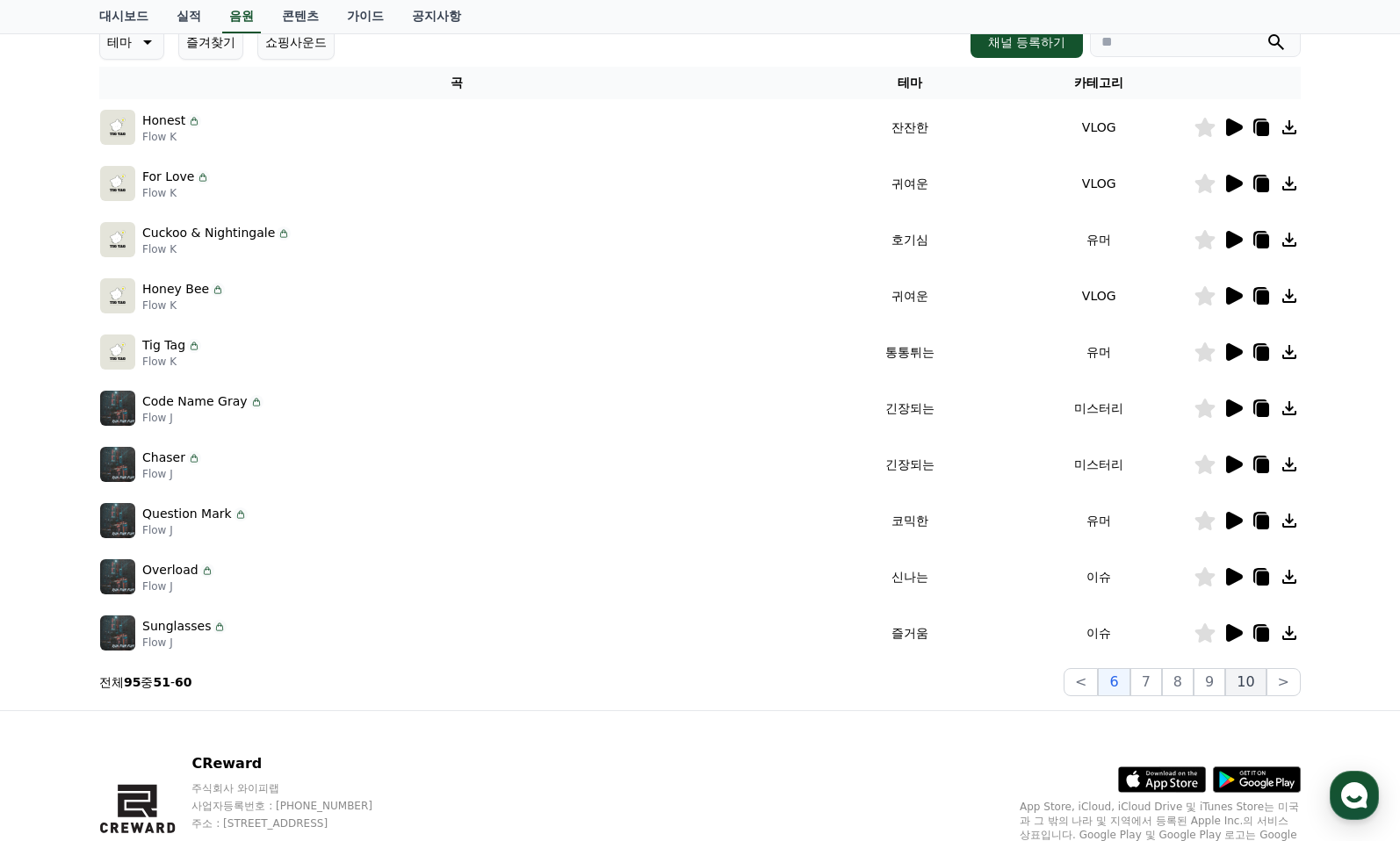
click at [1250, 682] on button "10" at bounding box center [1245, 682] width 40 height 28
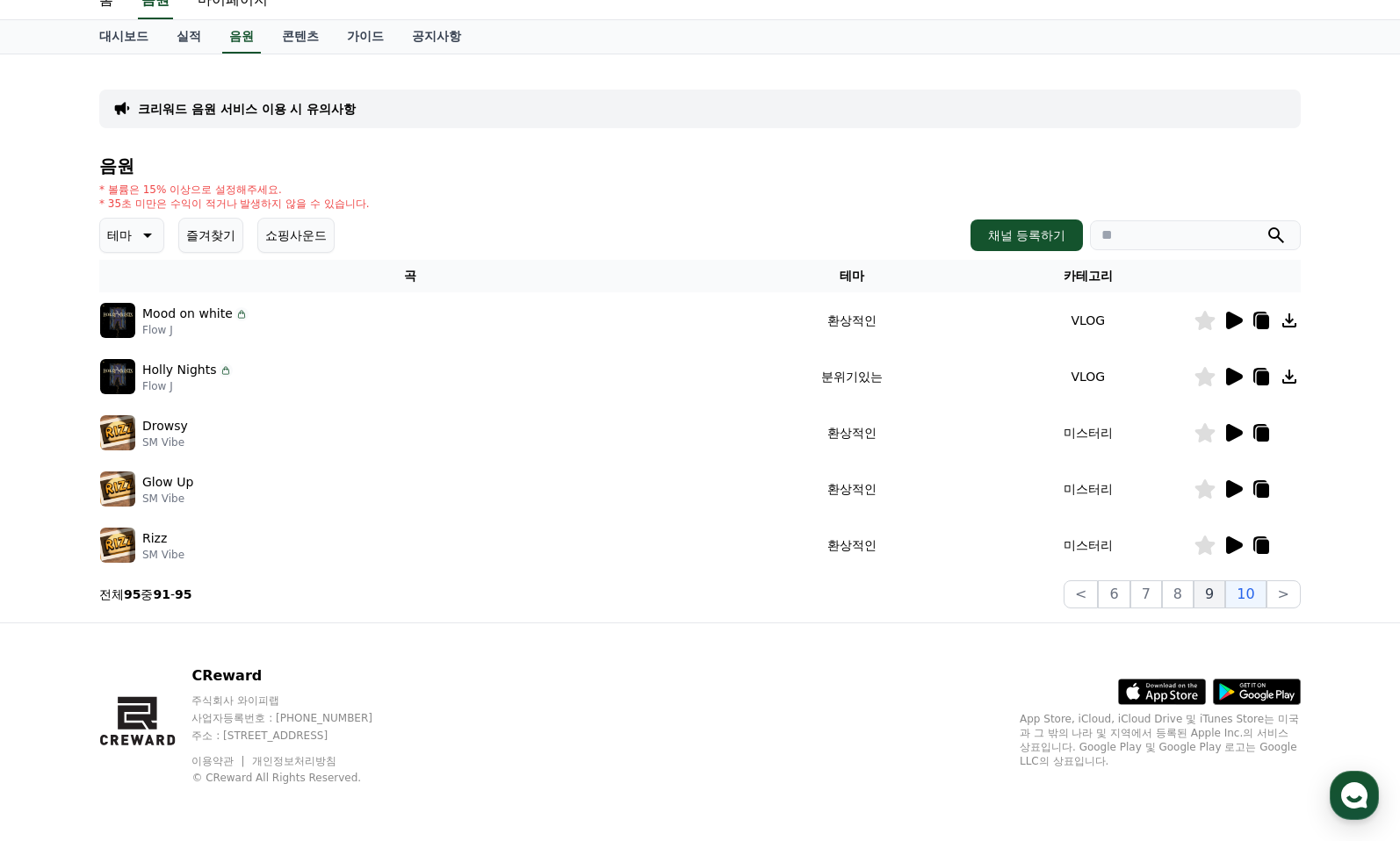
click at [1213, 602] on button "9" at bounding box center [1209, 594] width 31 height 28
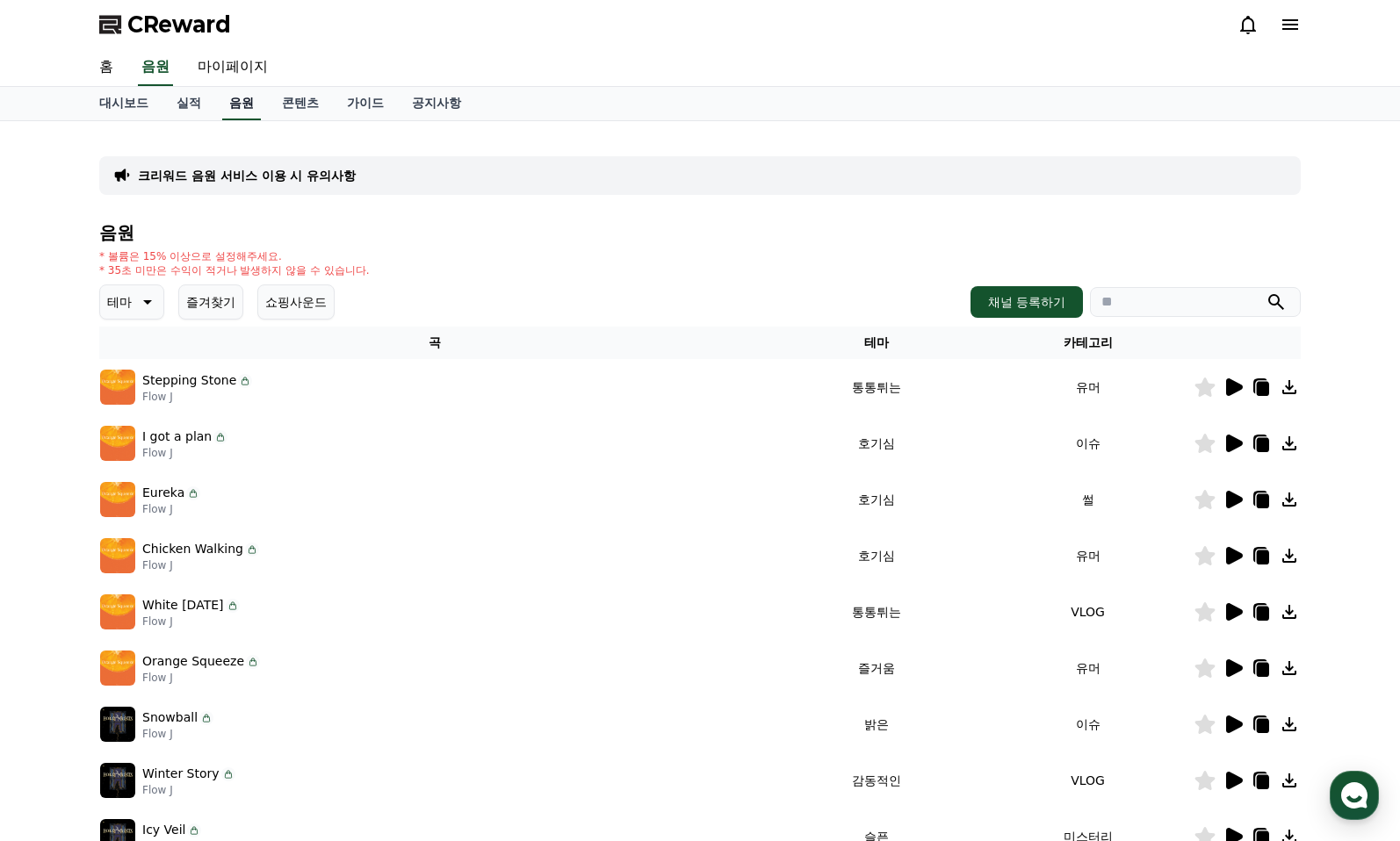
click at [226, 104] on link "음원" at bounding box center [241, 104] width 38 height 33
click at [242, 106] on link "음원" at bounding box center [241, 104] width 38 height 33
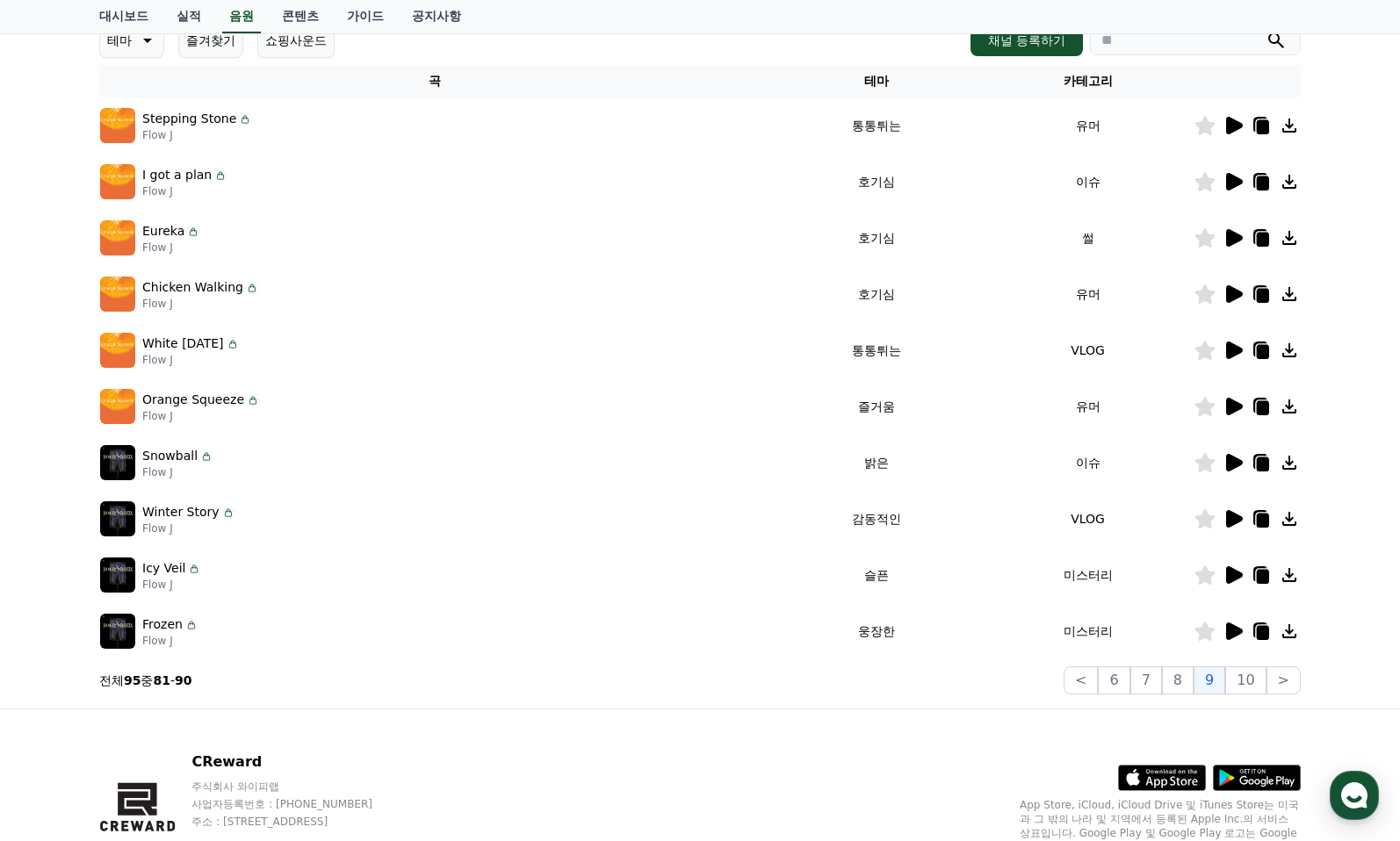
scroll to position [348, 0]
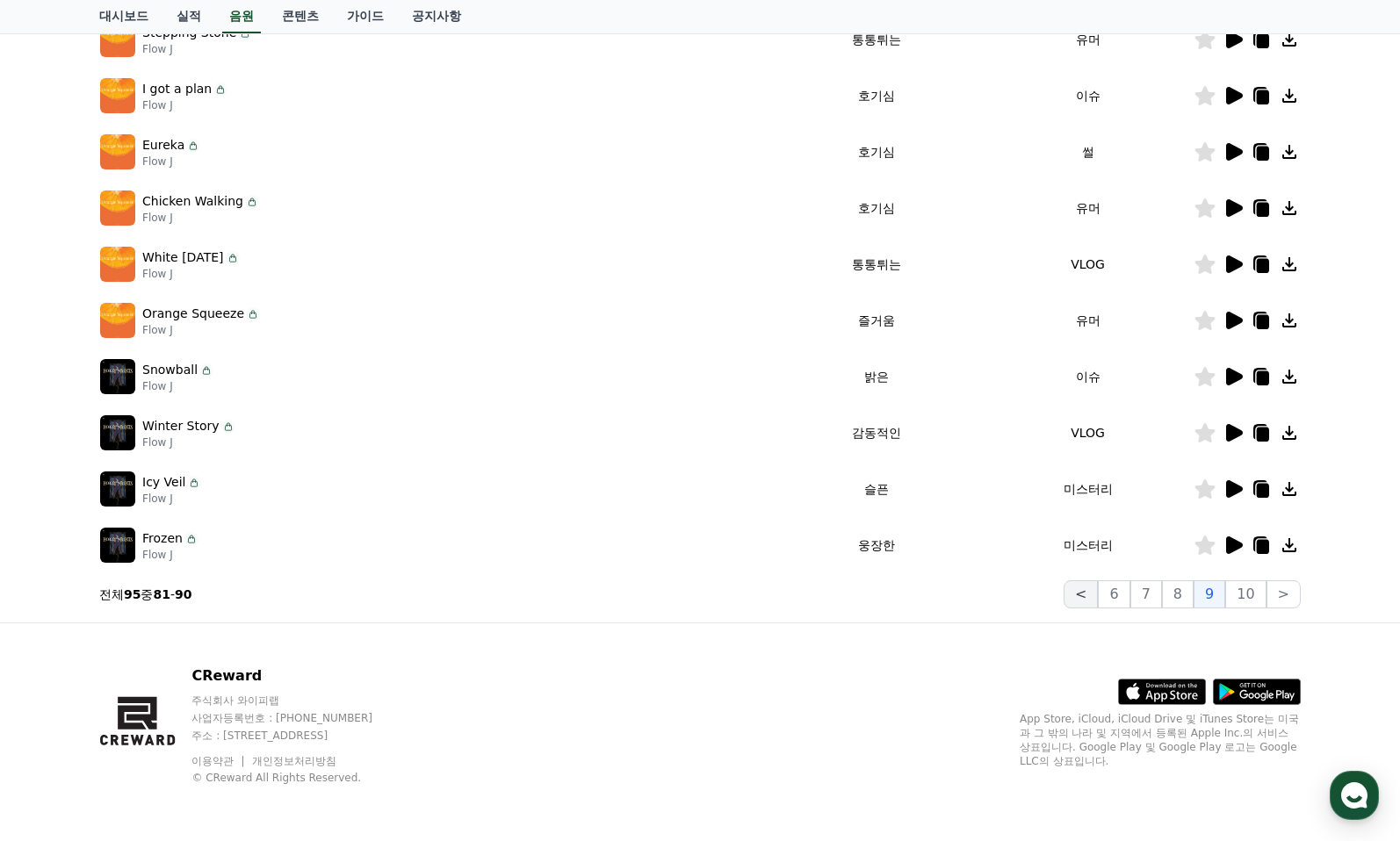
click at [1086, 597] on button "<" at bounding box center [1081, 594] width 34 height 28
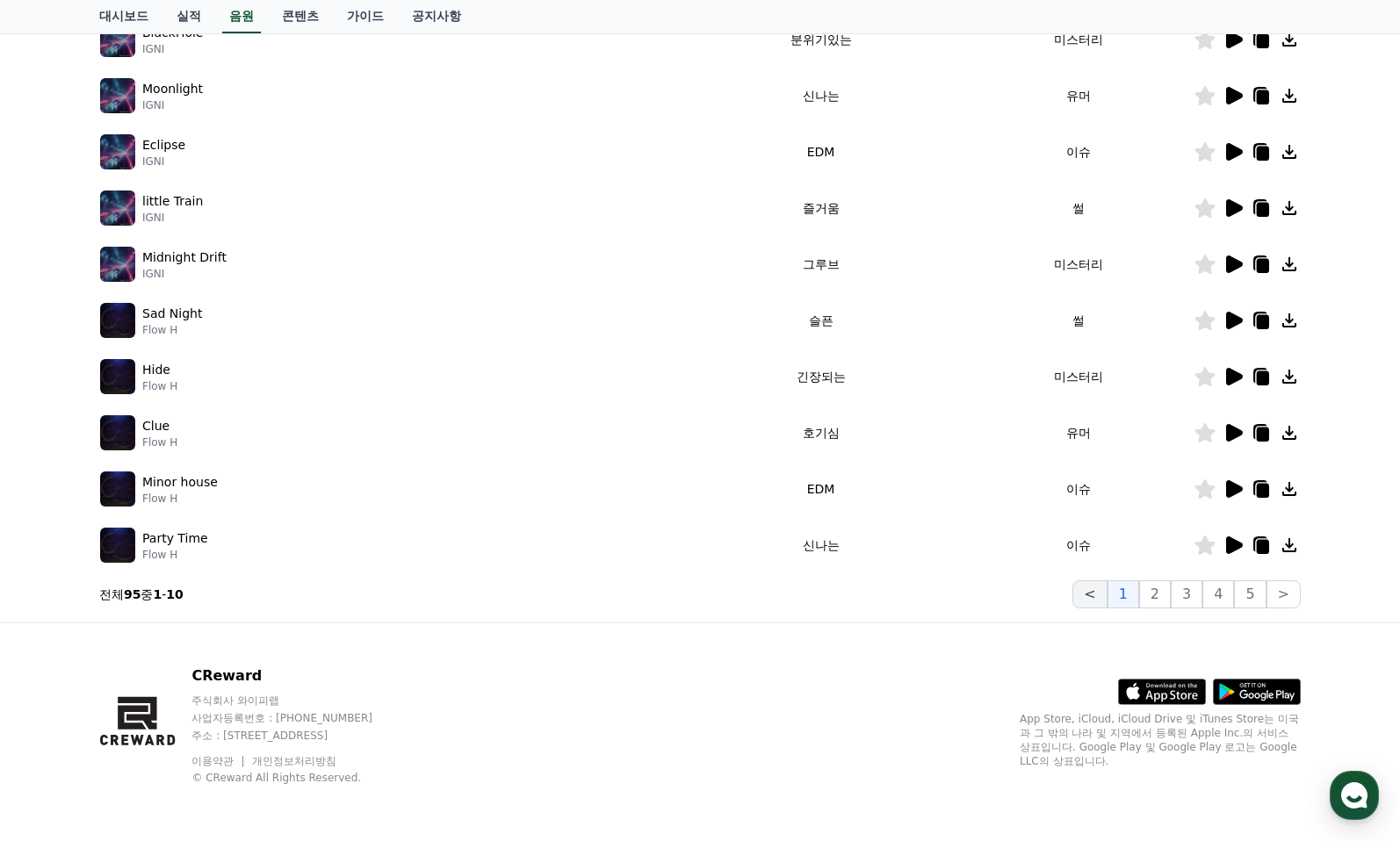
click at [1086, 597] on button "<" at bounding box center [1090, 594] width 34 height 28
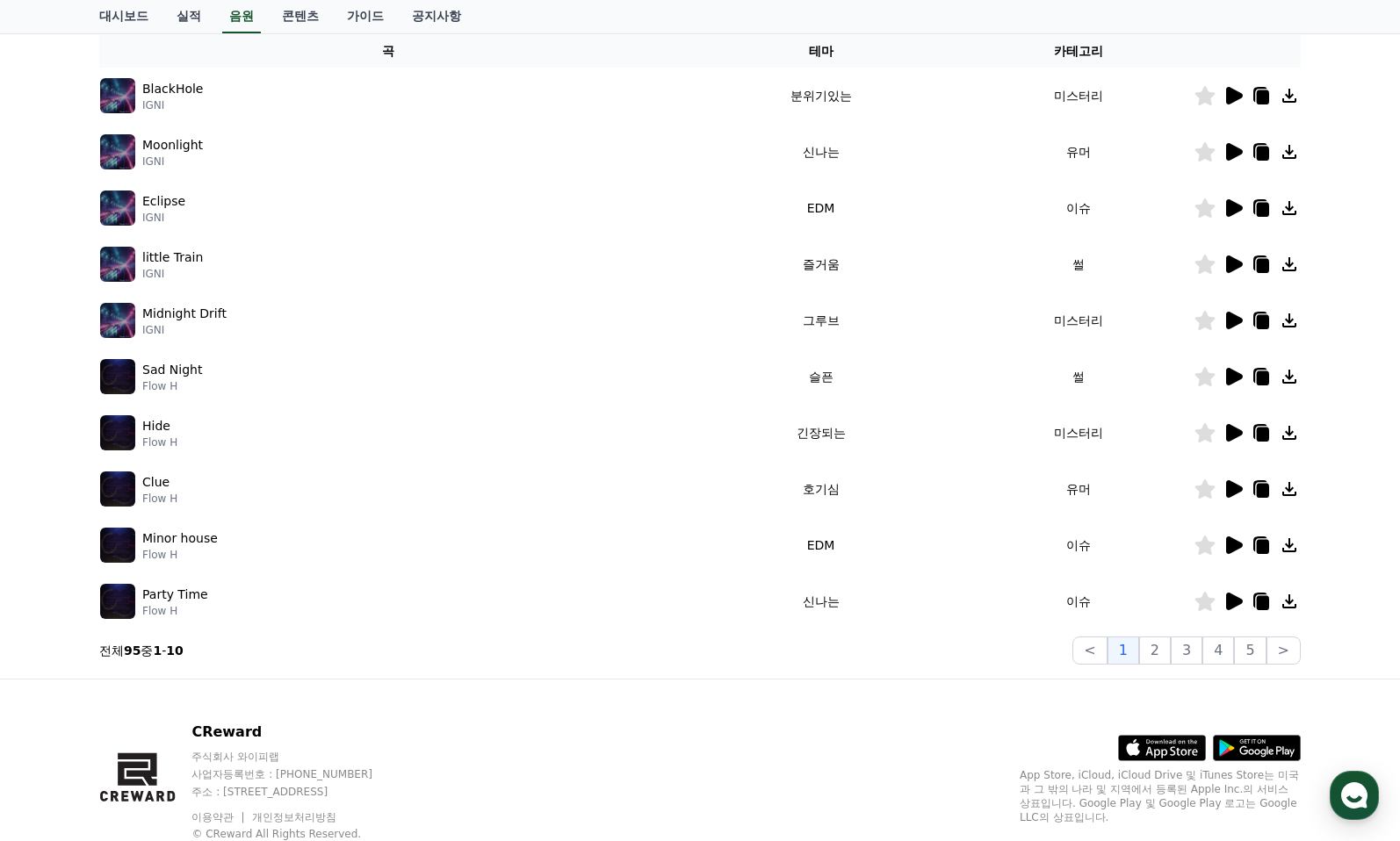
scroll to position [260, 0]
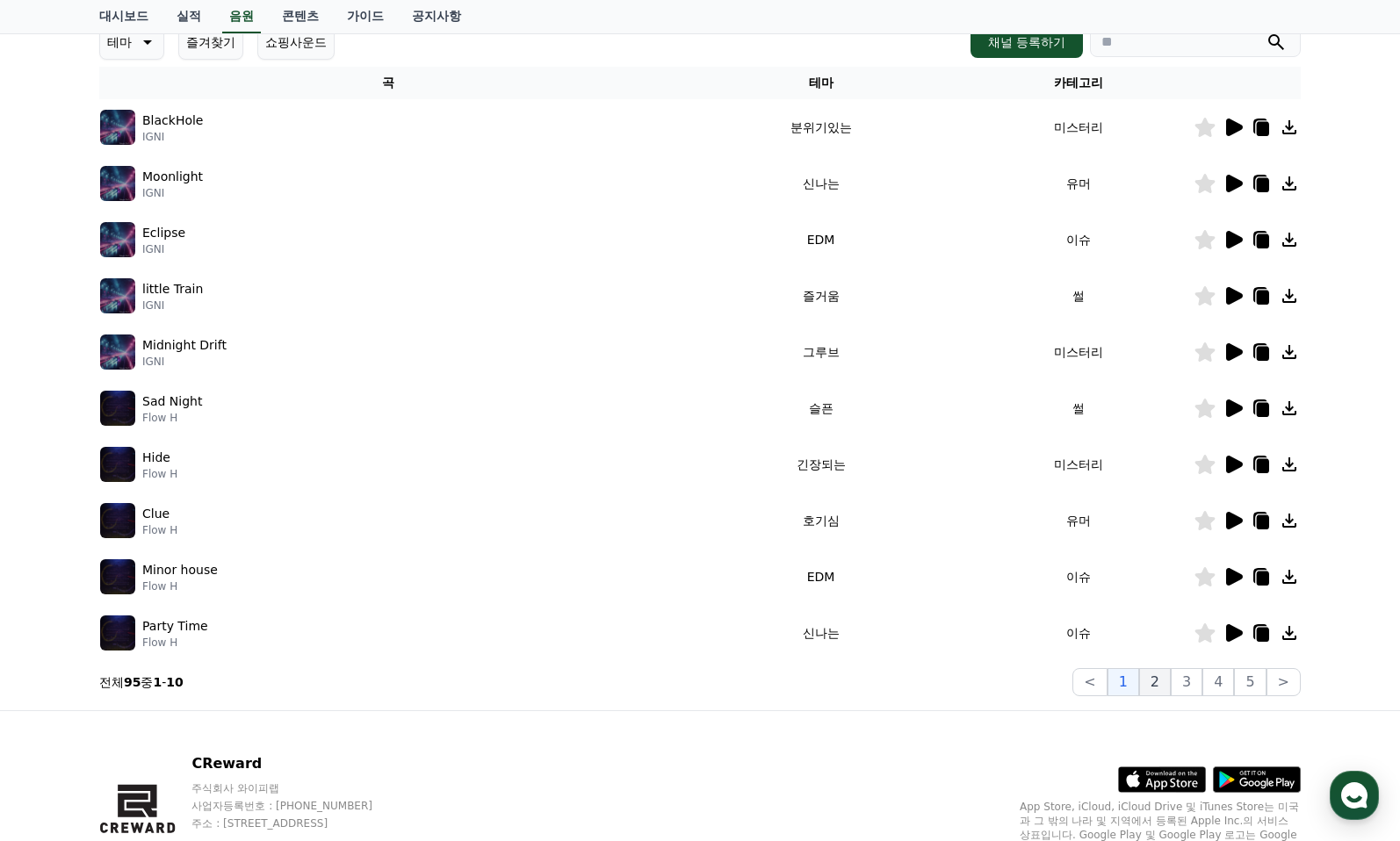
click at [1168, 680] on button "2" at bounding box center [1155, 682] width 31 height 28
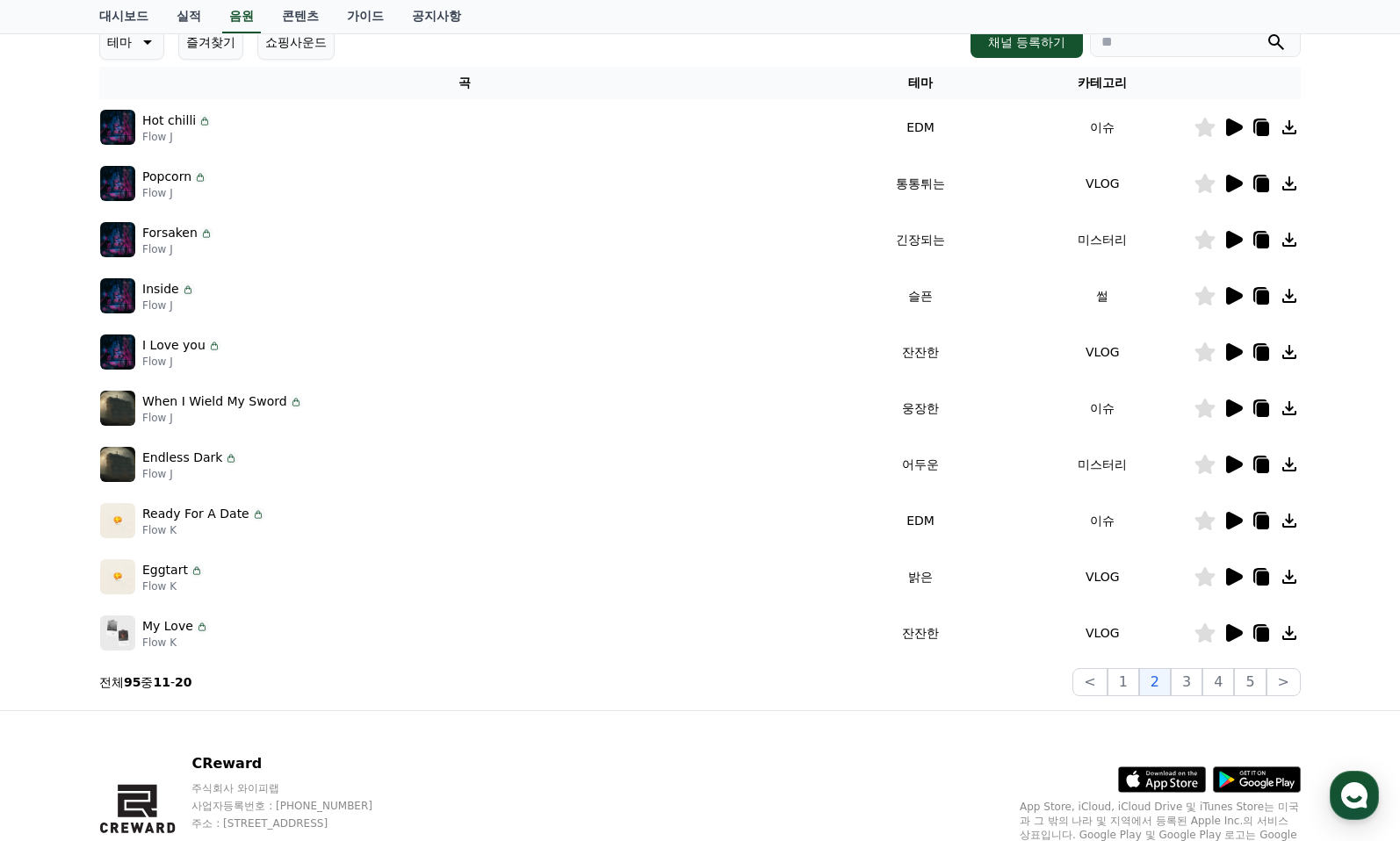
click at [1241, 126] on icon at bounding box center [1232, 127] width 21 height 21
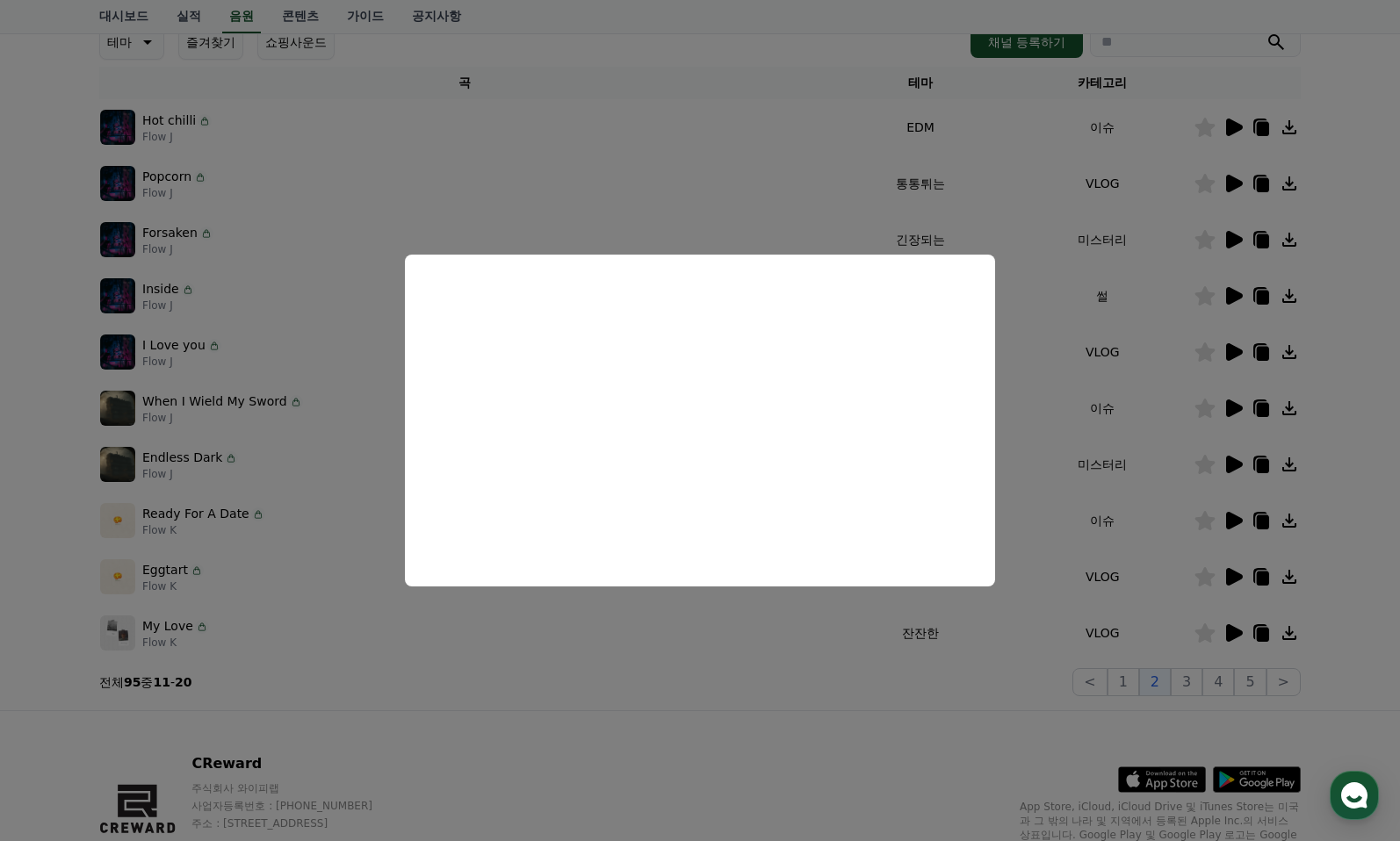
click at [1235, 181] on button "close modal" at bounding box center [700, 420] width 1400 height 841
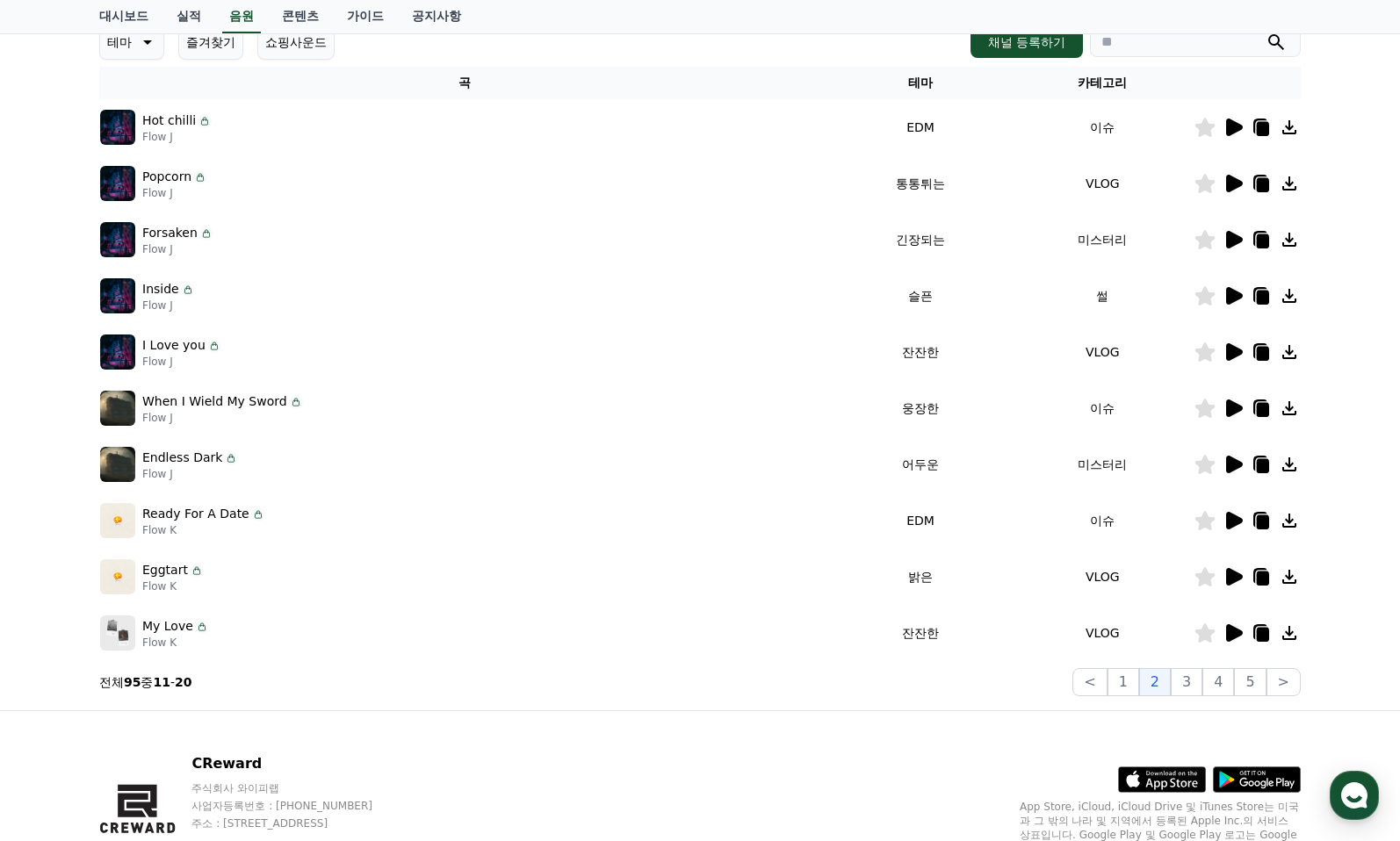
click at [1234, 297] on icon at bounding box center [1234, 296] width 17 height 18
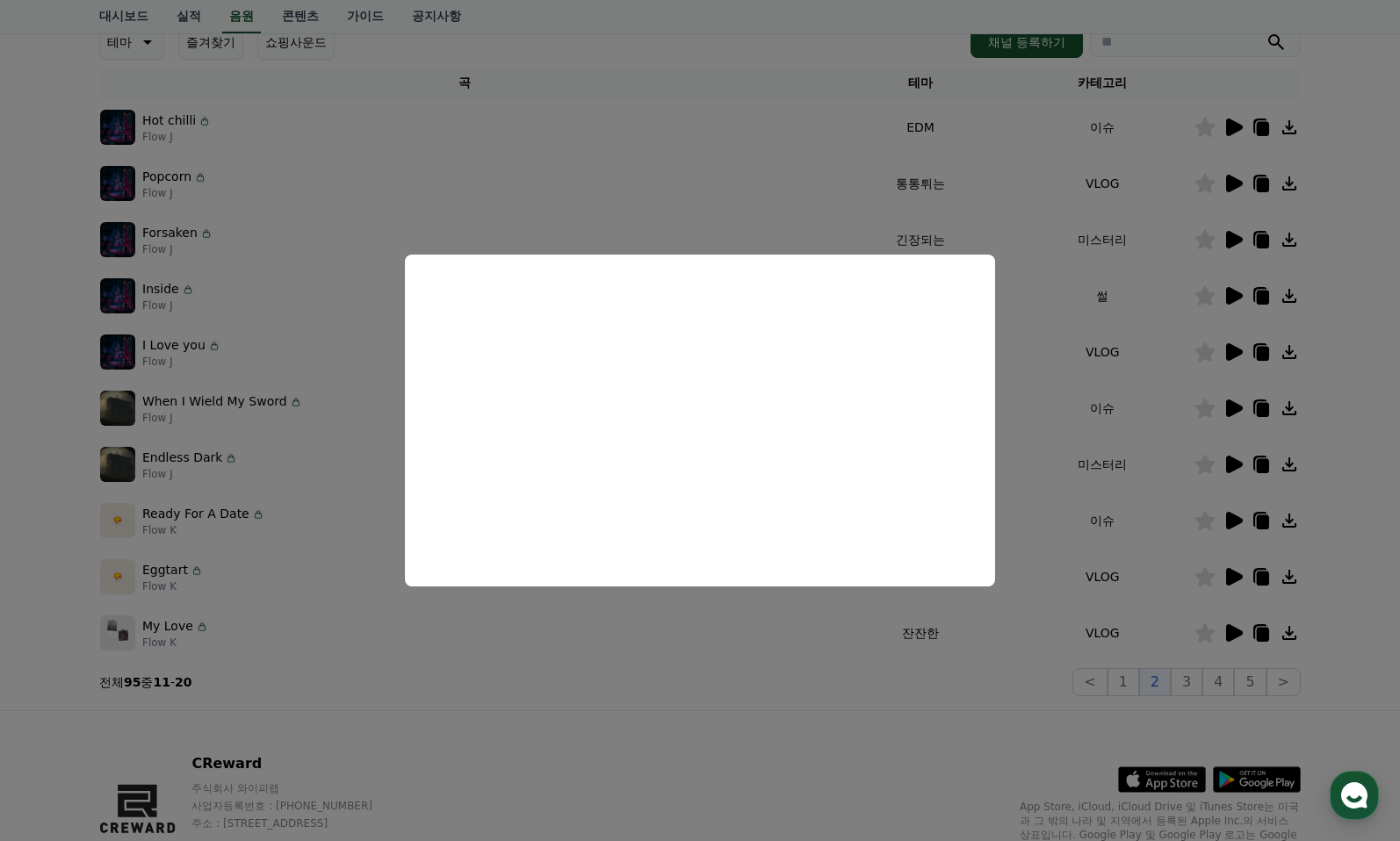
click at [1214, 359] on button "close modal" at bounding box center [700, 420] width 1400 height 841
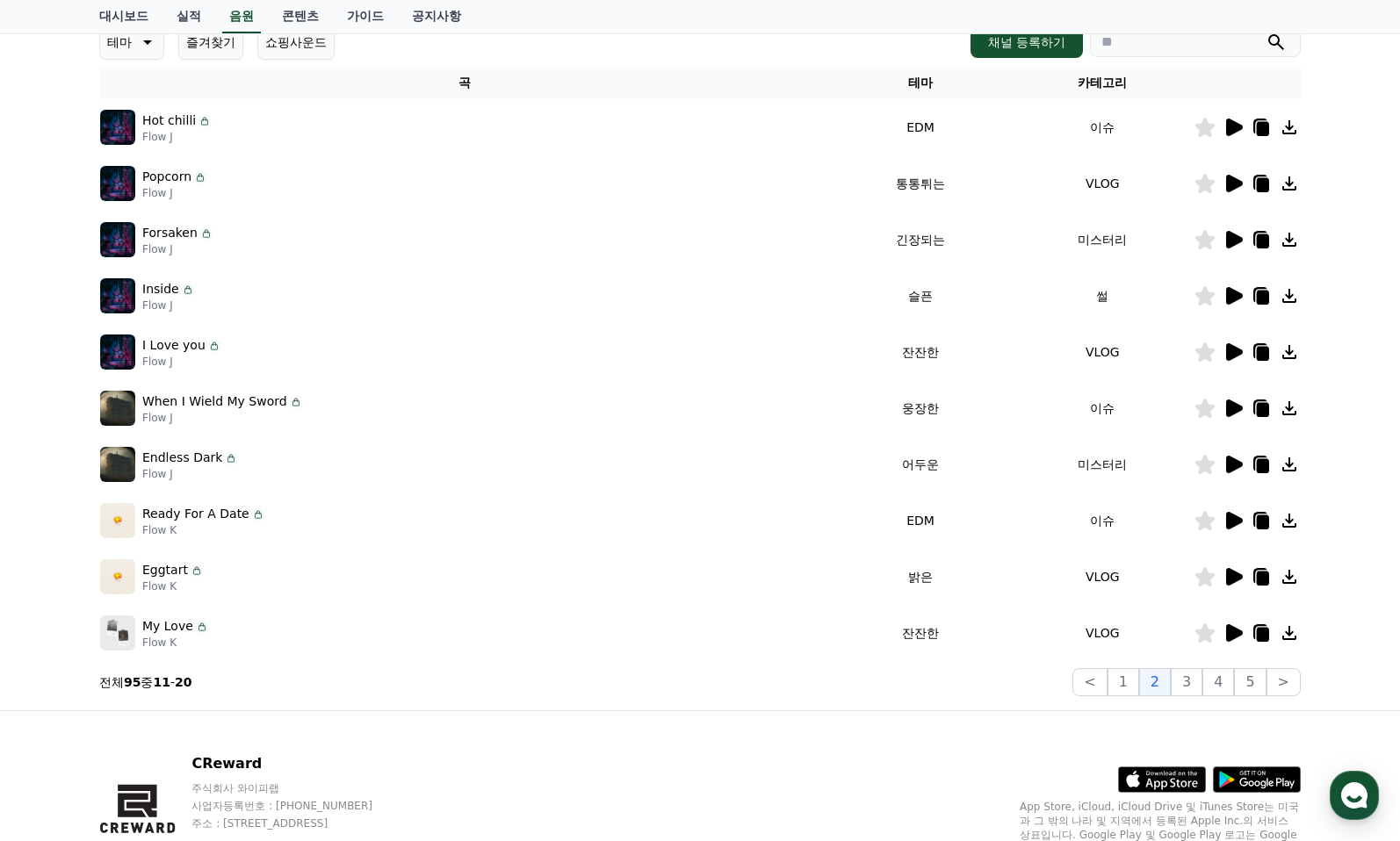
click at [1234, 349] on icon at bounding box center [1234, 353] width 17 height 18
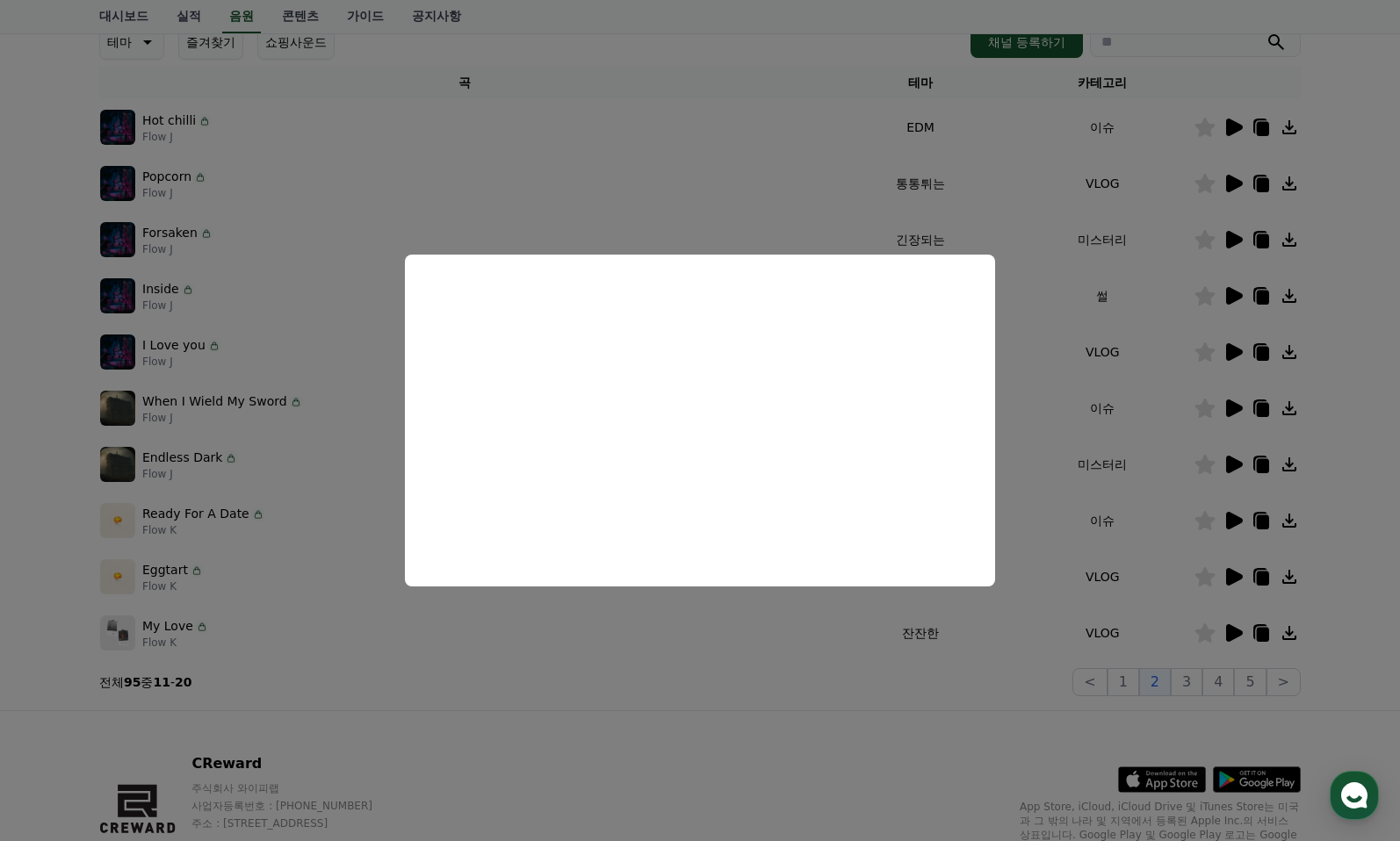
click at [1144, 701] on button "close modal" at bounding box center [700, 420] width 1400 height 841
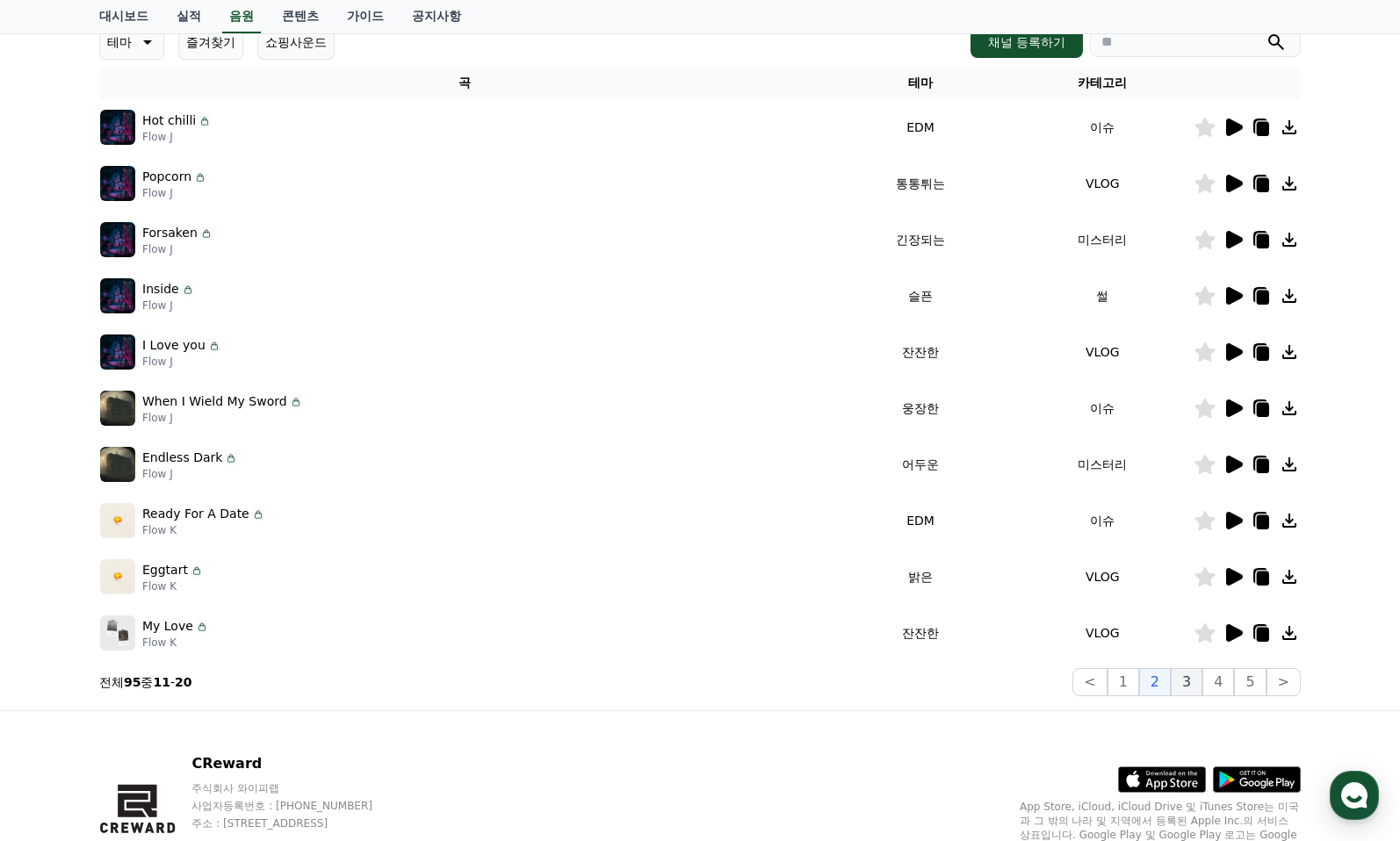
click at [1185, 682] on button "3" at bounding box center [1187, 682] width 31 height 28
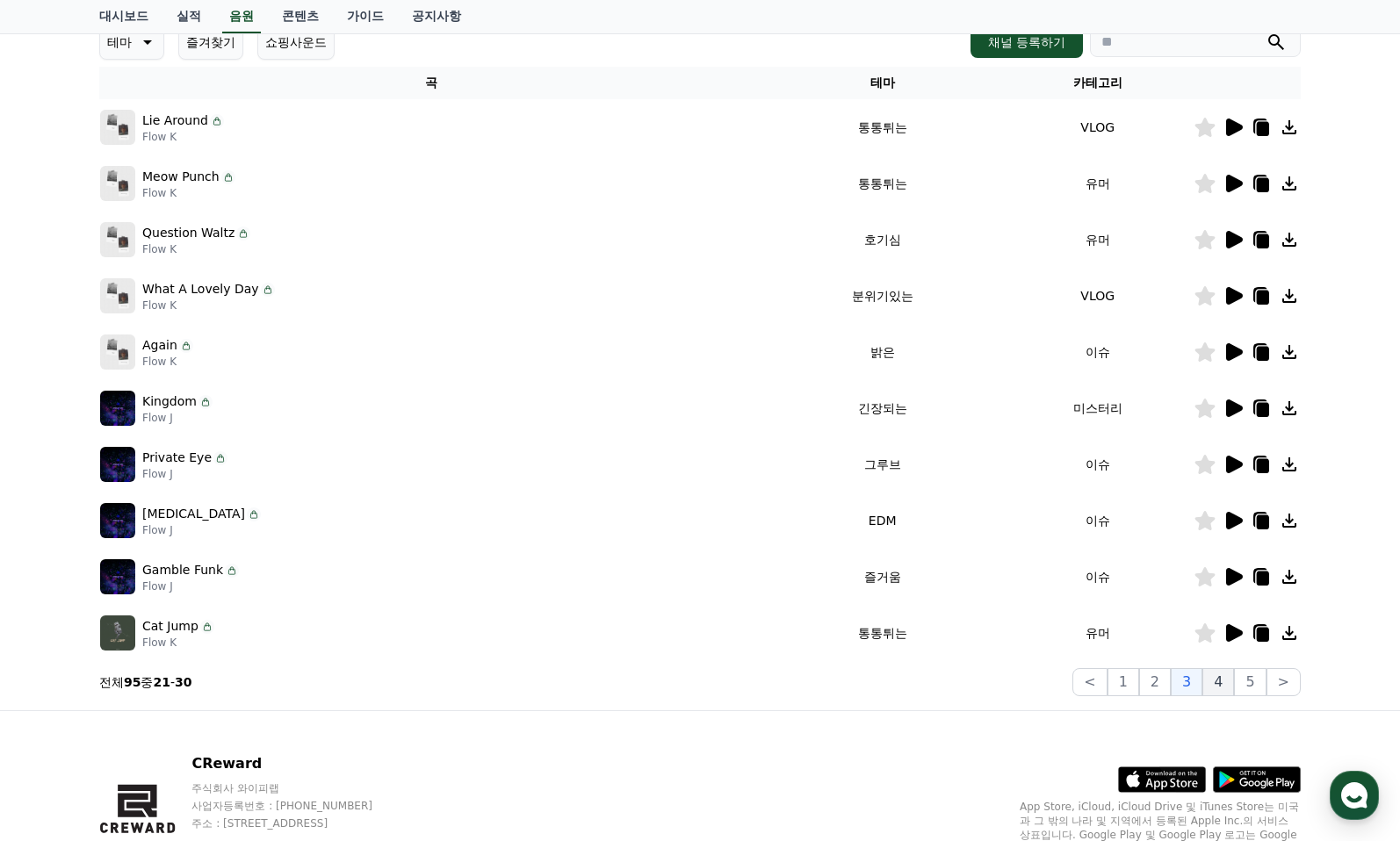
click at [1218, 688] on button "4" at bounding box center [1218, 682] width 31 height 28
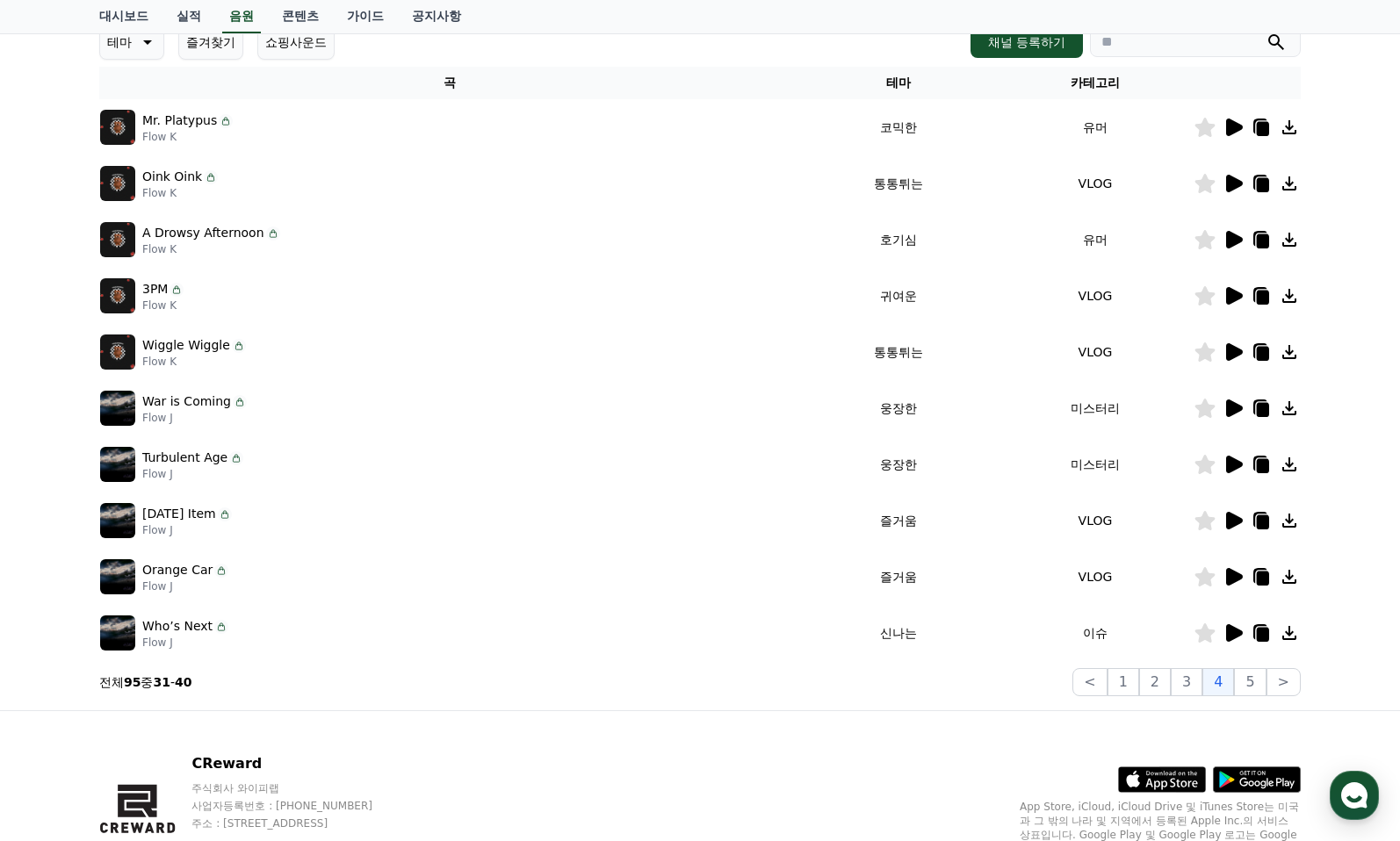
click at [1231, 350] on icon at bounding box center [1234, 353] width 17 height 18
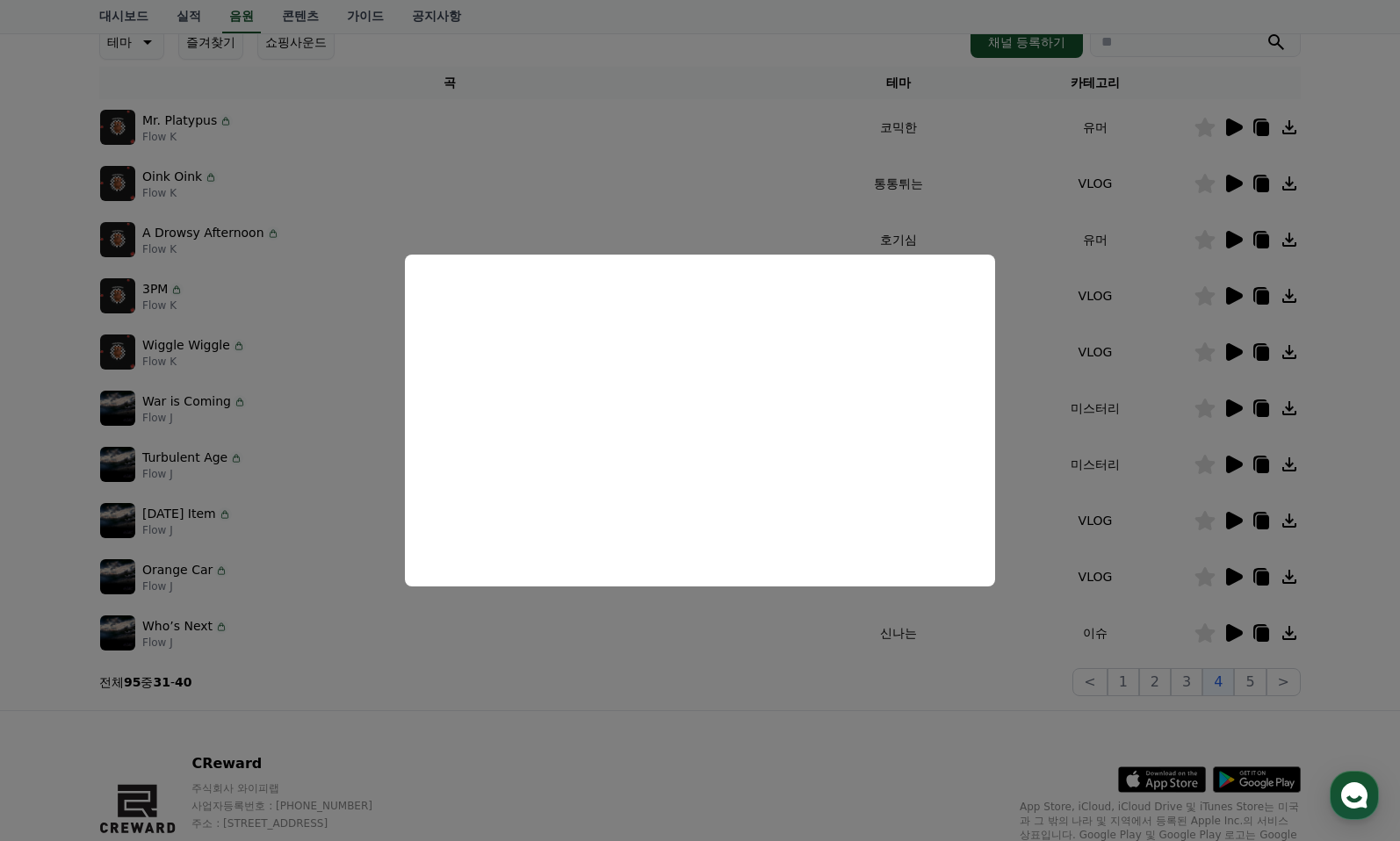
click at [1254, 684] on button "close modal" at bounding box center [700, 420] width 1400 height 841
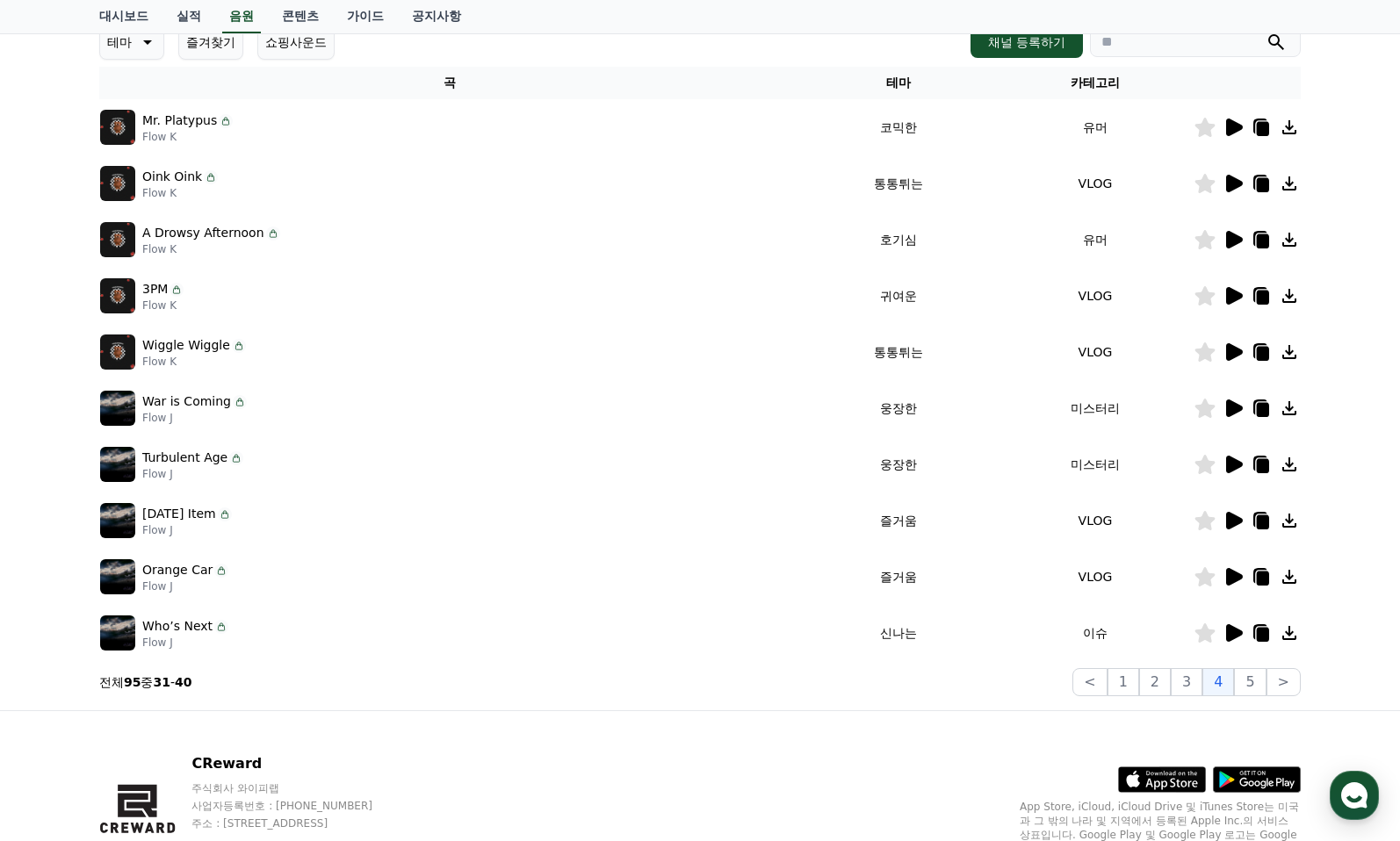
click at [1254, 684] on button "5" at bounding box center [1250, 682] width 31 height 28
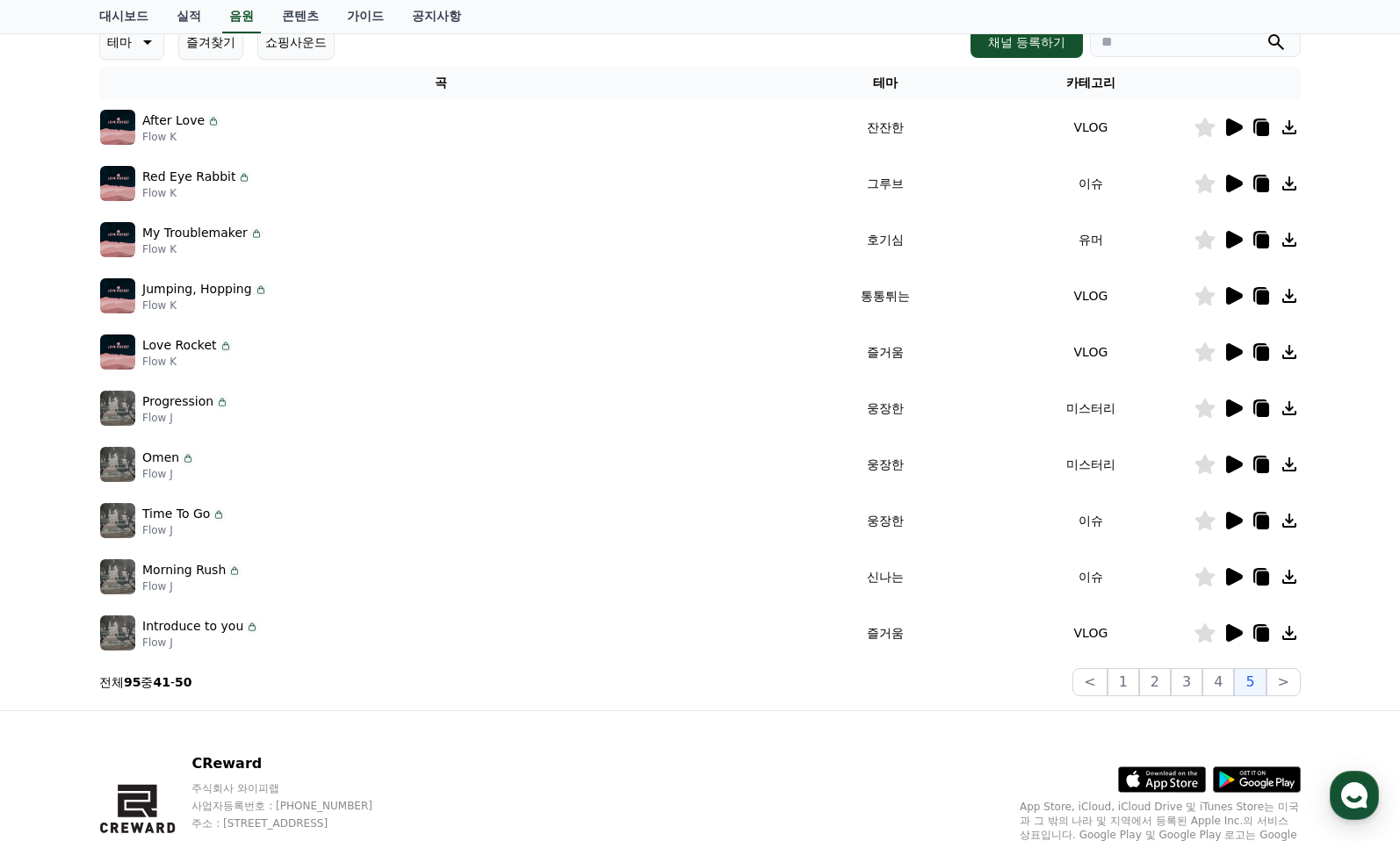
click at [1229, 522] on icon at bounding box center [1234, 521] width 17 height 18
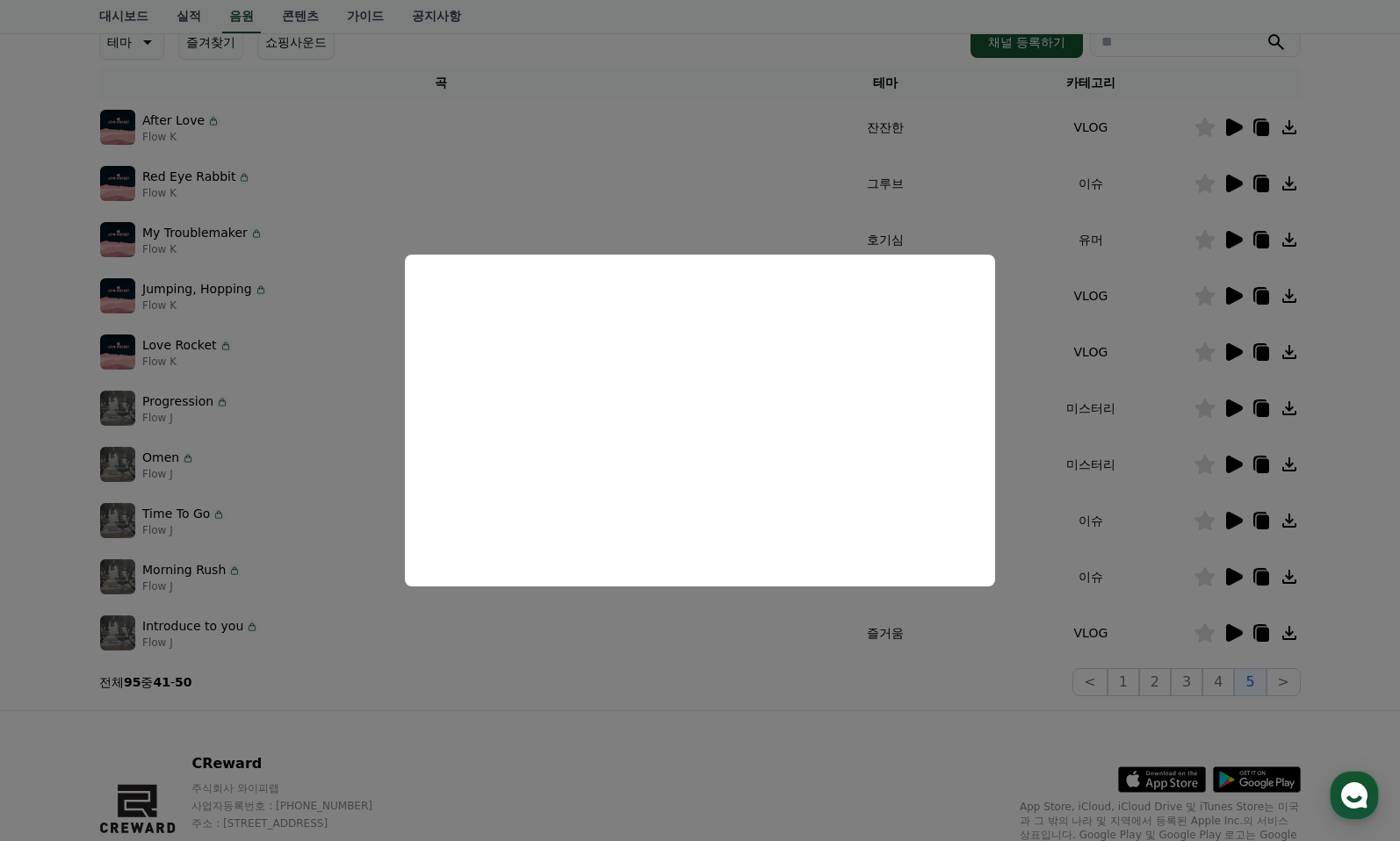
drag, startPoint x: 1200, startPoint y: 238, endPoint x: 1212, endPoint y: 242, distance: 12.6
click at [1201, 240] on button "close modal" at bounding box center [700, 420] width 1400 height 841
click at [1239, 244] on icon at bounding box center [1232, 239] width 21 height 21
click at [1233, 183] on button "close modal" at bounding box center [700, 420] width 1400 height 841
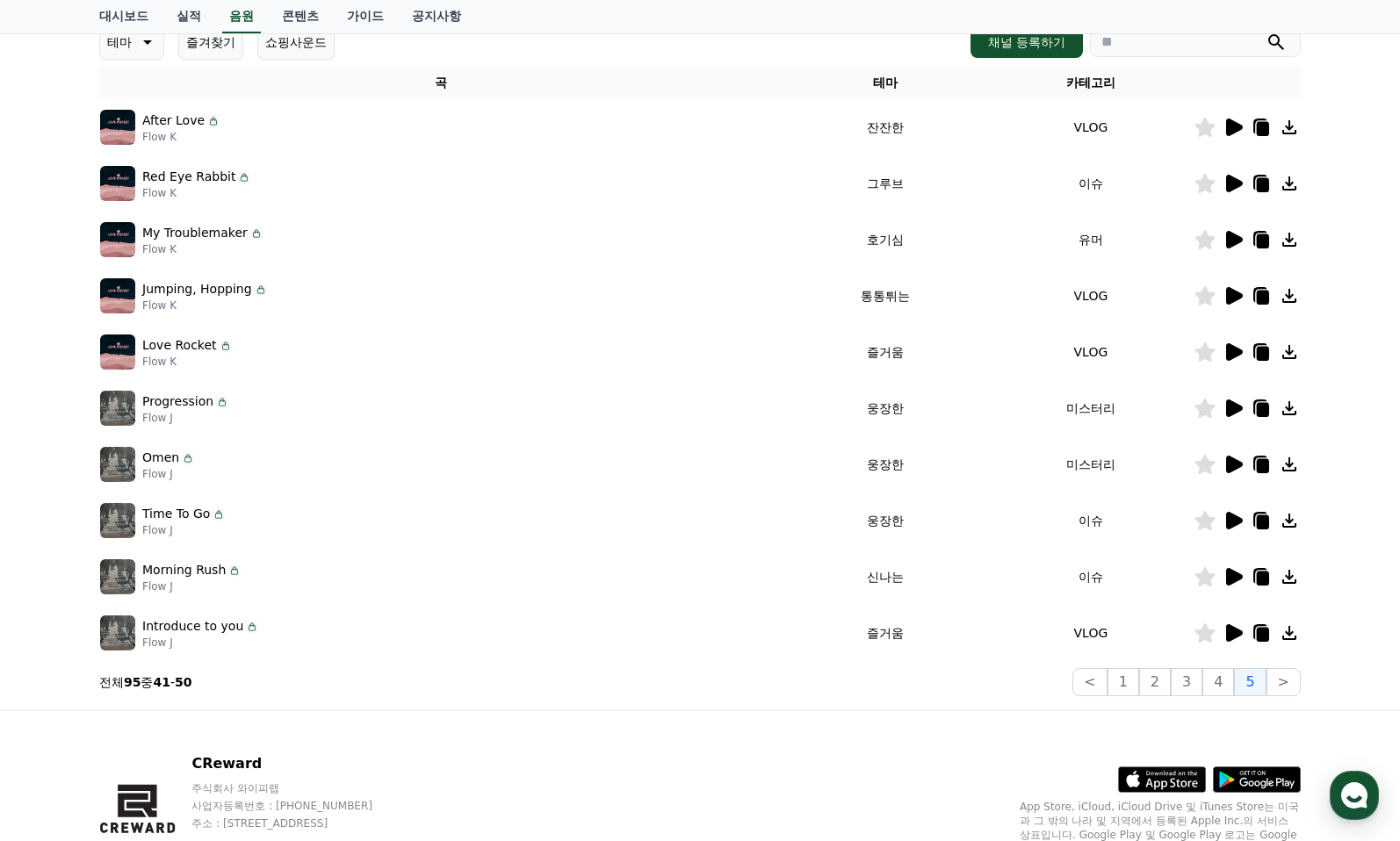
click at [1236, 183] on icon at bounding box center [1234, 184] width 17 height 18
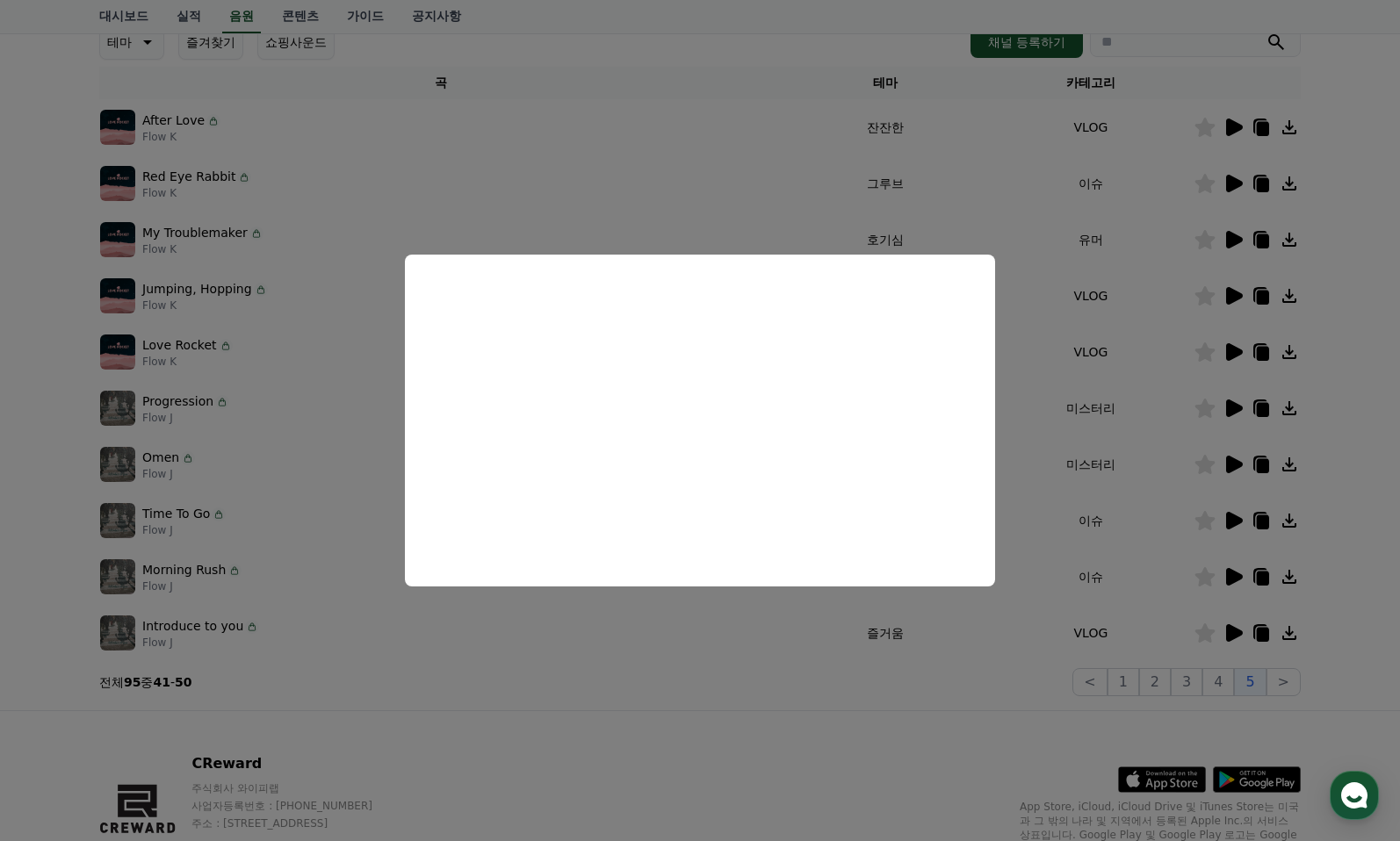
drag, startPoint x: 1209, startPoint y: 237, endPoint x: 1228, endPoint y: 234, distance: 19.2
click at [1211, 237] on button "close modal" at bounding box center [700, 420] width 1400 height 841
click at [1231, 240] on icon at bounding box center [1234, 240] width 17 height 18
click at [671, 125] on button "close modal" at bounding box center [700, 420] width 1400 height 841
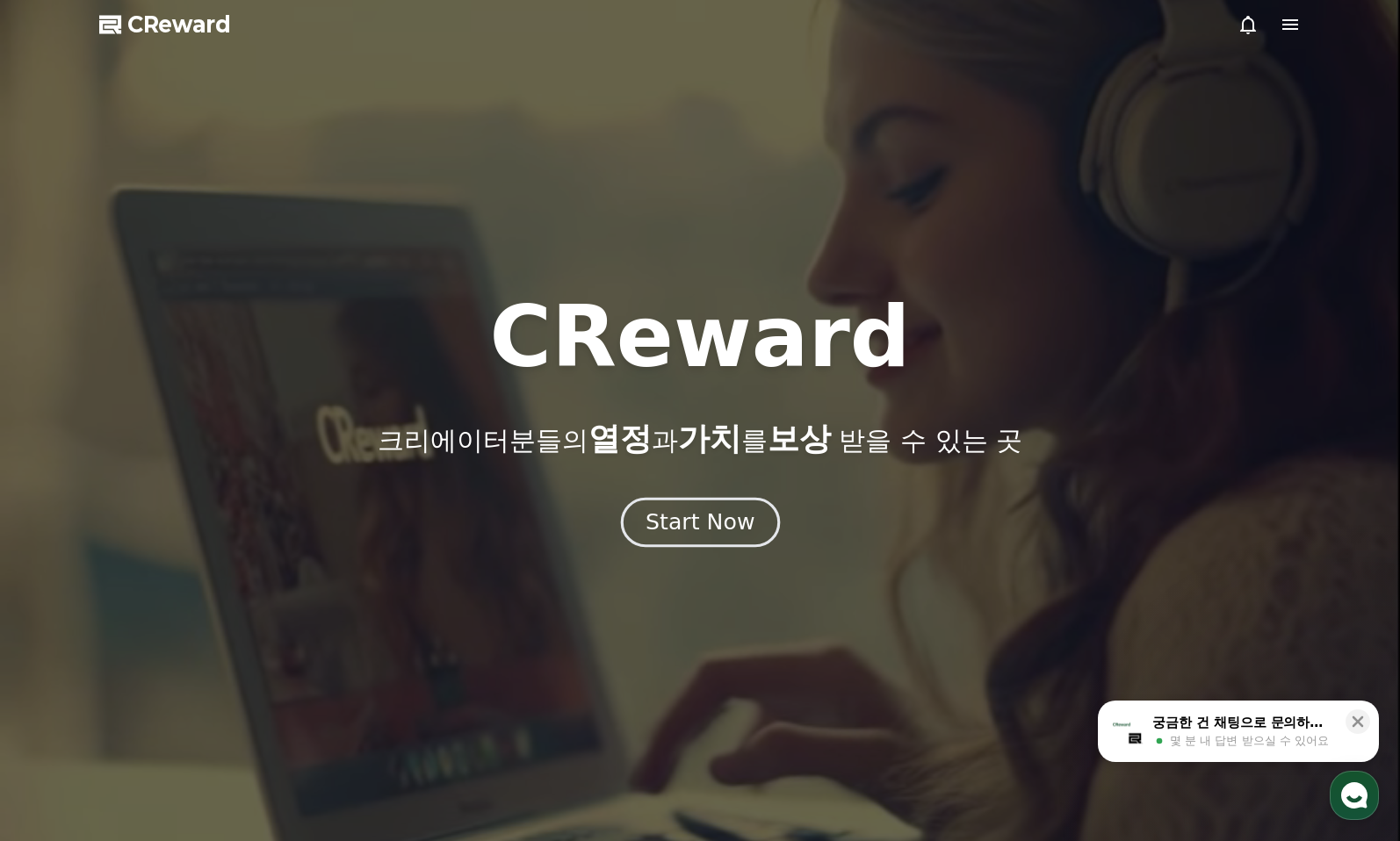
click at [715, 525] on div "Start Now" at bounding box center [700, 523] width 109 height 29
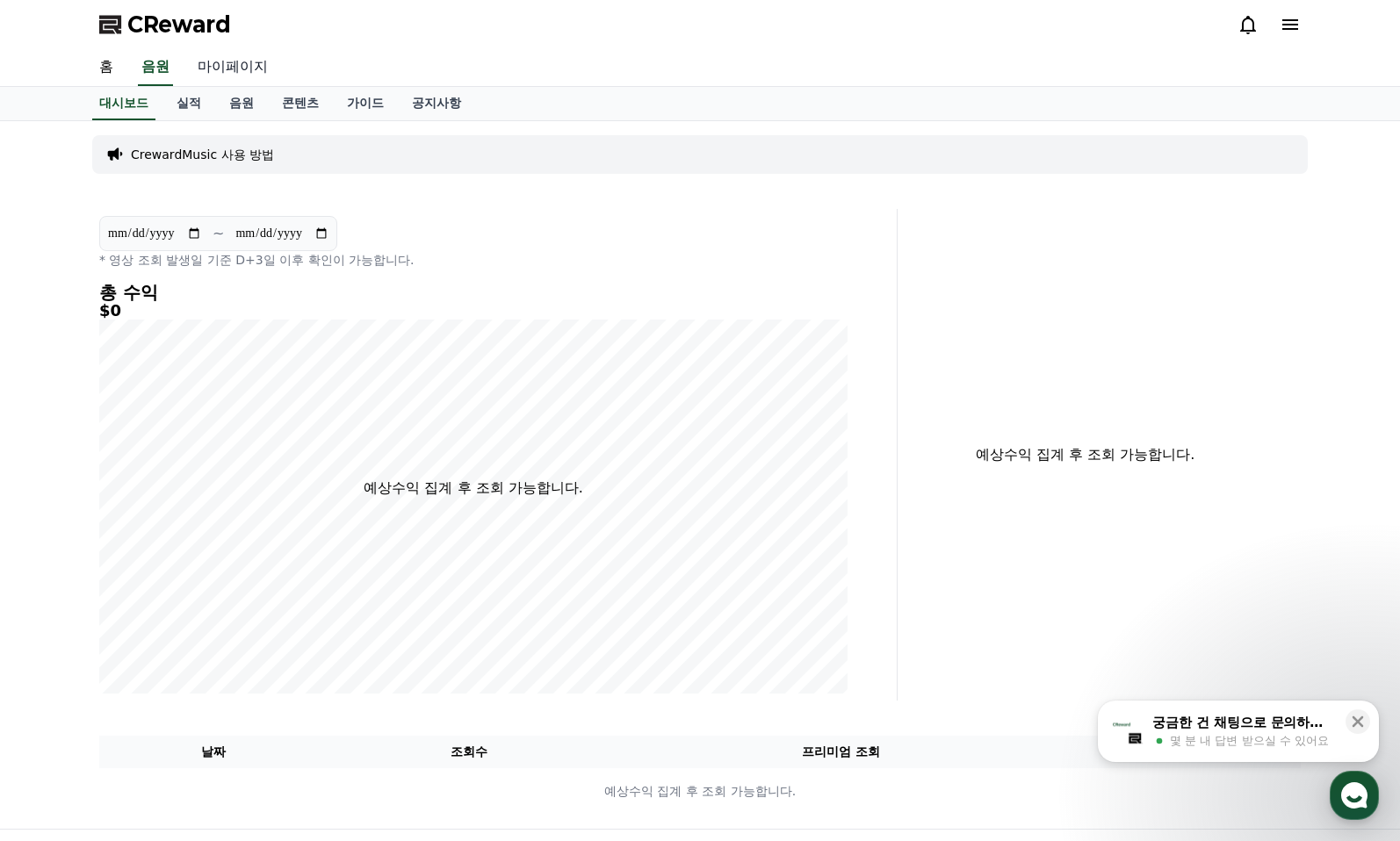
click at [220, 68] on link "마이페이지" at bounding box center [233, 68] width 98 height 37
select select "**********"
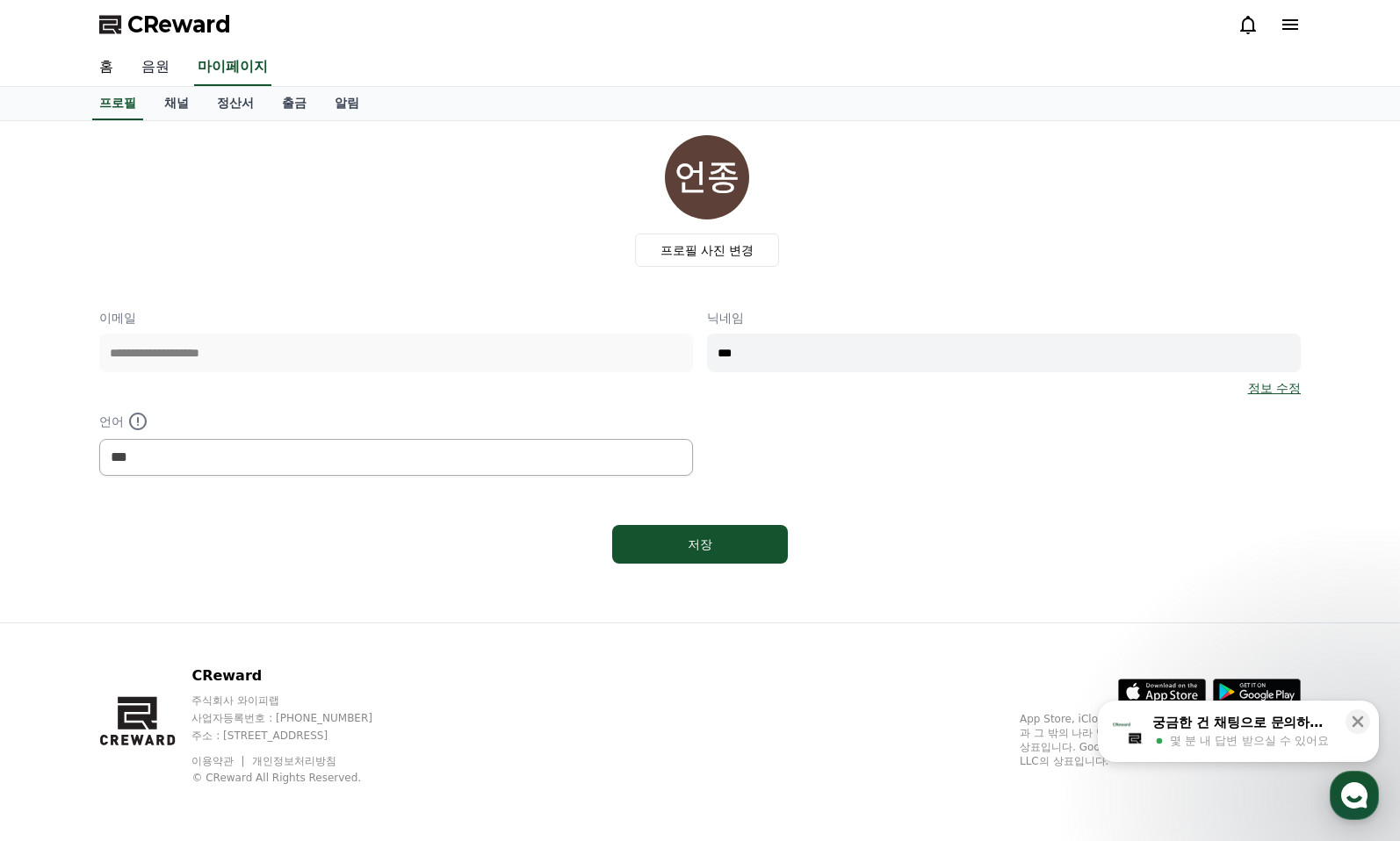
click at [162, 66] on link "음원" at bounding box center [155, 68] width 56 height 37
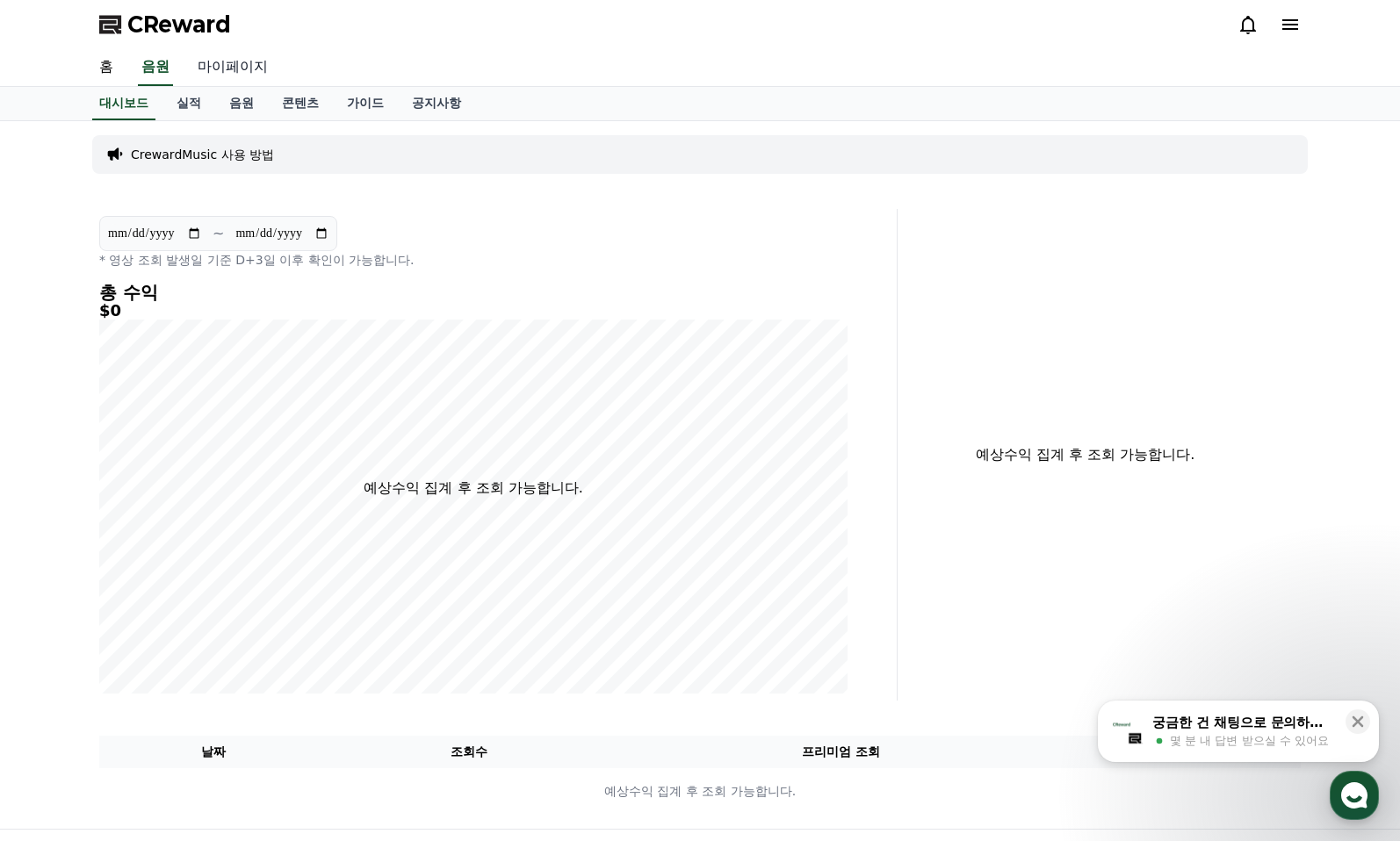
click at [214, 70] on link "마이페이지" at bounding box center [233, 68] width 98 height 37
select select "**********"
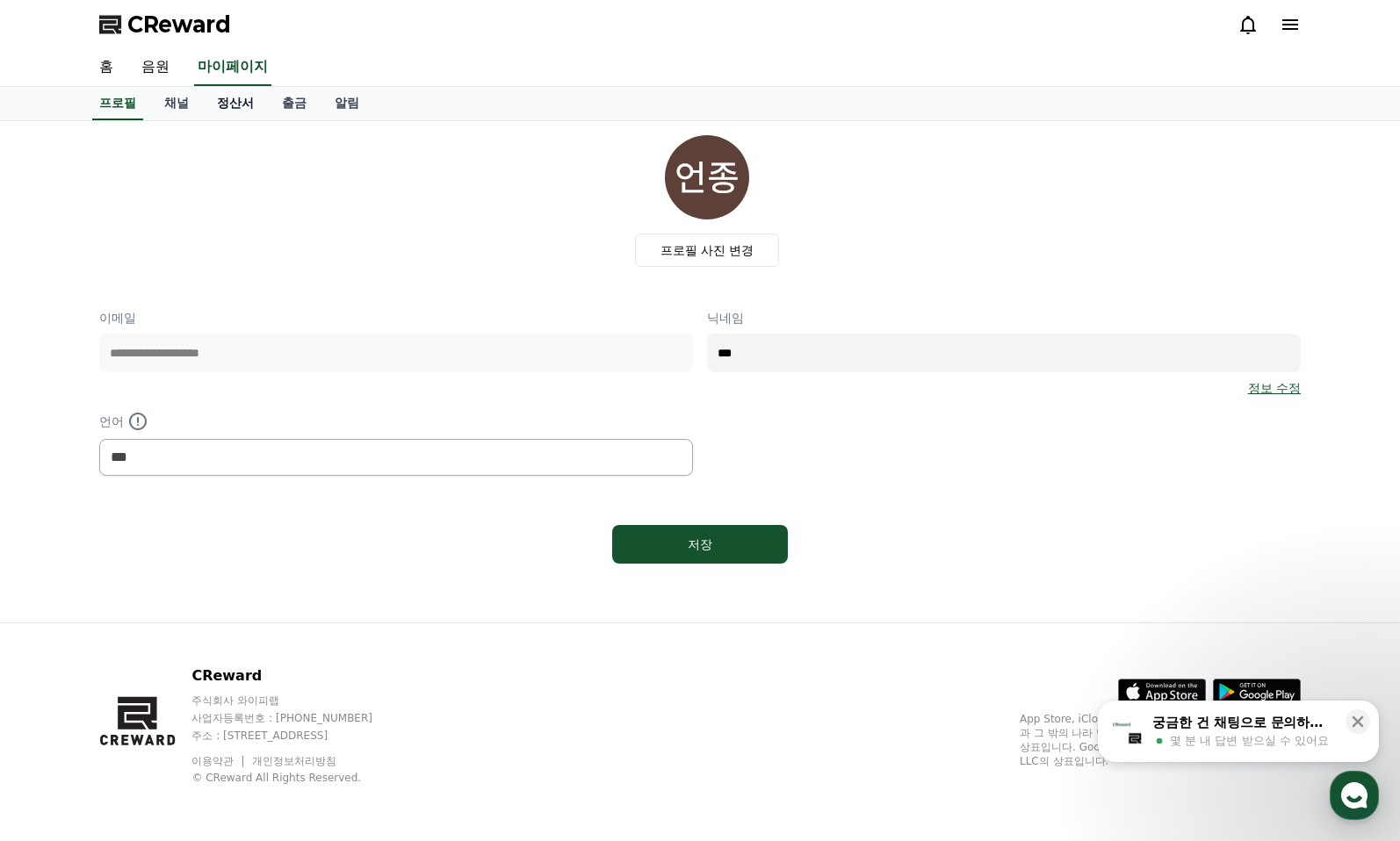
click at [250, 110] on link "정산서" at bounding box center [236, 104] width 65 height 33
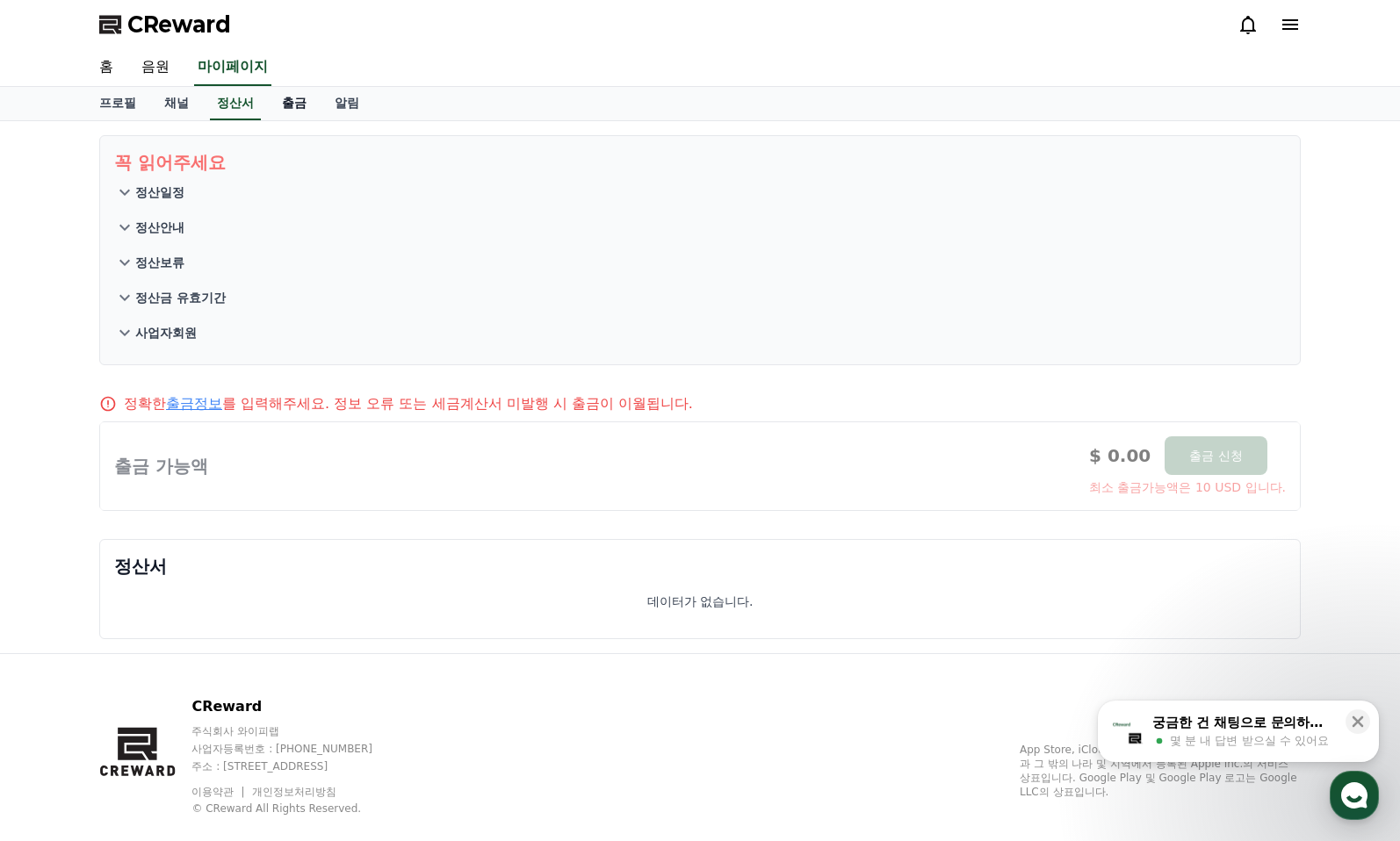
click at [286, 105] on link "출금" at bounding box center [295, 104] width 53 height 33
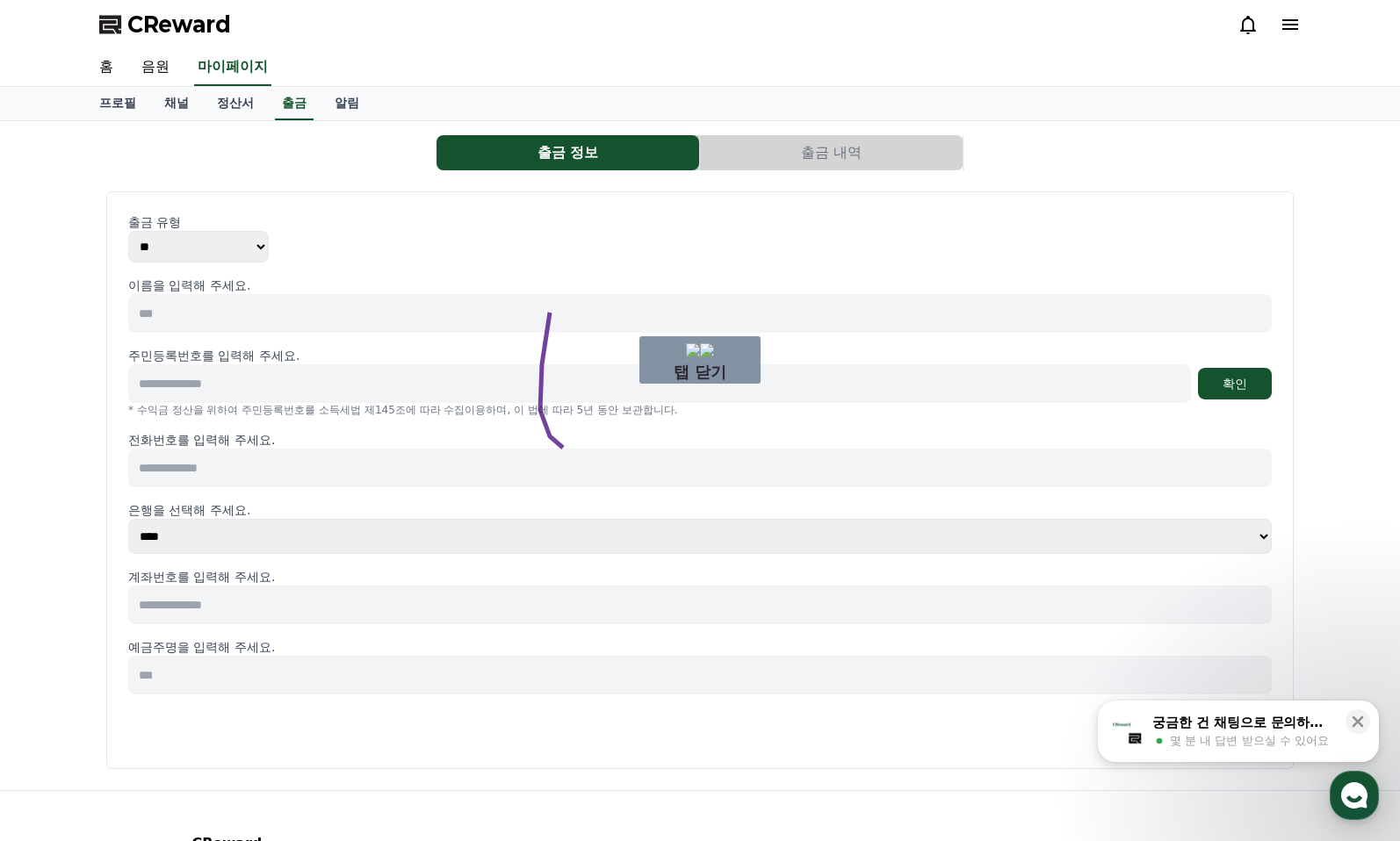
drag, startPoint x: 550, startPoint y: 312, endPoint x: 637, endPoint y: 460, distance: 171.7
